Goal: Task Accomplishment & Management: Use online tool/utility

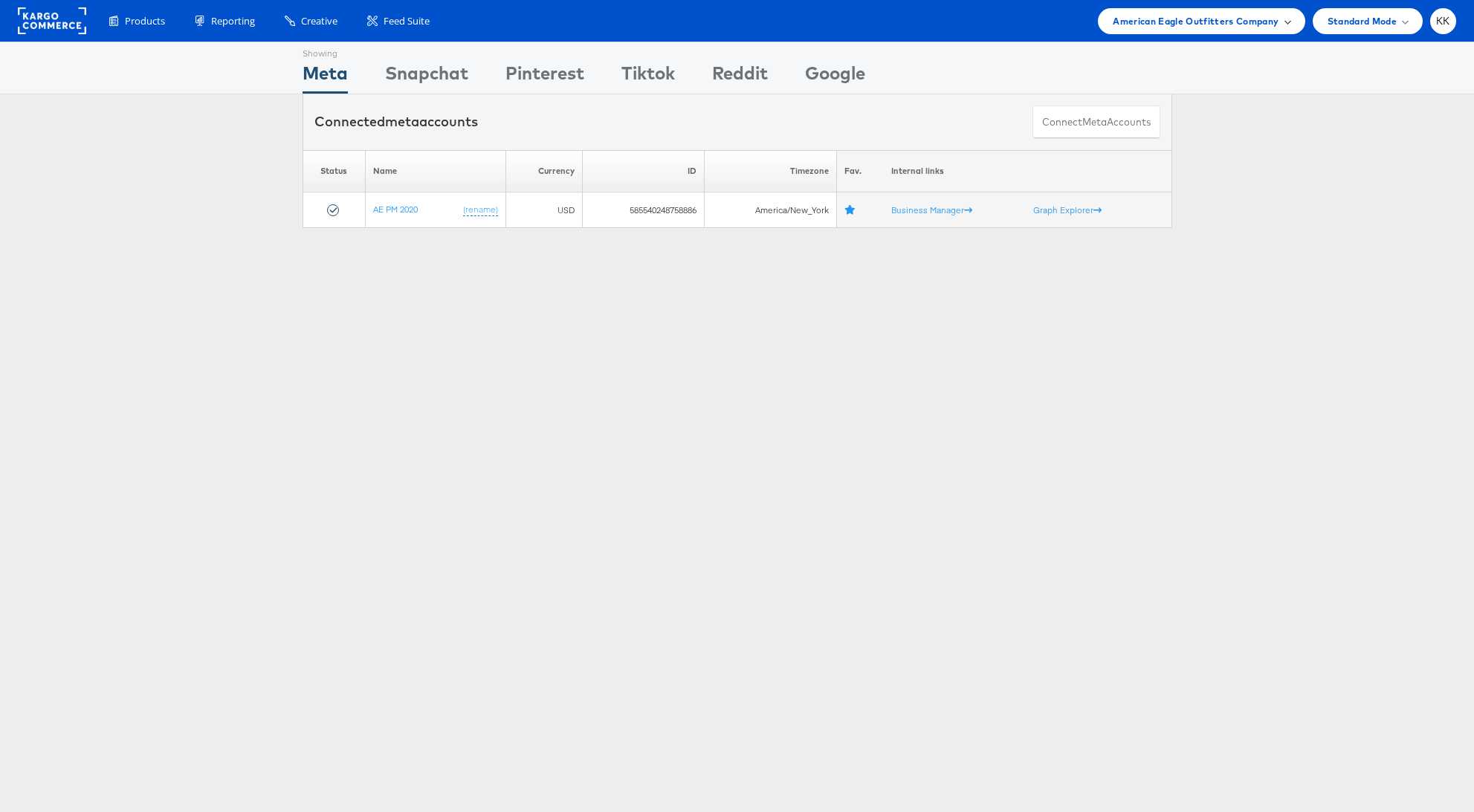
click at [1187, 25] on span "American Eagle Outfitters Company" at bounding box center [1195, 21] width 165 height 15
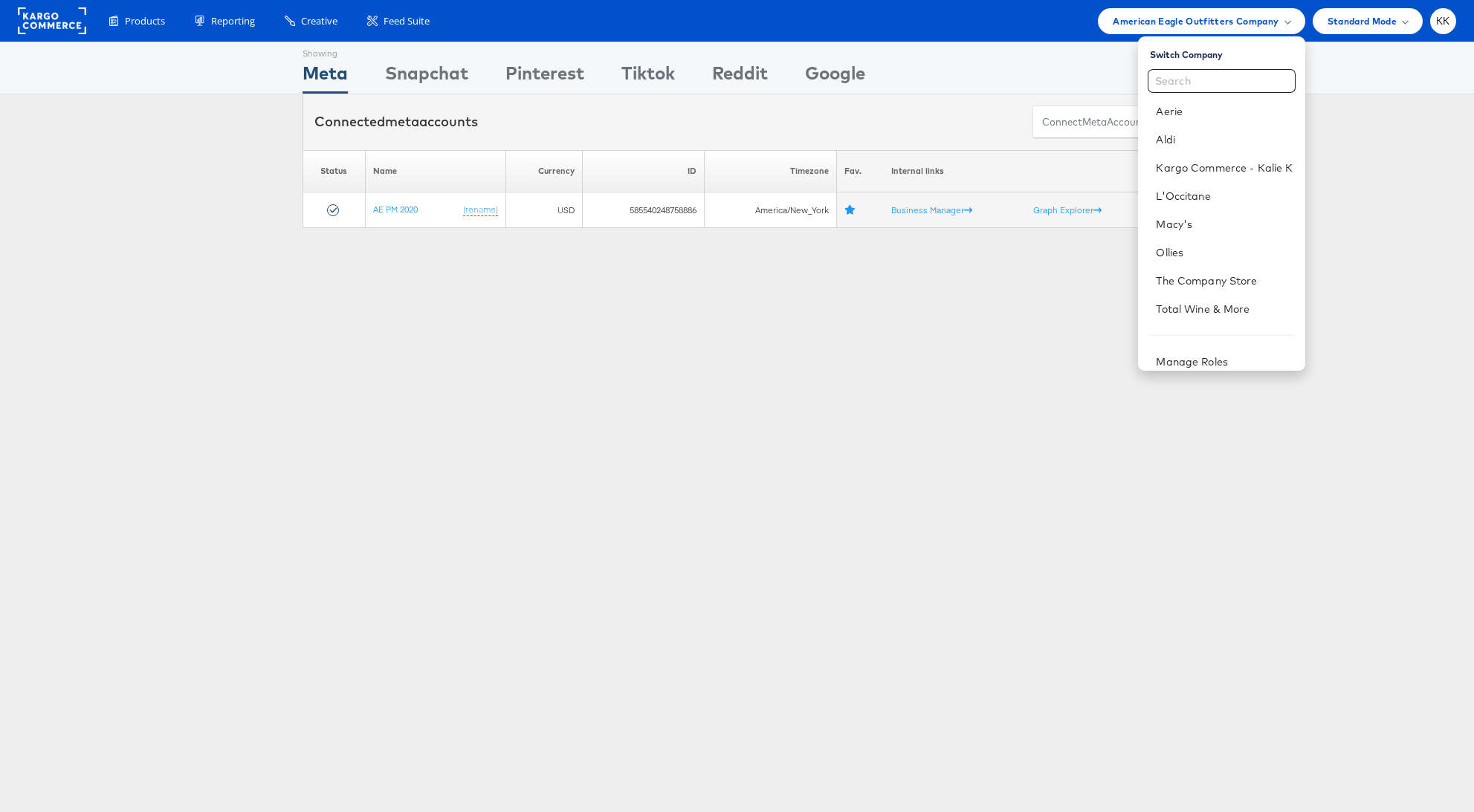
click at [935, 321] on div "Showing Meta Showing [GEOGRAPHIC_DATA] Showing Pinterest Showing Tiktok Showing…" at bounding box center [737, 413] width 1474 height 743
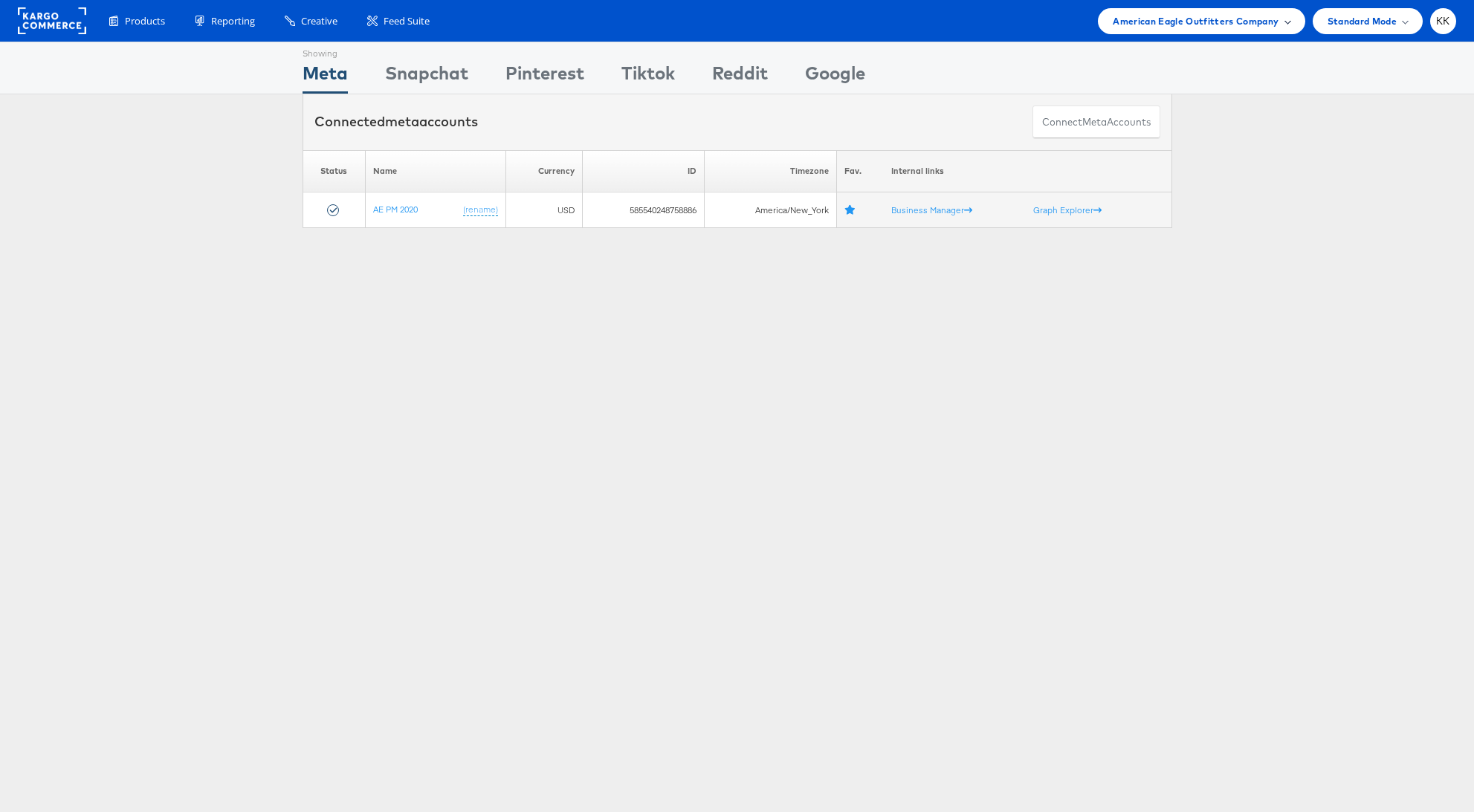
click at [1134, 17] on span "American Eagle Outfitters Company" at bounding box center [1195, 21] width 165 height 15
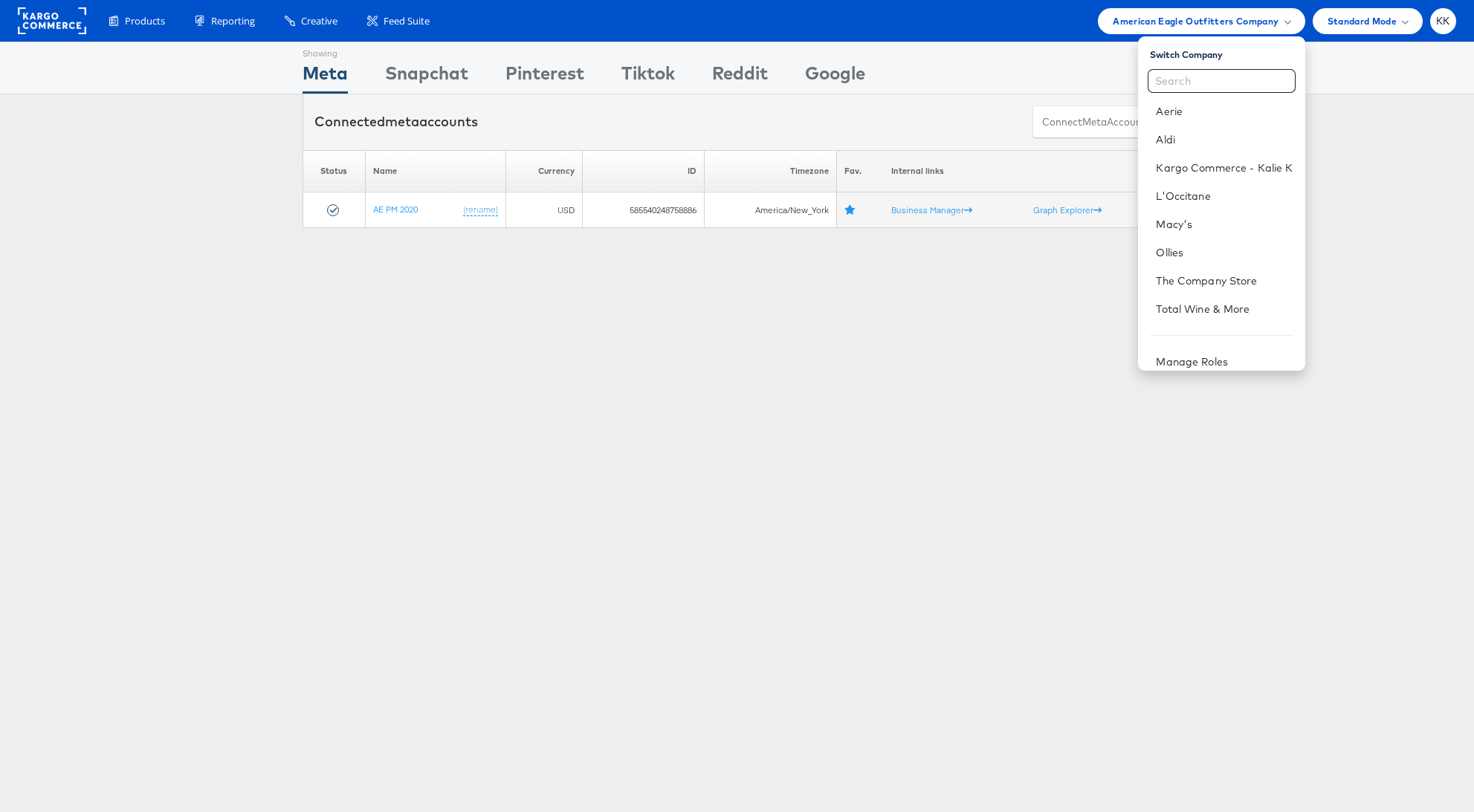
click at [952, 53] on div "Showing Meta Showing [GEOGRAPHIC_DATA] Showing Pinterest Showing Tiktok Showing…" at bounding box center [737, 68] width 869 height 52
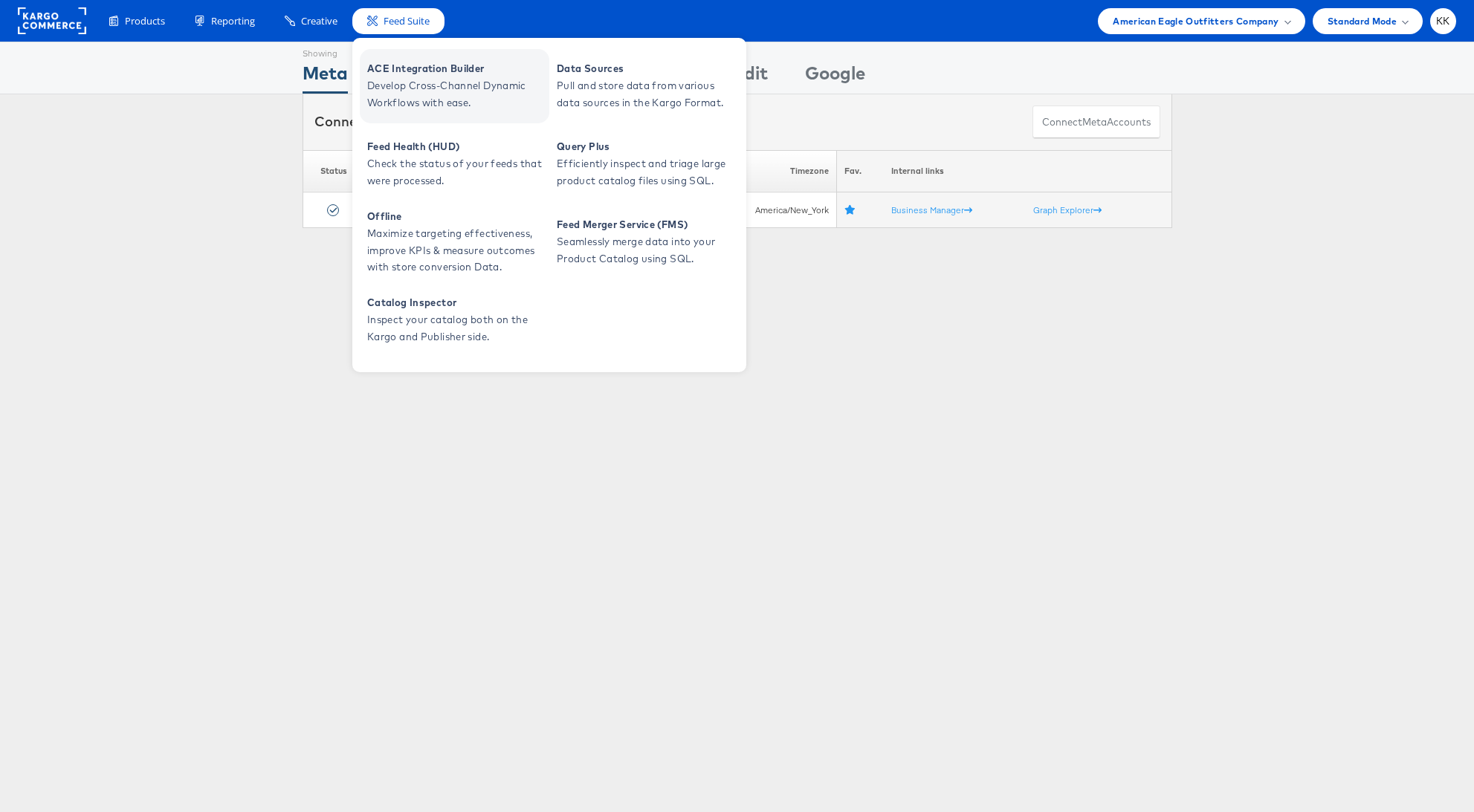
click at [412, 83] on span "Develop Cross-Channel Dynamic Workflows with ease." at bounding box center [456, 95] width 178 height 34
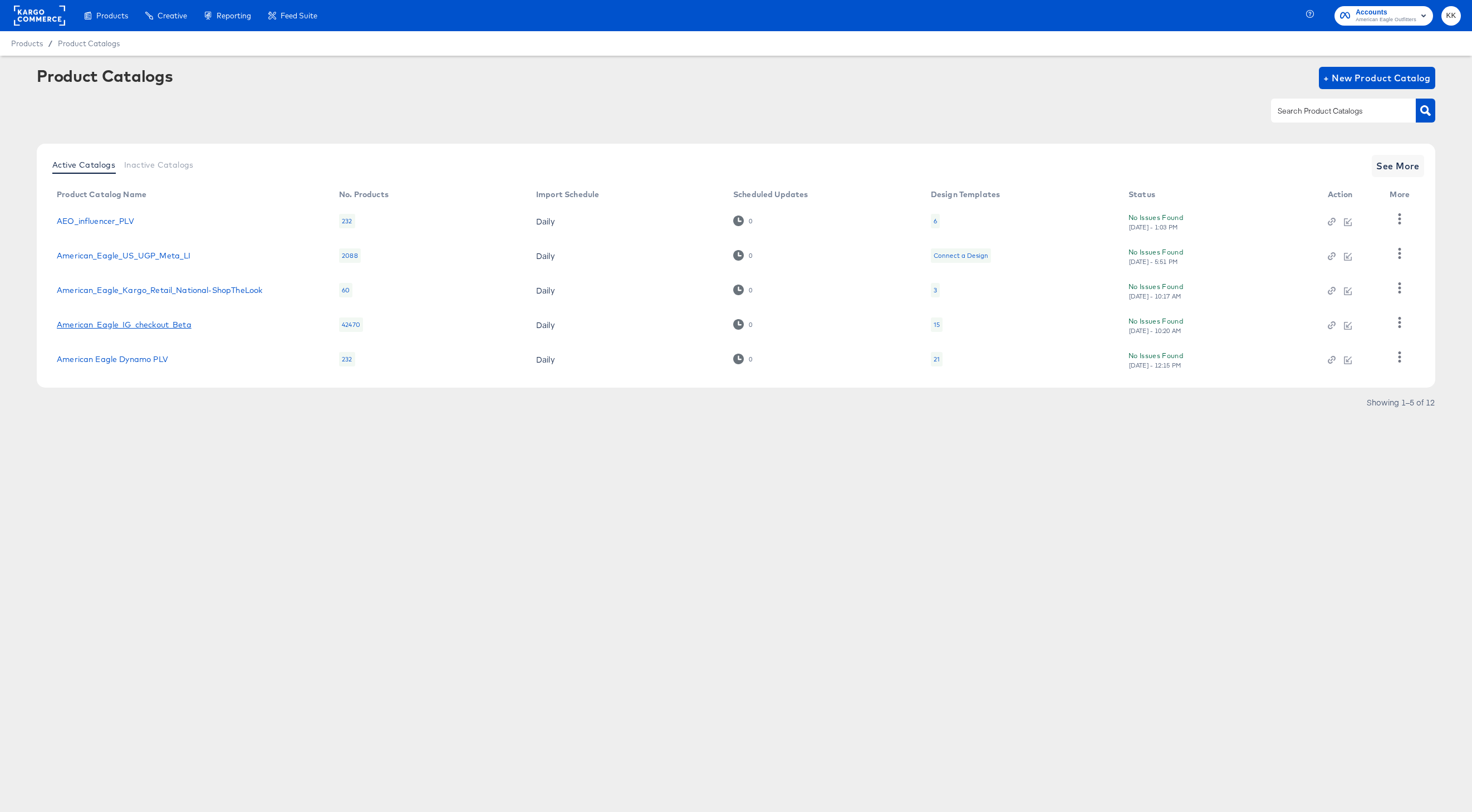
click at [140, 326] on link "American_Eagle_IG_checkout_Beta" at bounding box center [124, 325] width 135 height 9
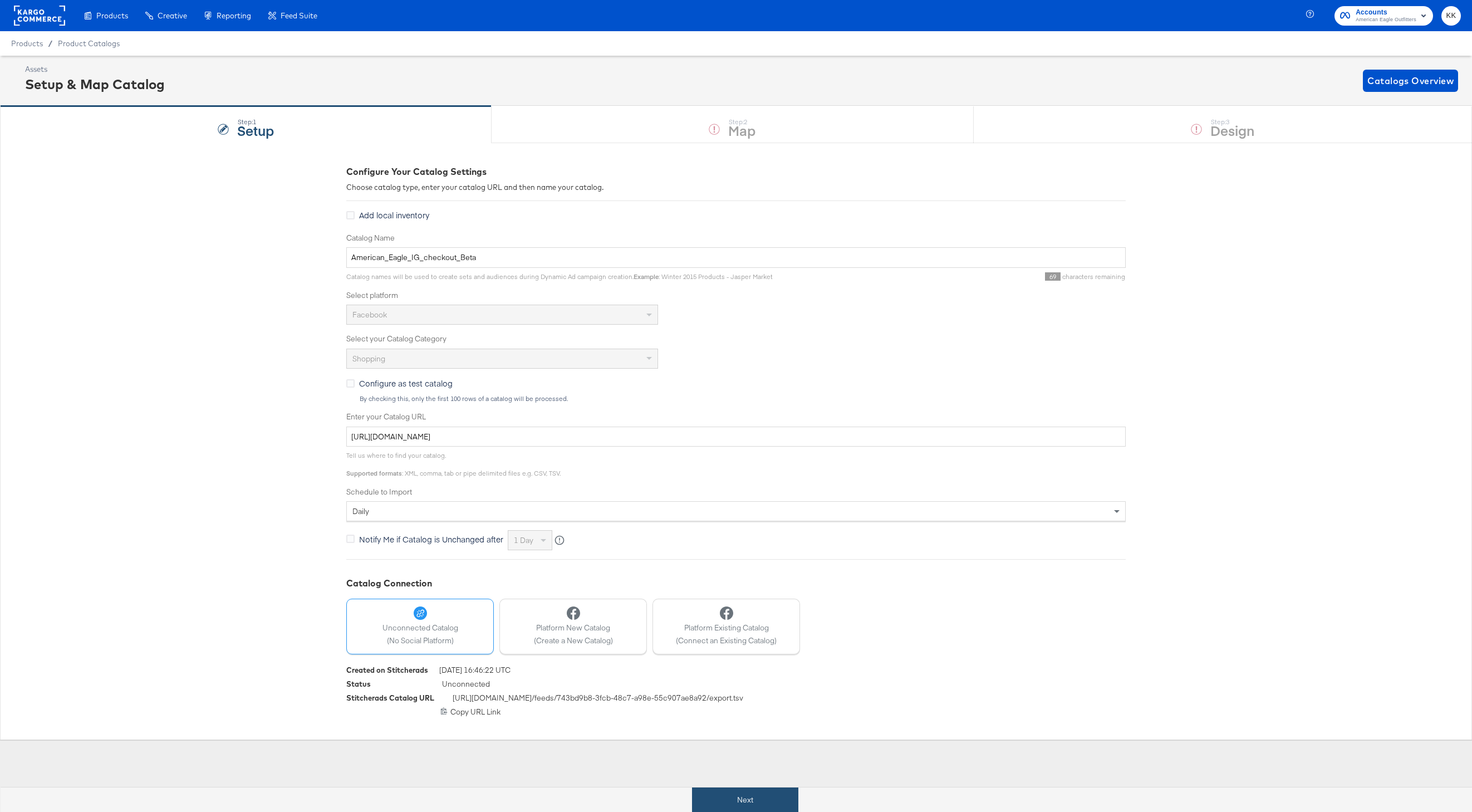
click at [730, 790] on button "Next" at bounding box center [745, 800] width 106 height 25
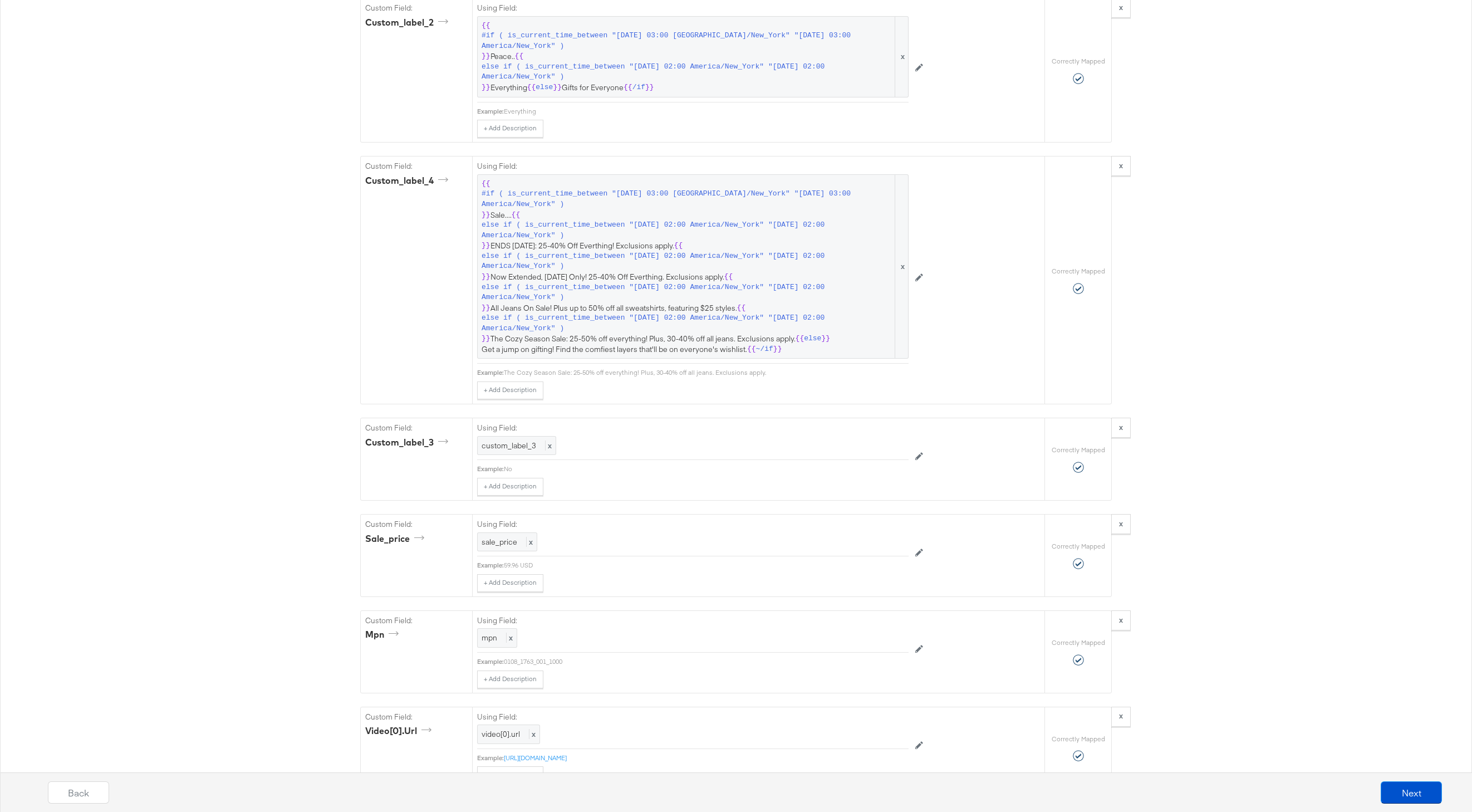
scroll to position [1425, 0]
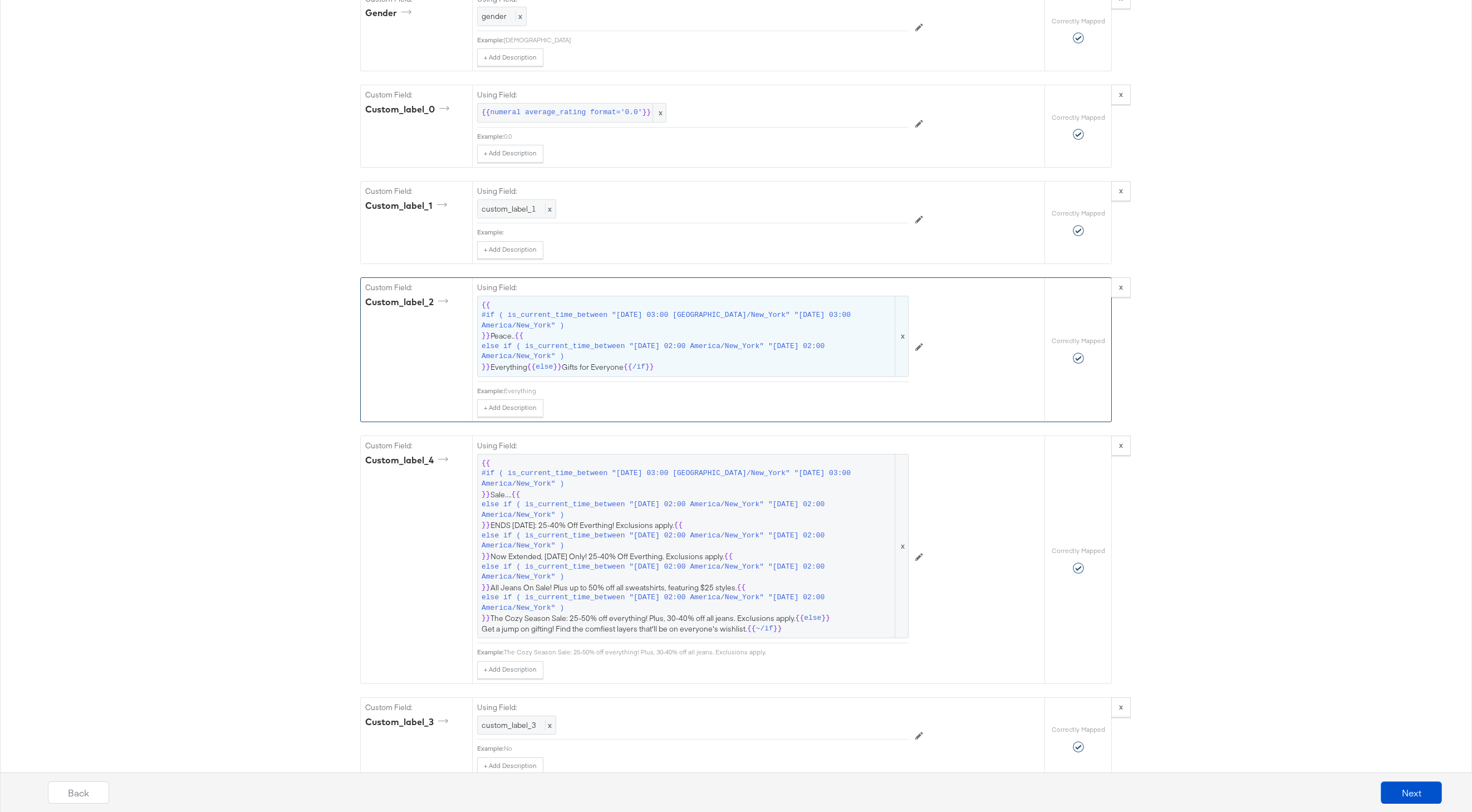
click at [601, 325] on span "#if ( is_current_time_between "2024-06-28 03:00 America/New_York" "2024-06-25 0…" at bounding box center [687, 320] width 411 height 21
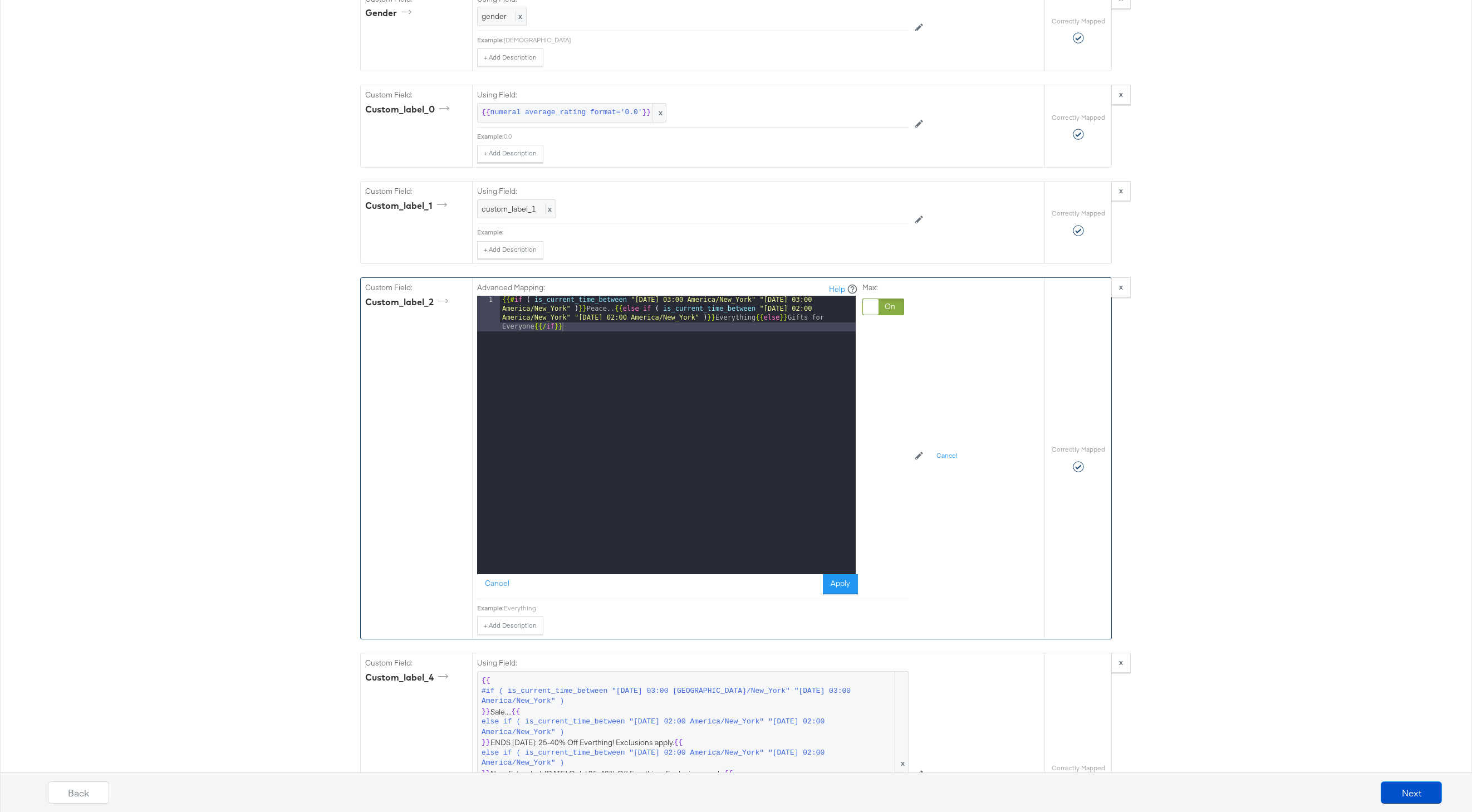
click at [611, 309] on div "{{# if ( is_current_time_between "2024-06-28 03:00 America/New_York" "2024-06-2…" at bounding box center [678, 471] width 355 height 350
click at [840, 583] on button "Apply" at bounding box center [840, 584] width 35 height 20
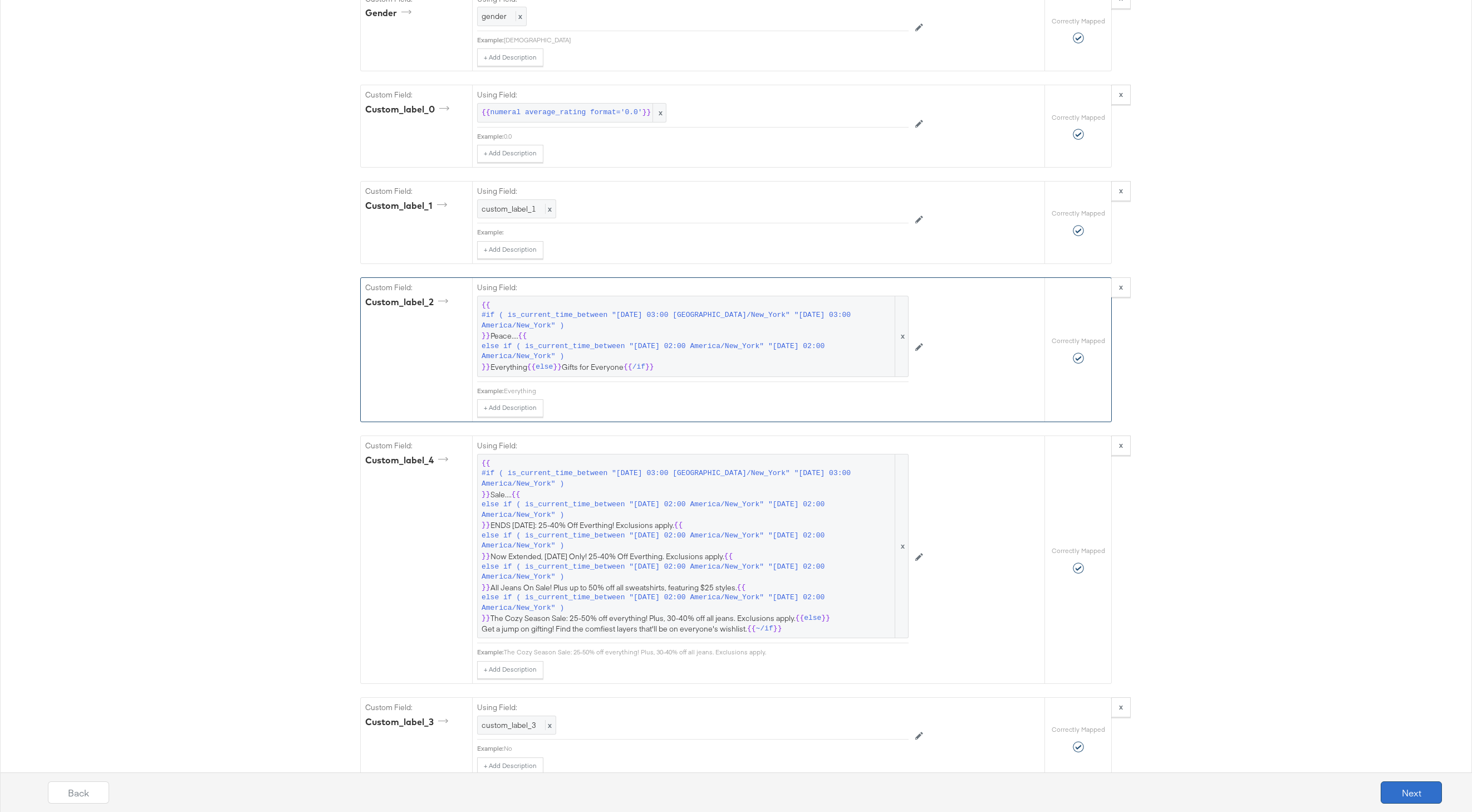
click at [1397, 793] on button "Next" at bounding box center [1411, 792] width 61 height 22
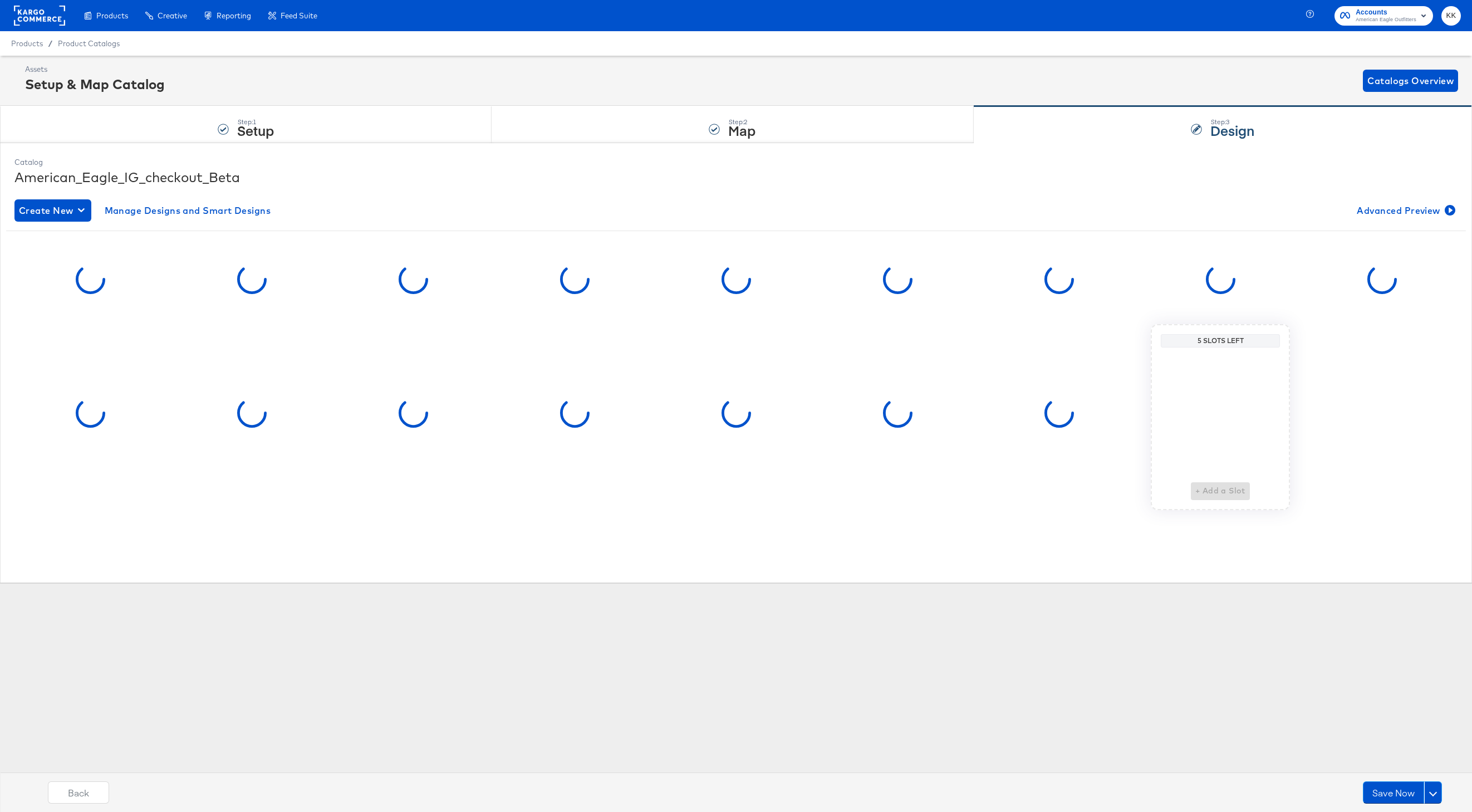
scroll to position [0, 0]
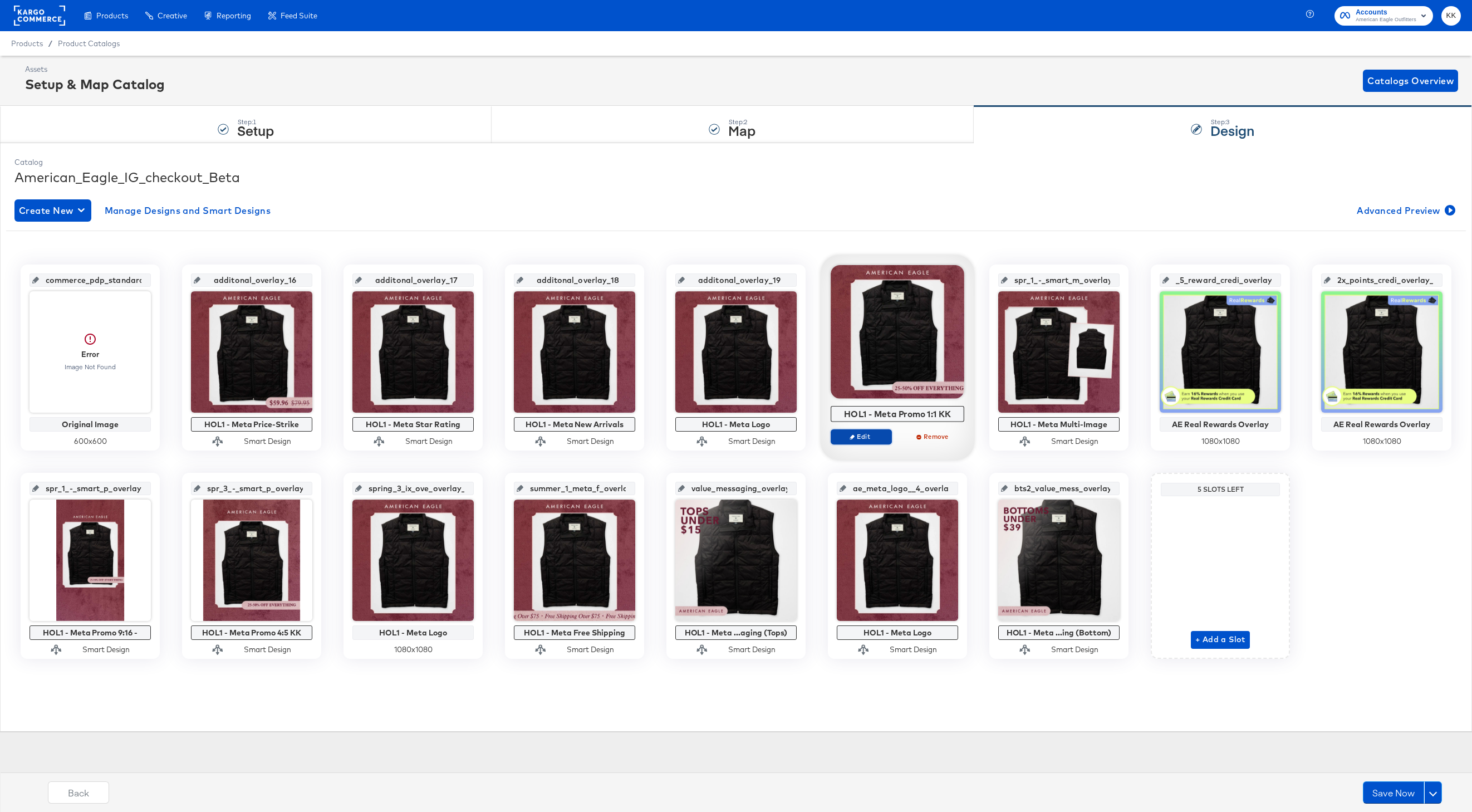
click at [857, 438] on span "Edit" at bounding box center [861, 436] width 51 height 9
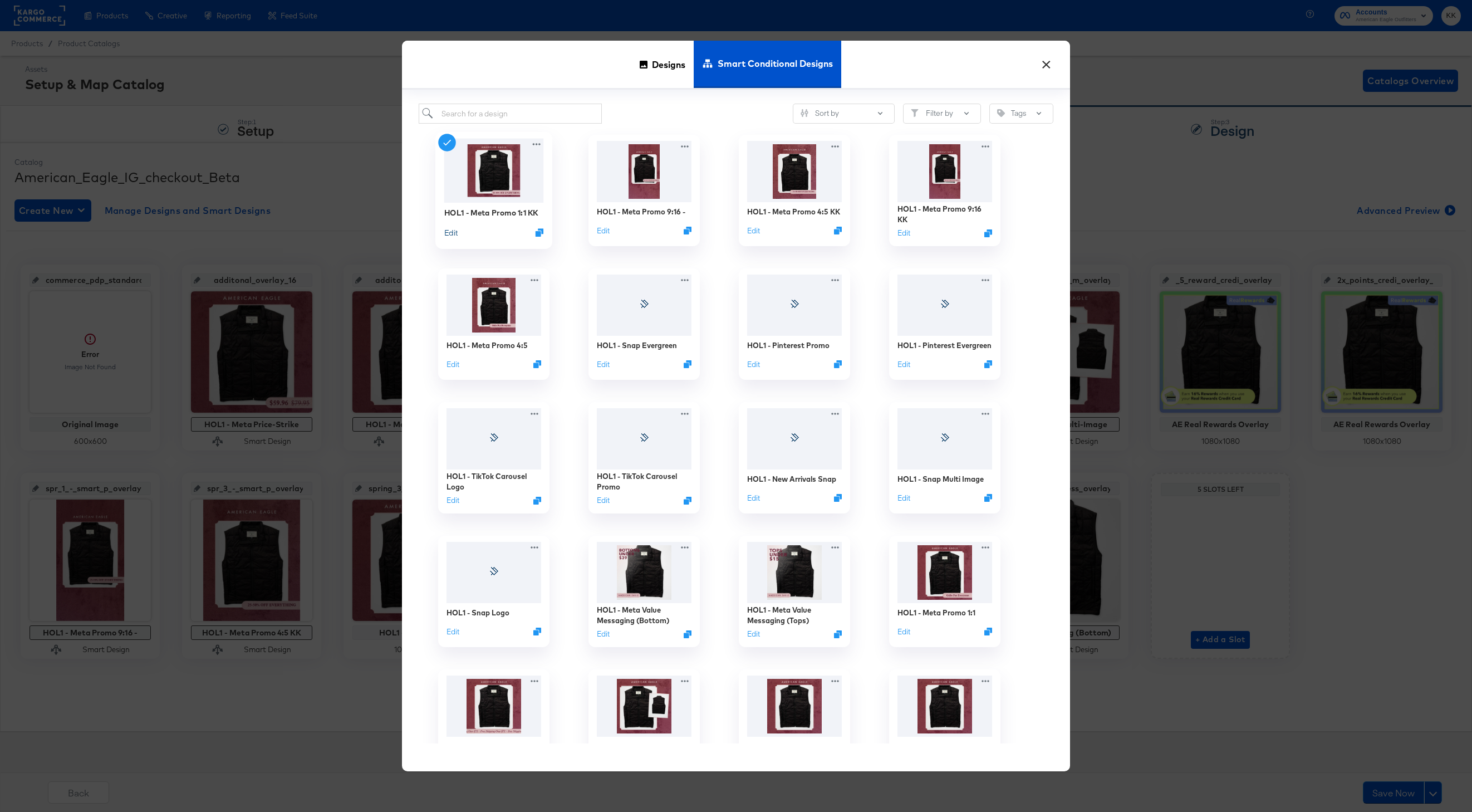
click at [451, 233] on button "Edit" at bounding box center [451, 232] width 14 height 11
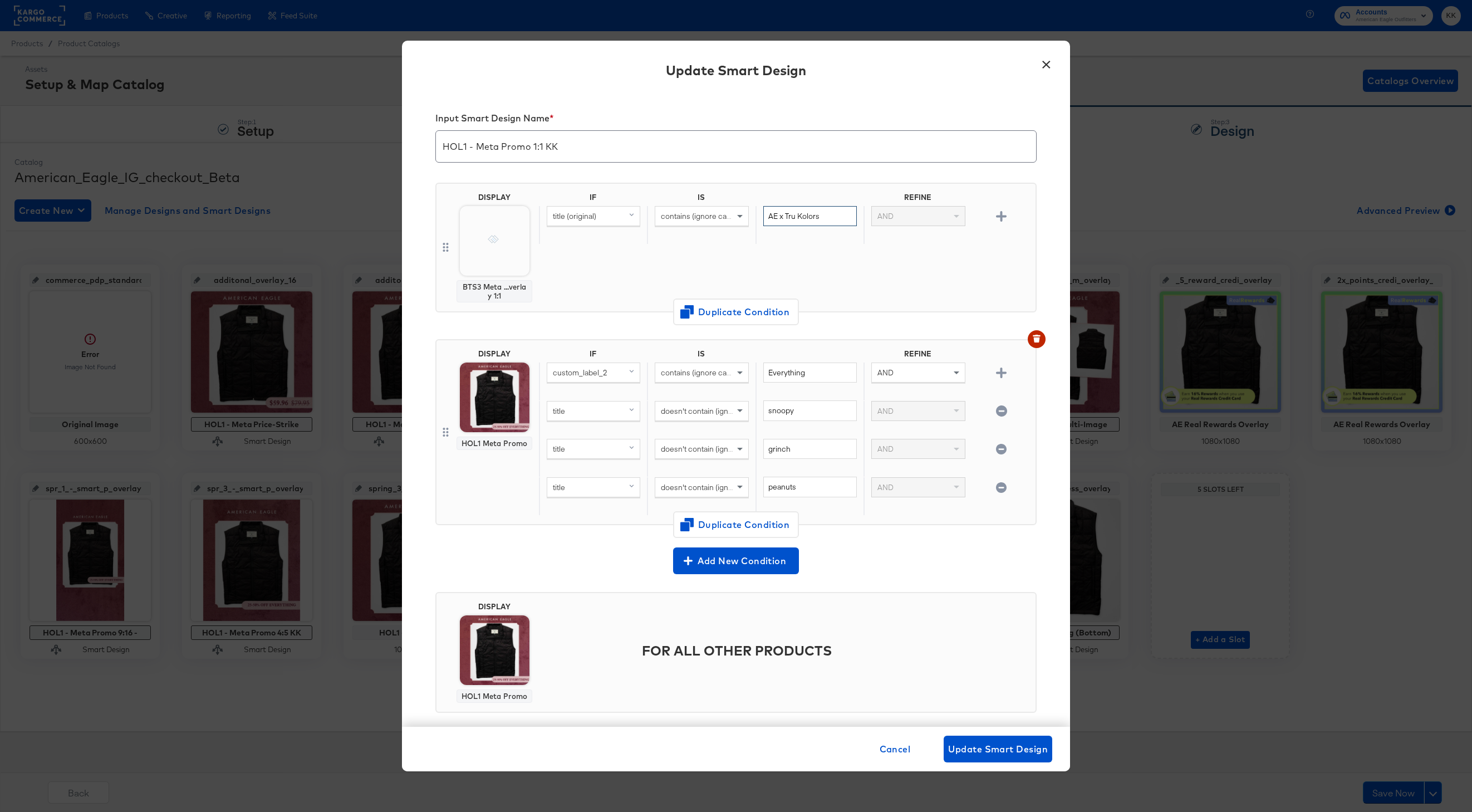
click at [826, 221] on input "AE x Tru Kolors" at bounding box center [810, 216] width 94 height 21
drag, startPoint x: 809, startPoint y: 216, endPoint x: 747, endPoint y: 216, distance: 62.0
click at [747, 216] on div "title (original) contains (ignore case) AE x Tru AND" at bounding box center [785, 225] width 492 height 39
type input "AE x Tru"
click at [960, 750] on span "Update Smart Design" at bounding box center [998, 749] width 100 height 16
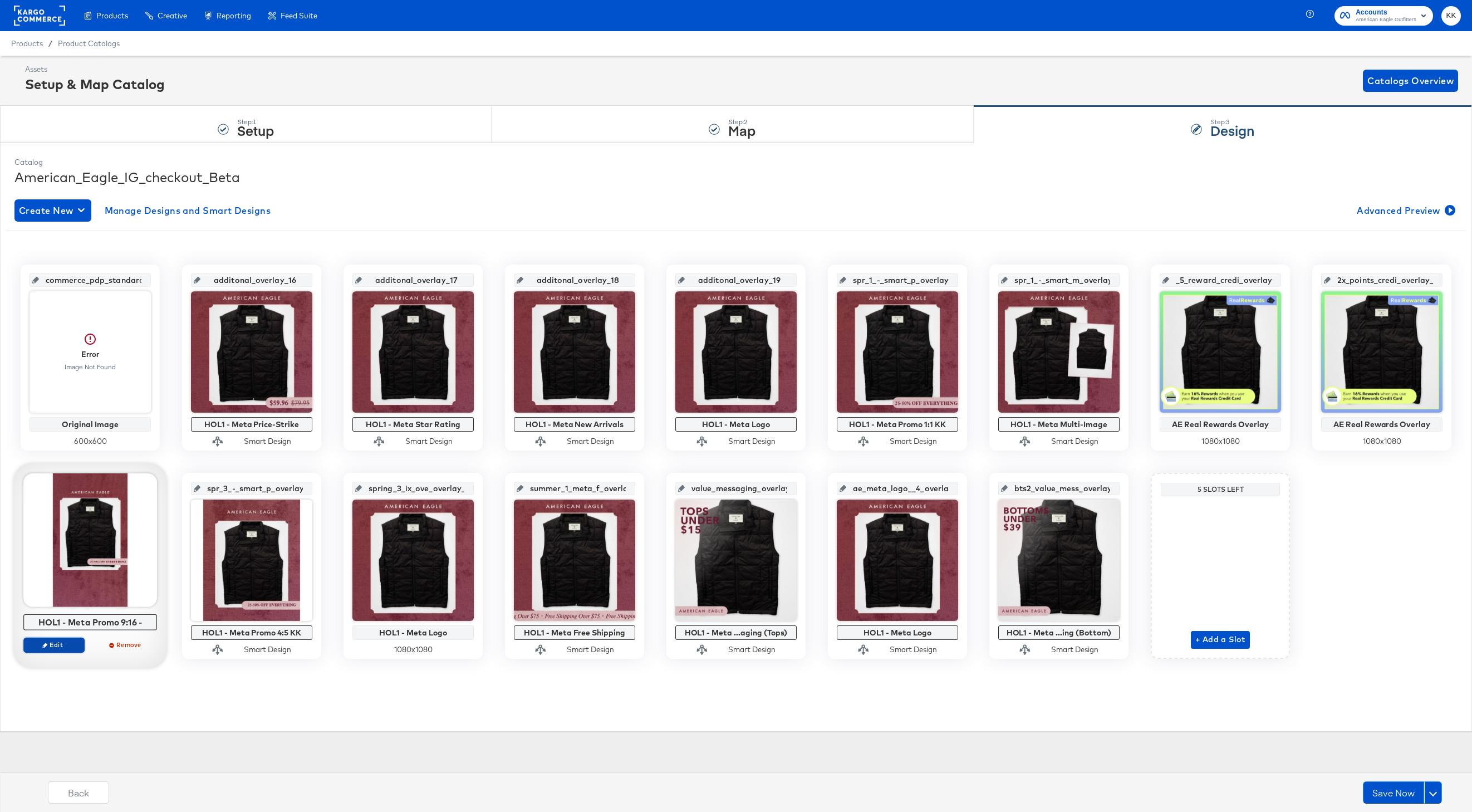
click at [67, 644] on span "Edit" at bounding box center [54, 645] width 51 height 9
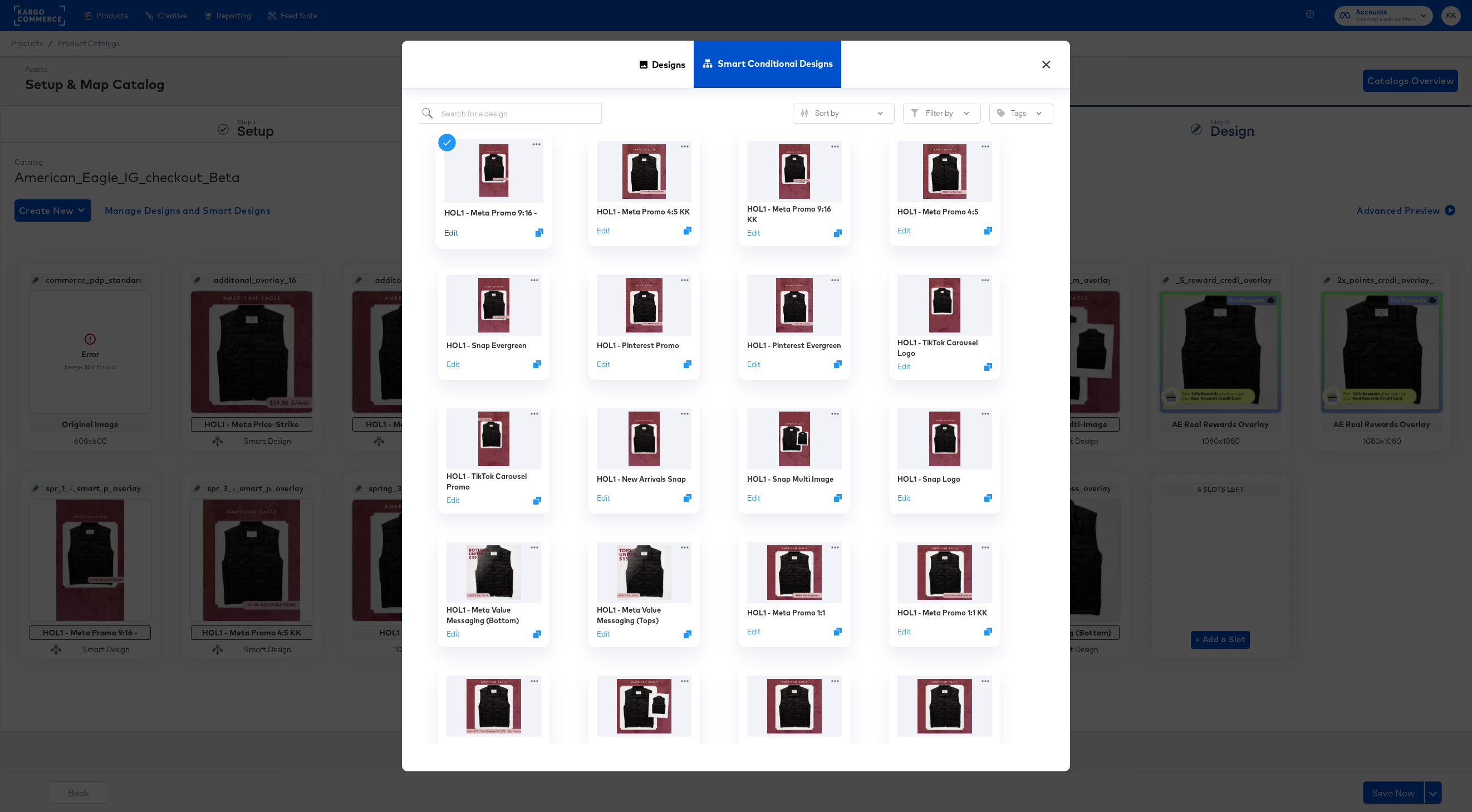
click at [454, 234] on button "Edit" at bounding box center [451, 232] width 14 height 11
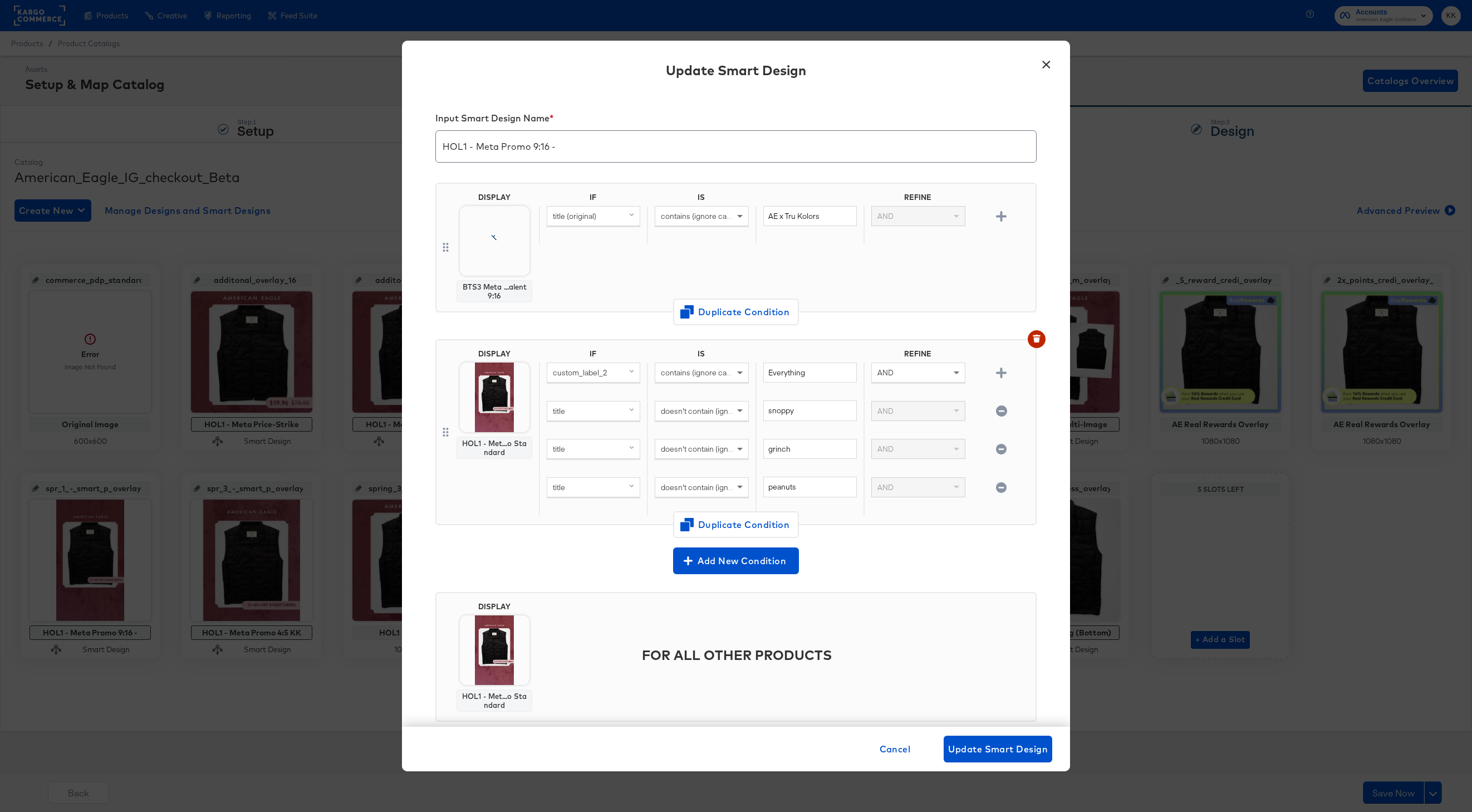
click at [570, 145] on input "HOL1 - Meta Promo 9:16 -" at bounding box center [736, 142] width 601 height 32
click at [822, 218] on input "AE x Tru Kolors" at bounding box center [810, 216] width 94 height 21
type input "AE x Tru"
click at [1010, 751] on span "Update Smart Design" at bounding box center [998, 749] width 100 height 16
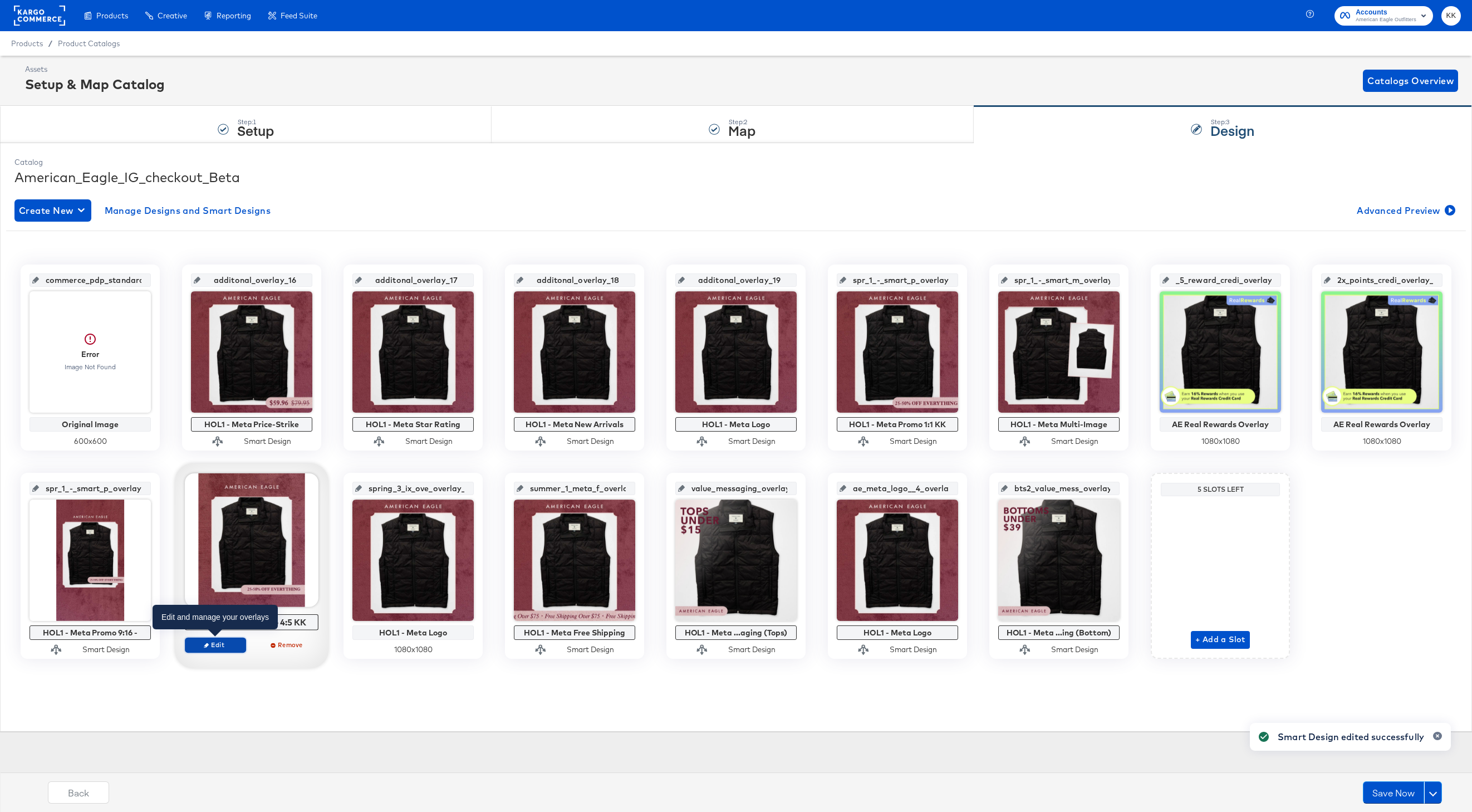
click at [212, 641] on span "Edit" at bounding box center [215, 645] width 51 height 9
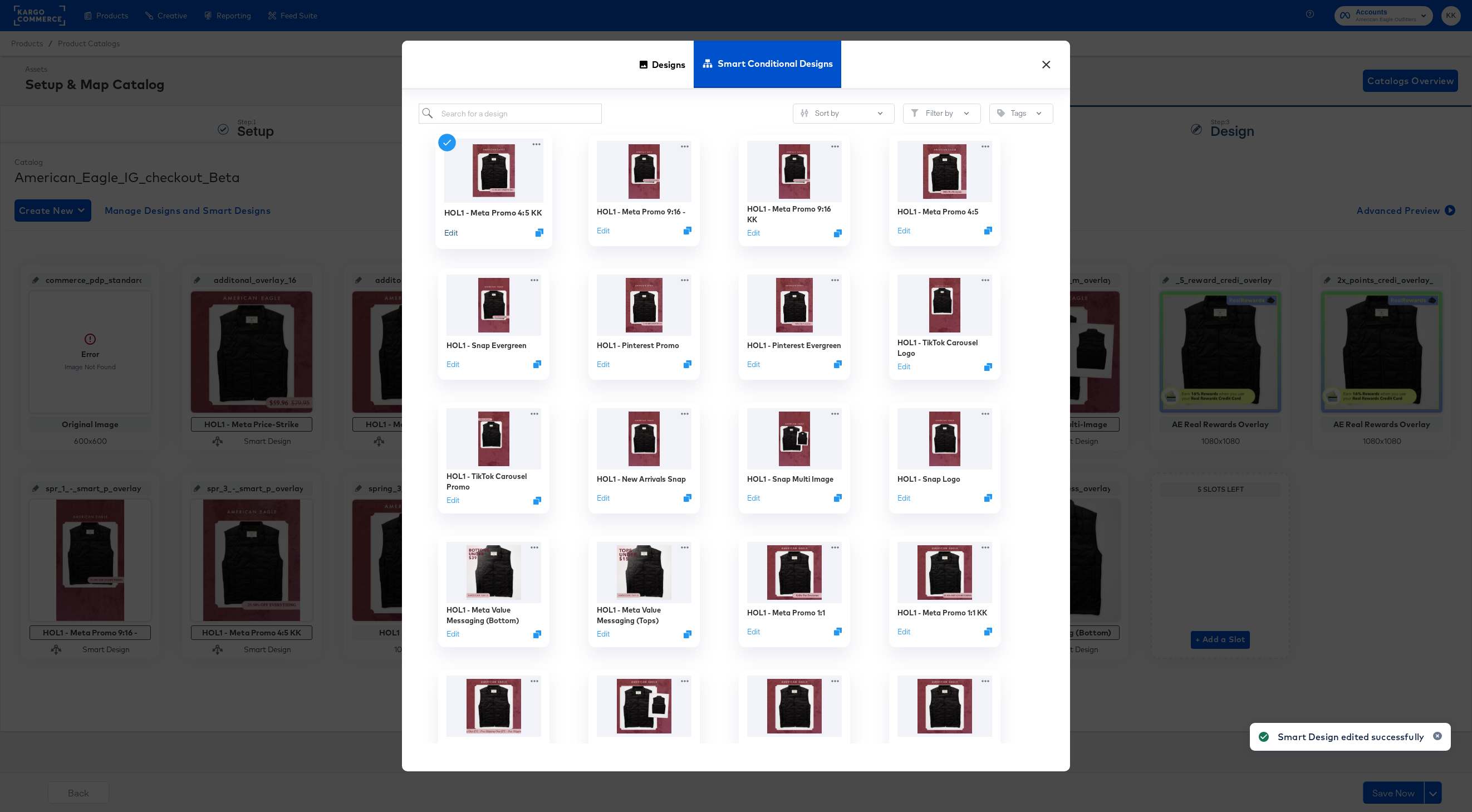
click at [454, 233] on button "Edit" at bounding box center [451, 232] width 14 height 11
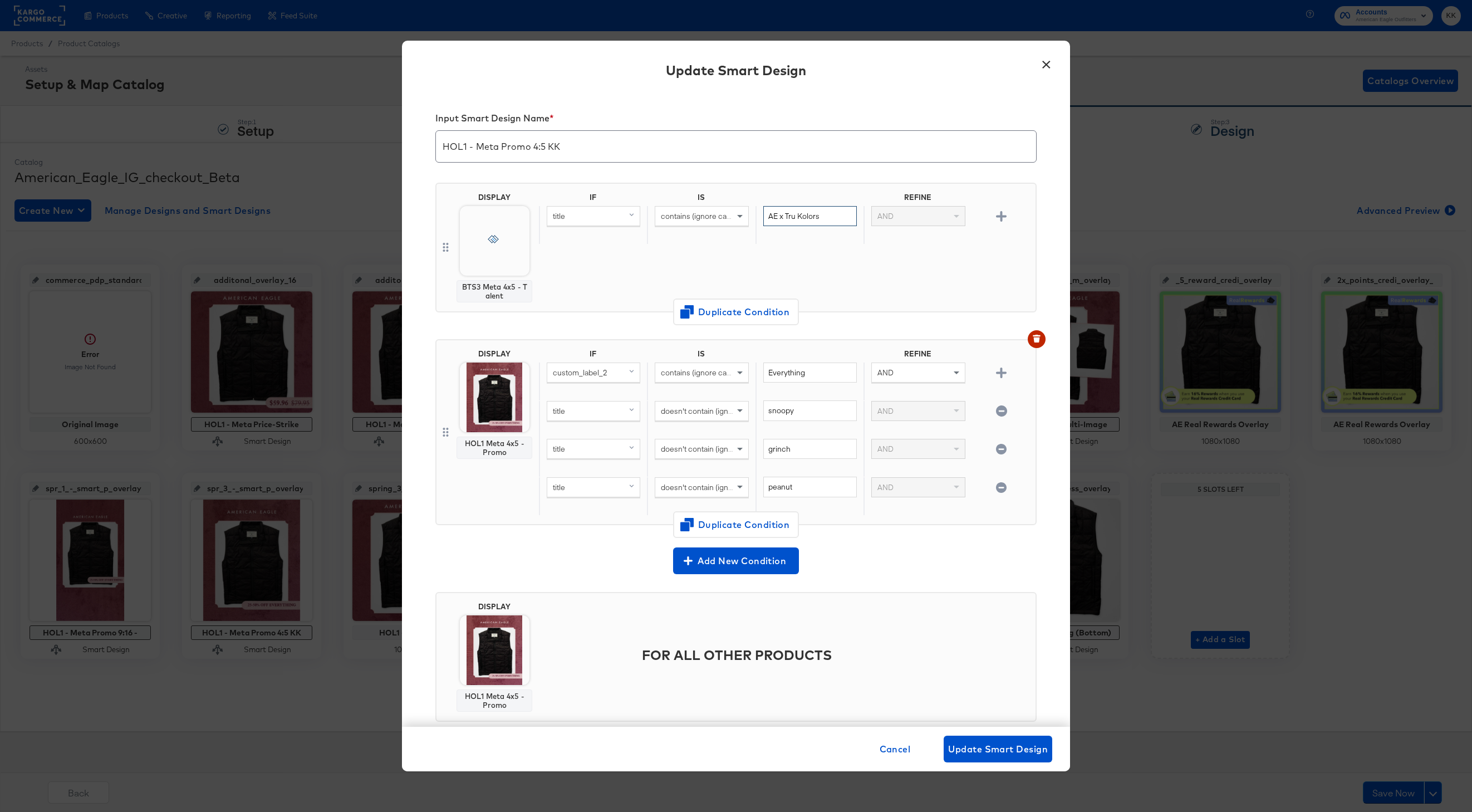
click at [838, 216] on input "AE x Tru Kolors" at bounding box center [810, 216] width 94 height 21
type input "AE x Tru"
click at [993, 751] on span "Update Smart Design" at bounding box center [998, 749] width 100 height 16
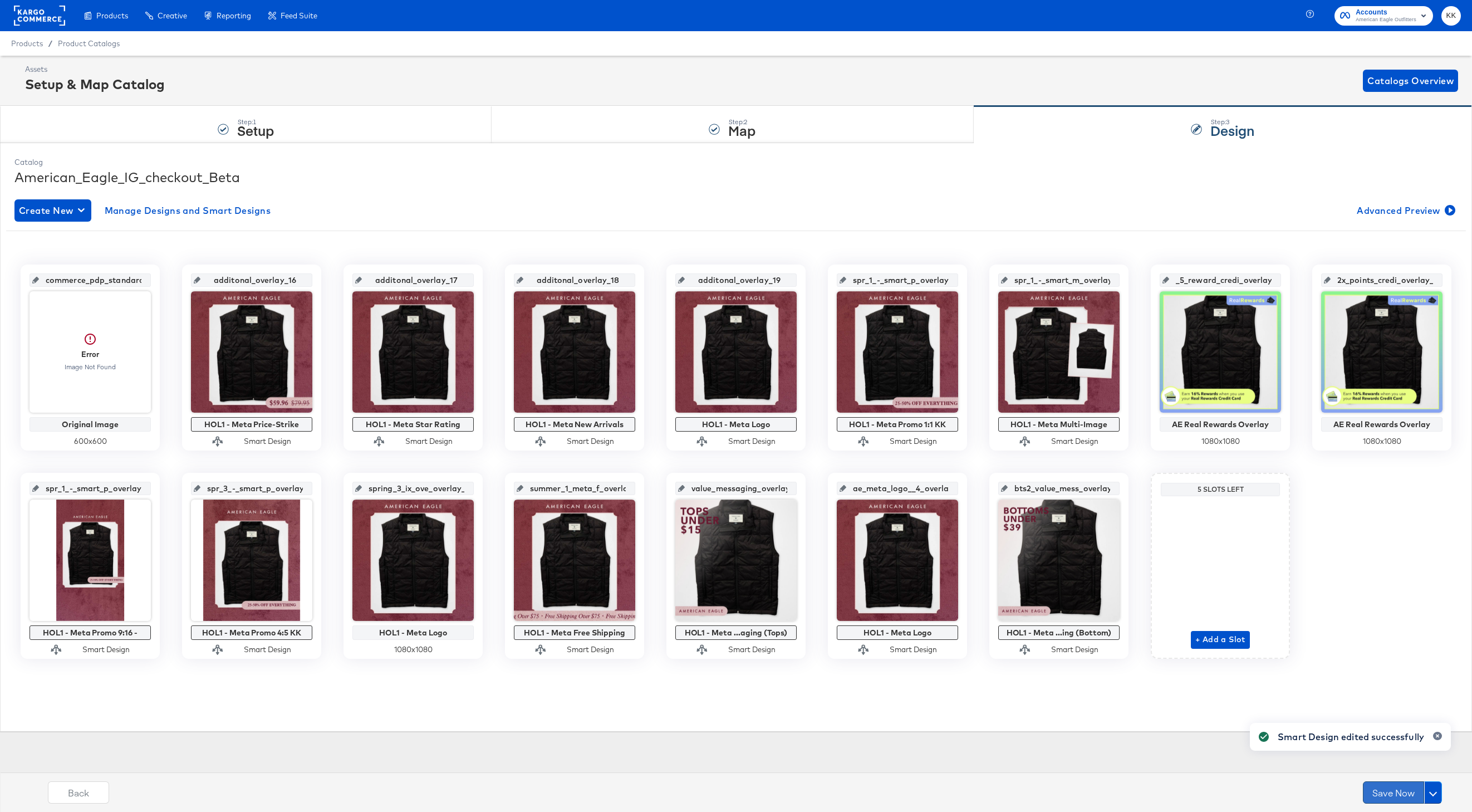
click at [1400, 797] on button "Save Now" at bounding box center [1393, 792] width 61 height 22
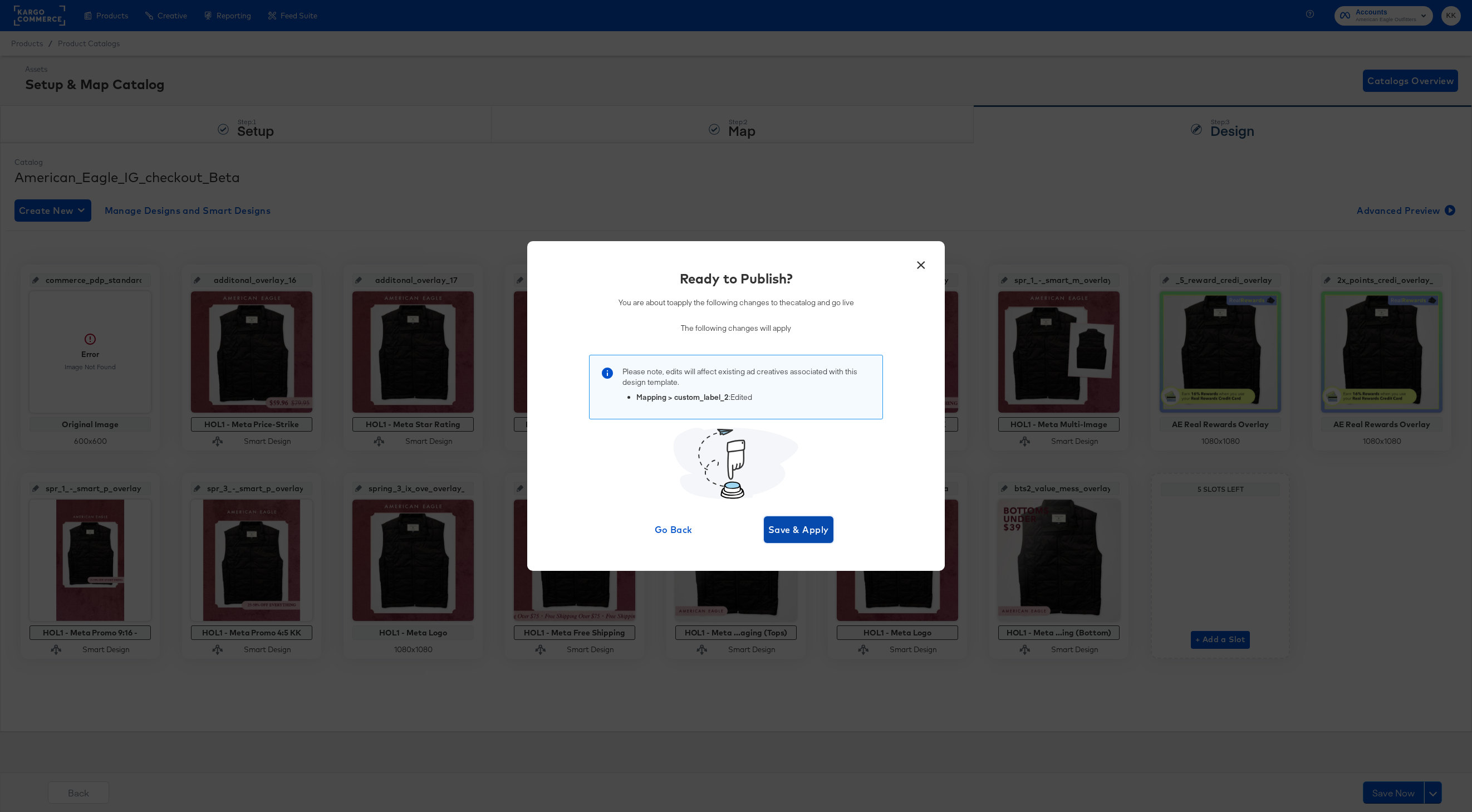
click at [816, 527] on span "Save & Apply" at bounding box center [798, 530] width 61 height 16
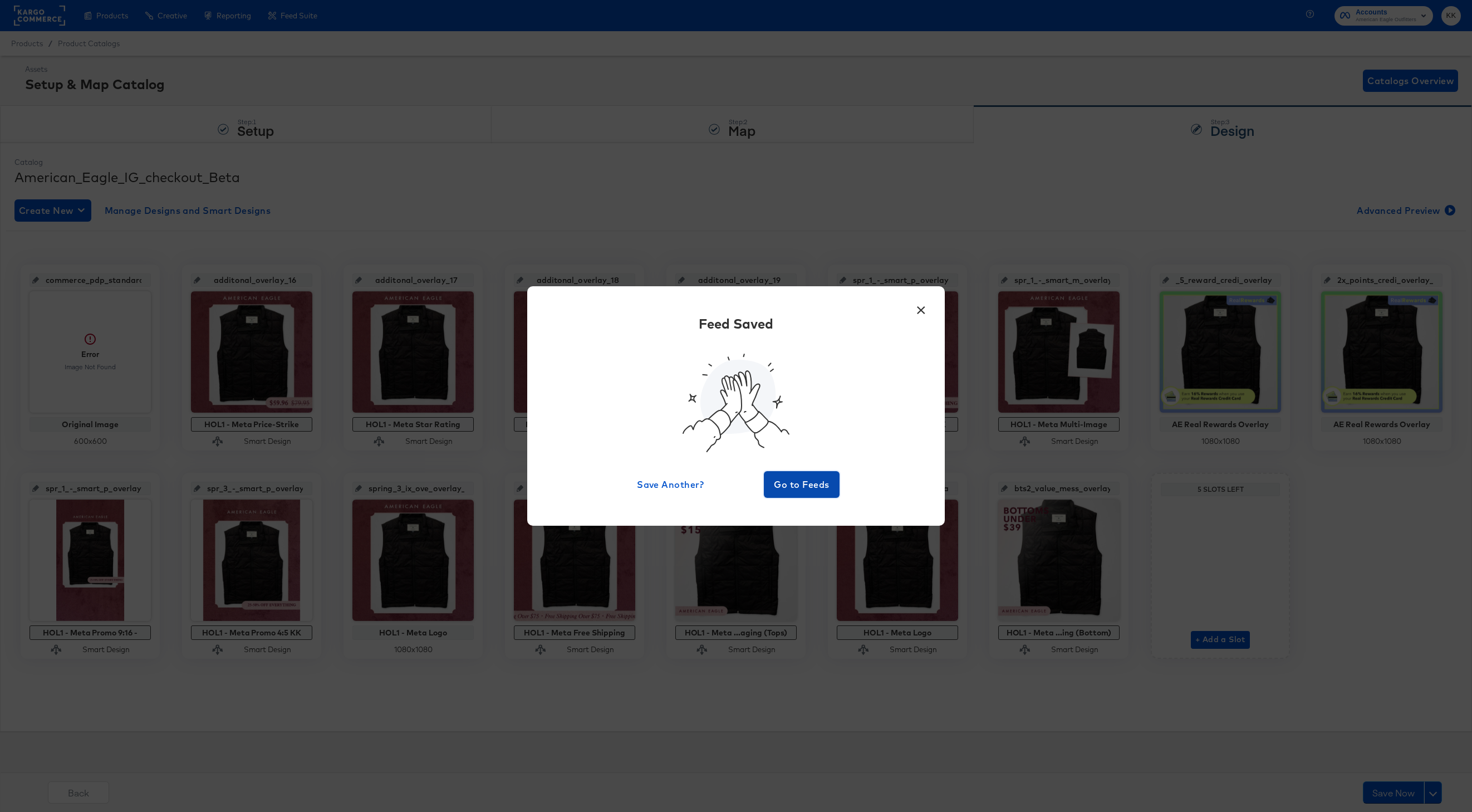
click at [813, 491] on span "Go to Feeds" at bounding box center [801, 484] width 67 height 16
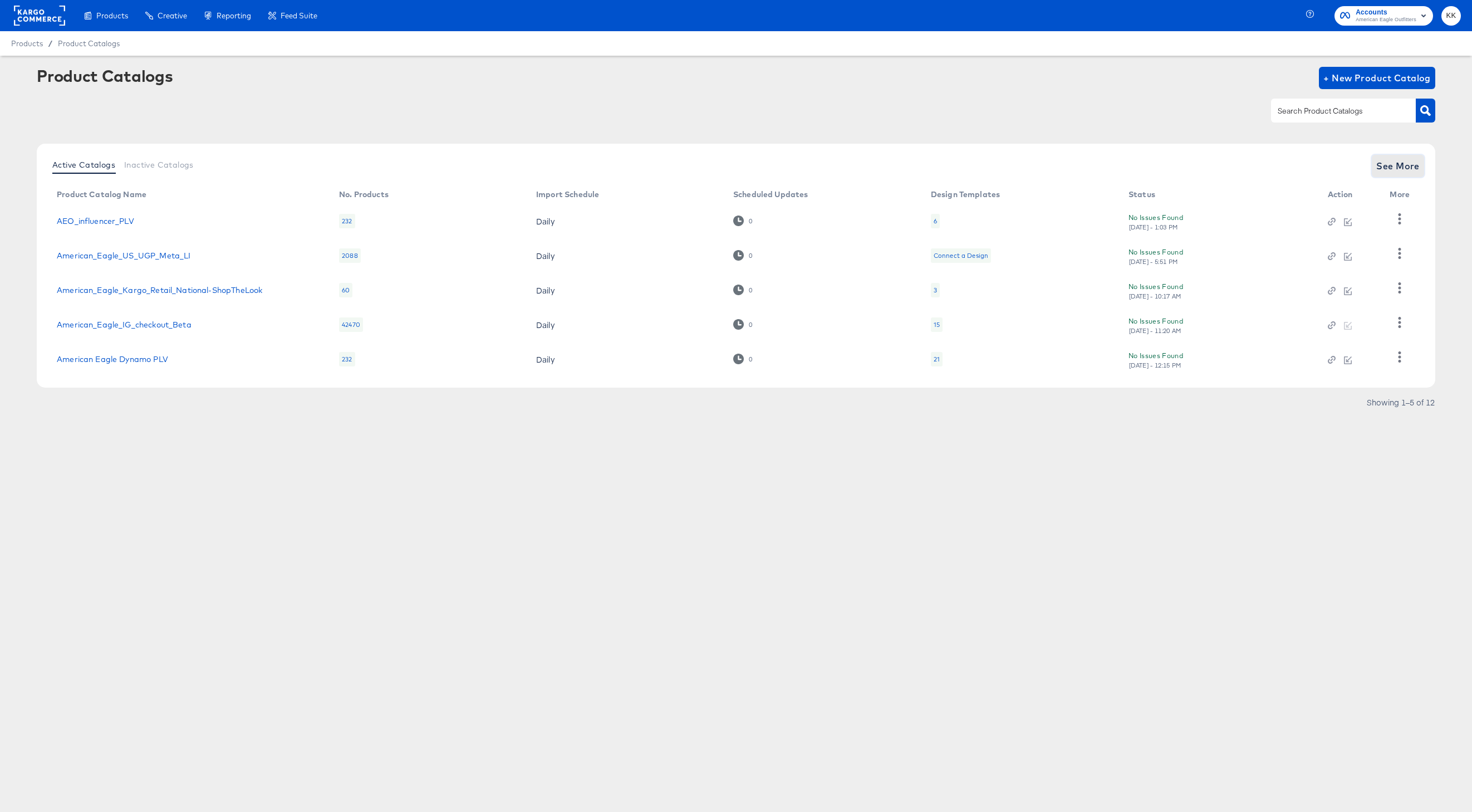
click at [1405, 155] on button "See More" at bounding box center [1397, 166] width 52 height 22
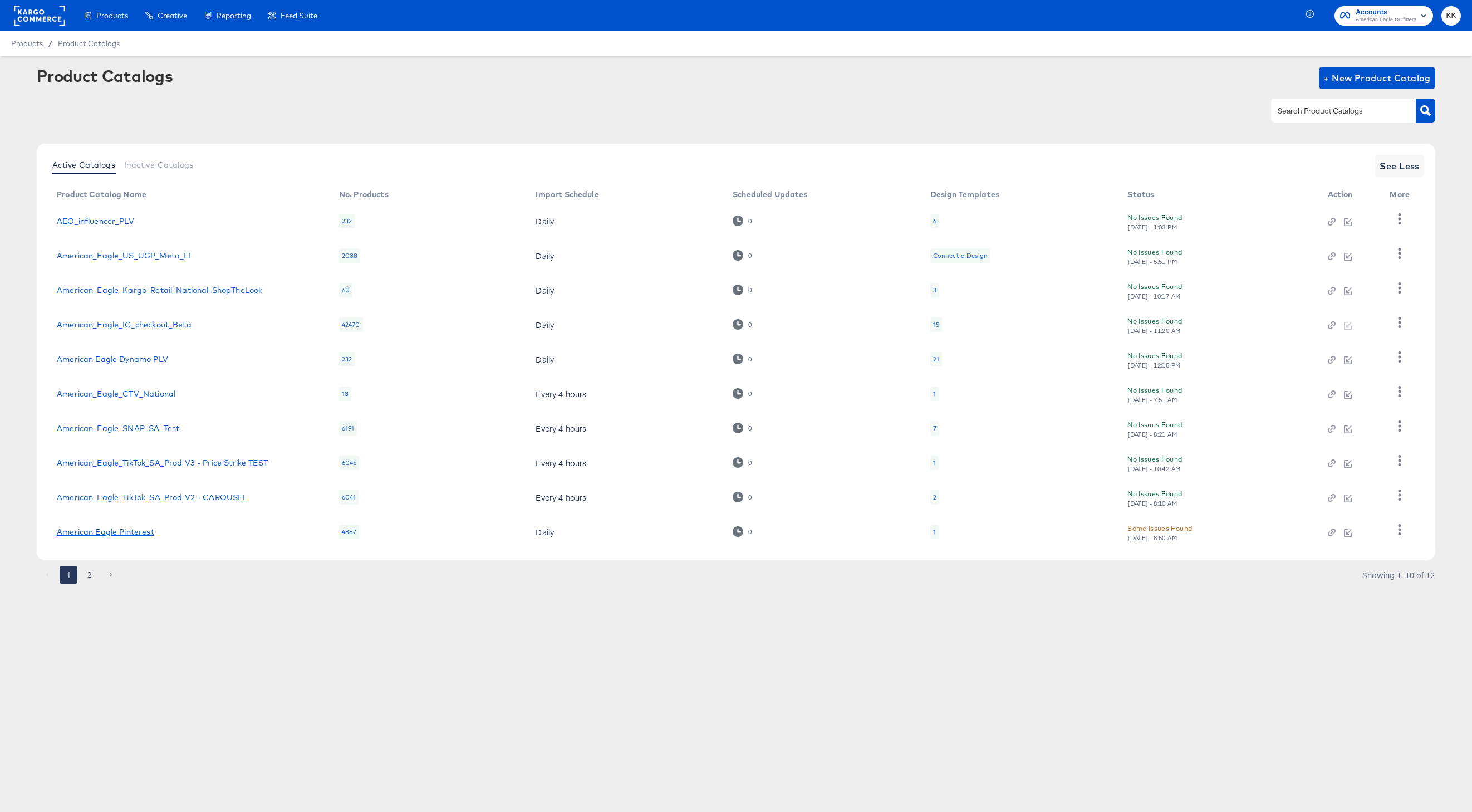
click at [137, 532] on link "American Eagle Pinterest" at bounding box center [105, 532] width 97 height 9
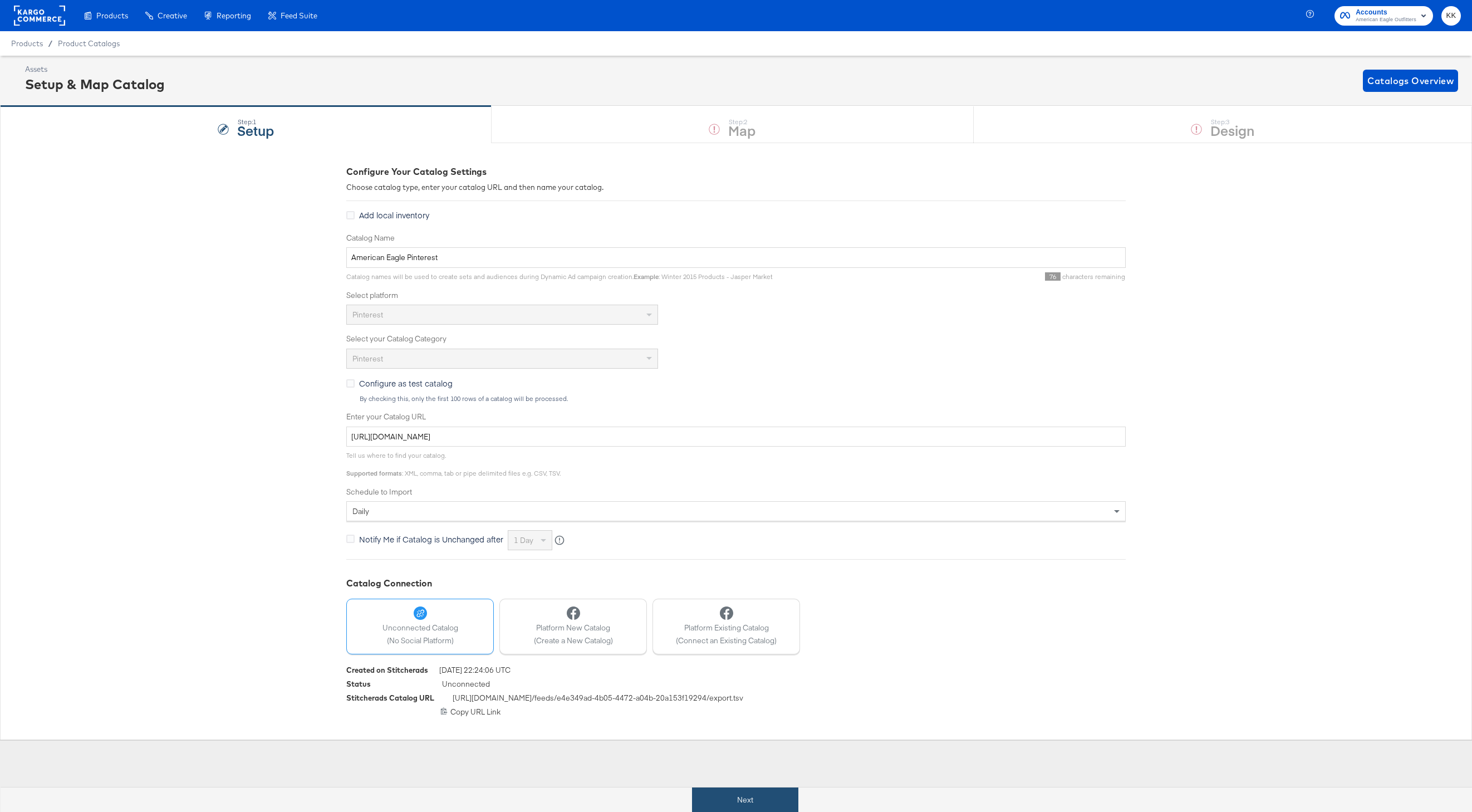
click at [755, 798] on button "Next" at bounding box center [745, 800] width 106 height 25
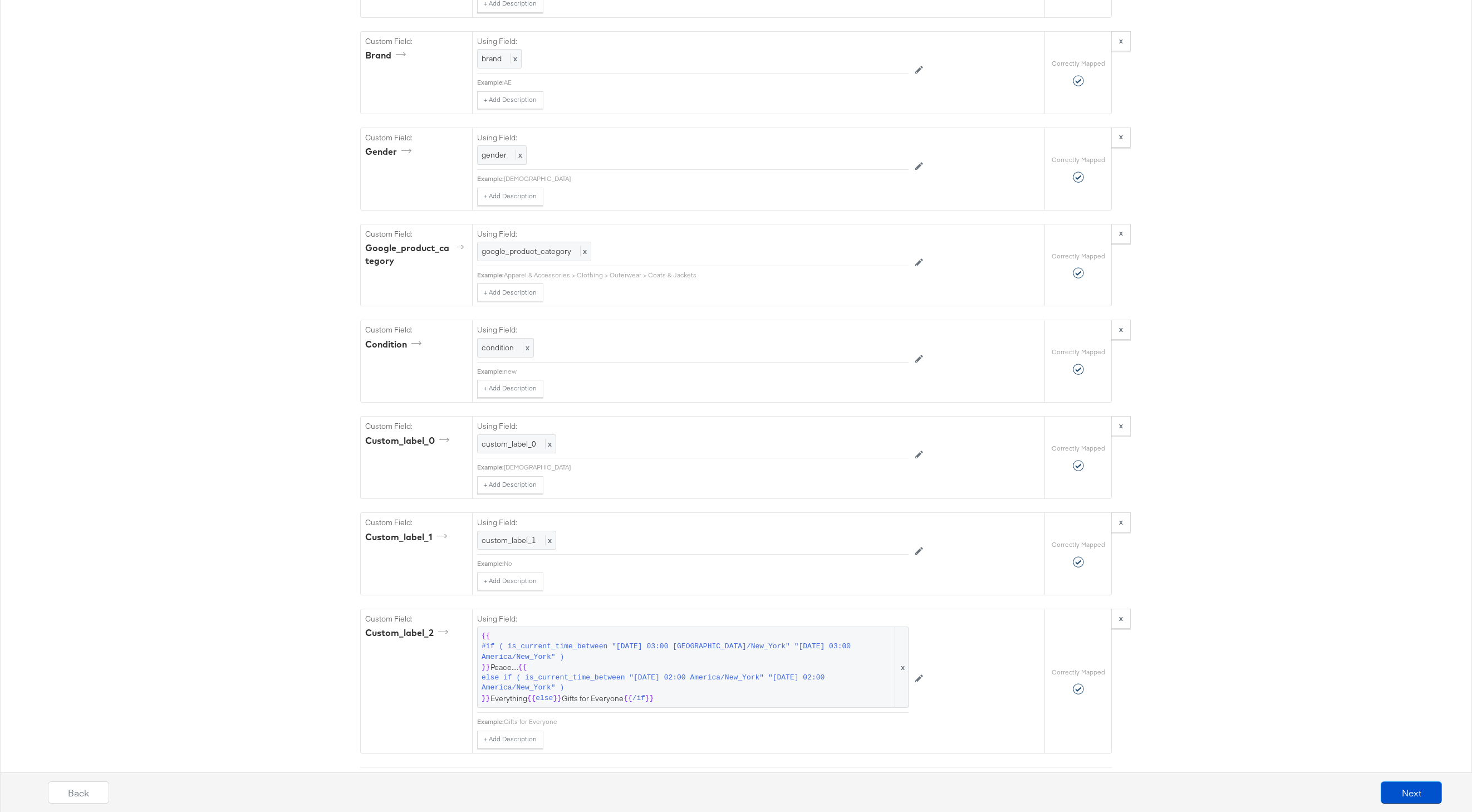
scroll to position [1369, 0]
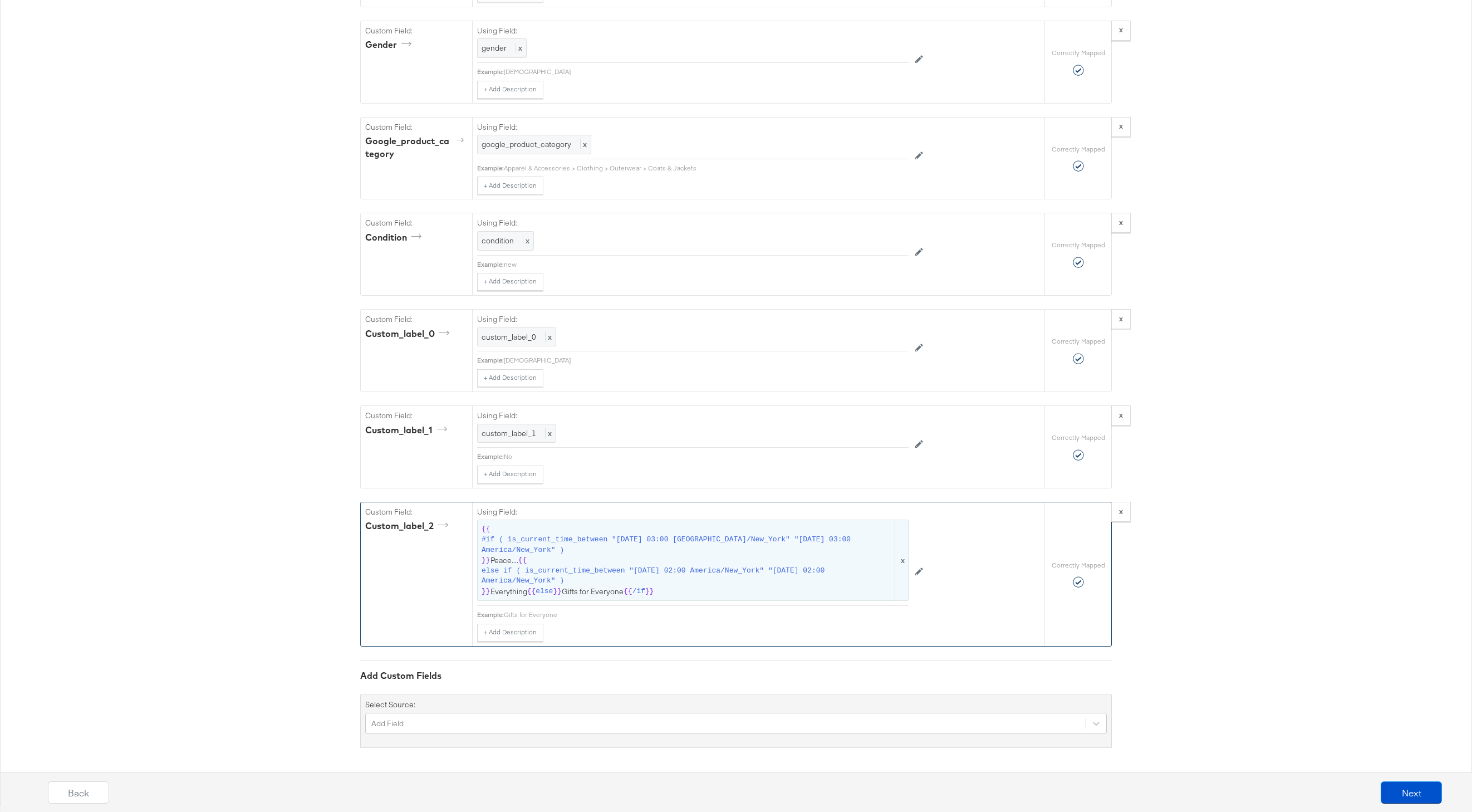
click at [616, 566] on span "else if ( is_current_time_between "2025-10-03 02:00 America/New_York" "2025-10-…" at bounding box center [687, 575] width 411 height 21
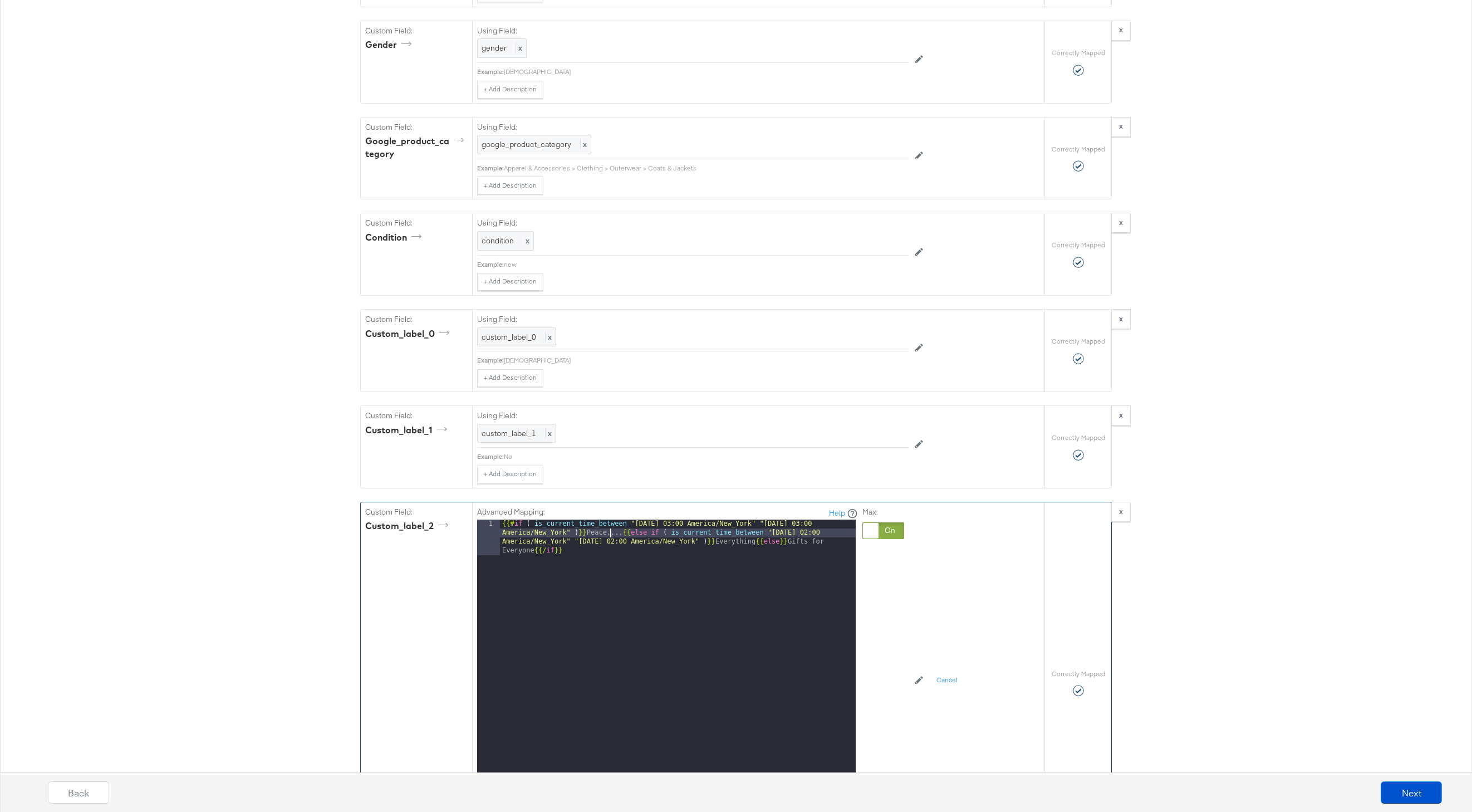
click at [611, 536] on div "{{# if ( is_current_time_between "2024-06-28 03:00 America/New_York" "2024-06-2…" at bounding box center [678, 694] width 355 height 350
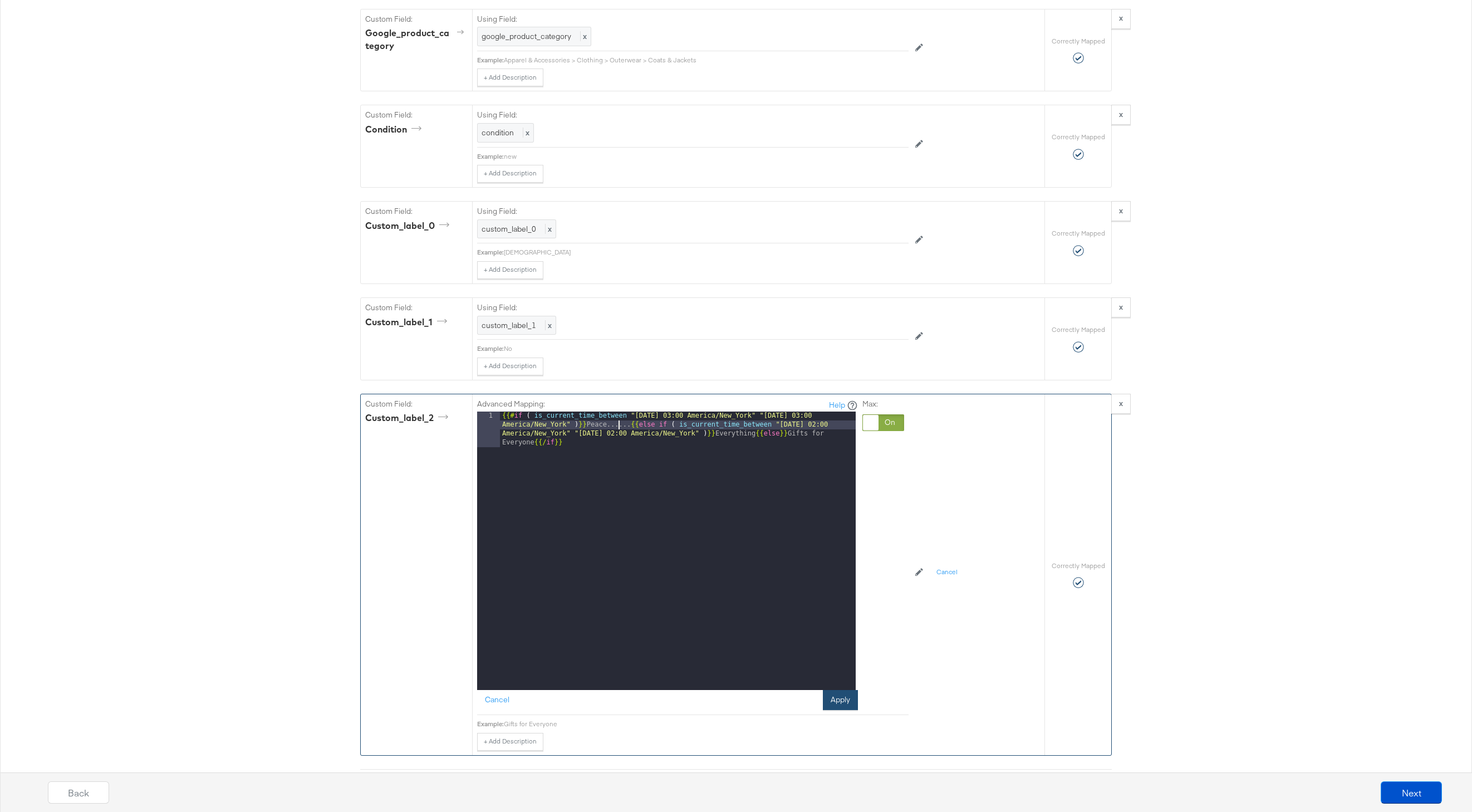
click at [838, 695] on button "Apply" at bounding box center [840, 700] width 35 height 20
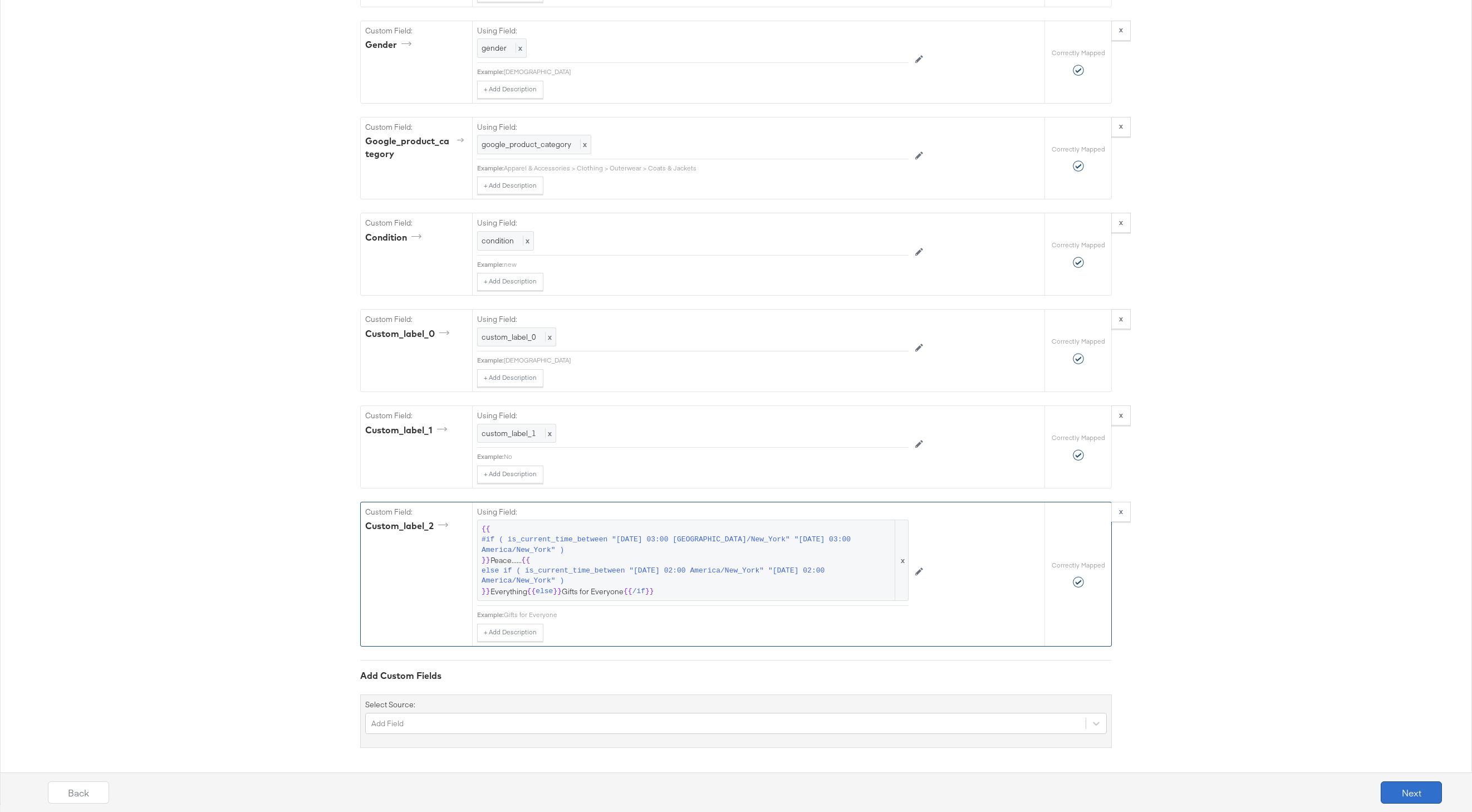
click at [1417, 783] on button "Next" at bounding box center [1411, 792] width 61 height 22
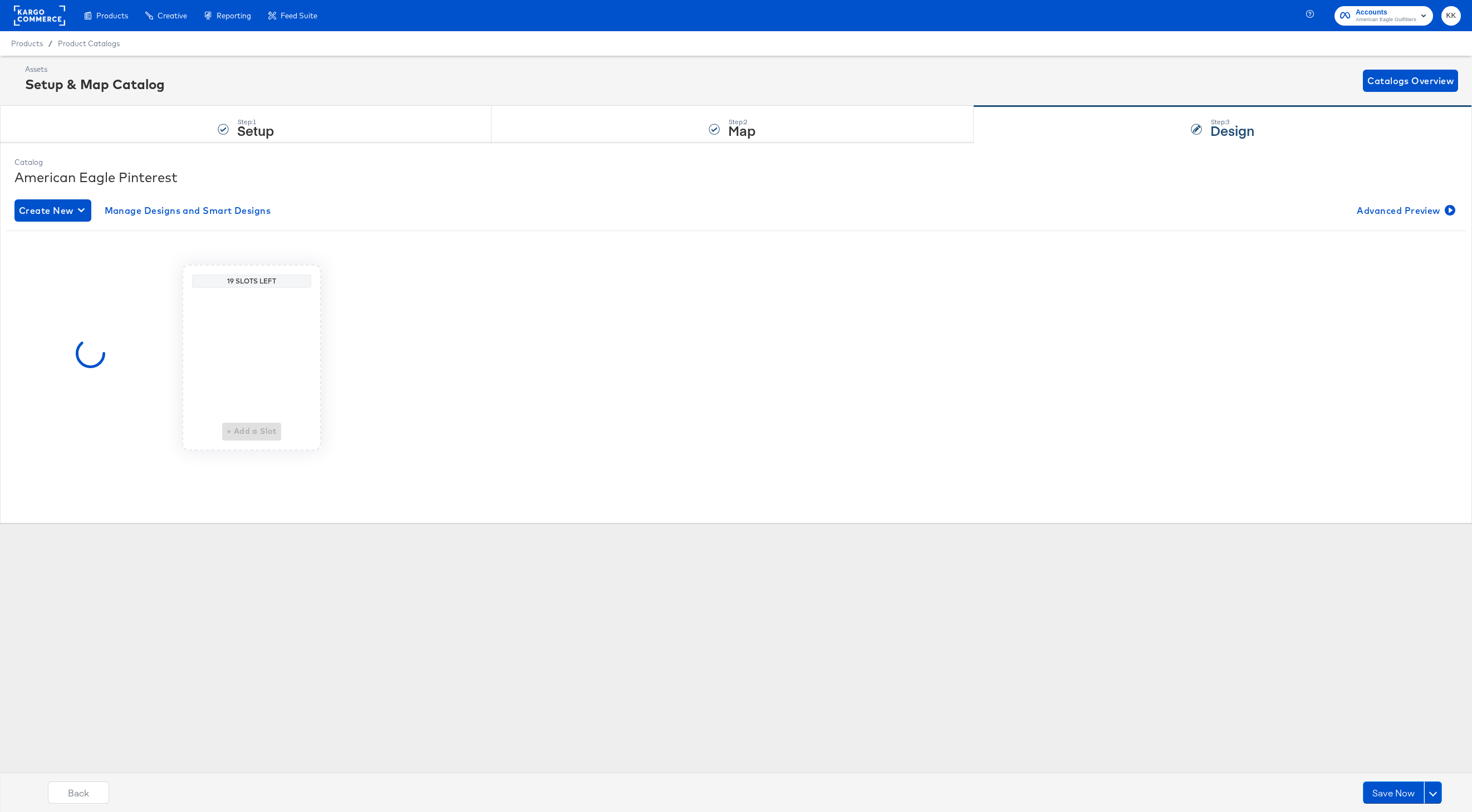
scroll to position [0, 0]
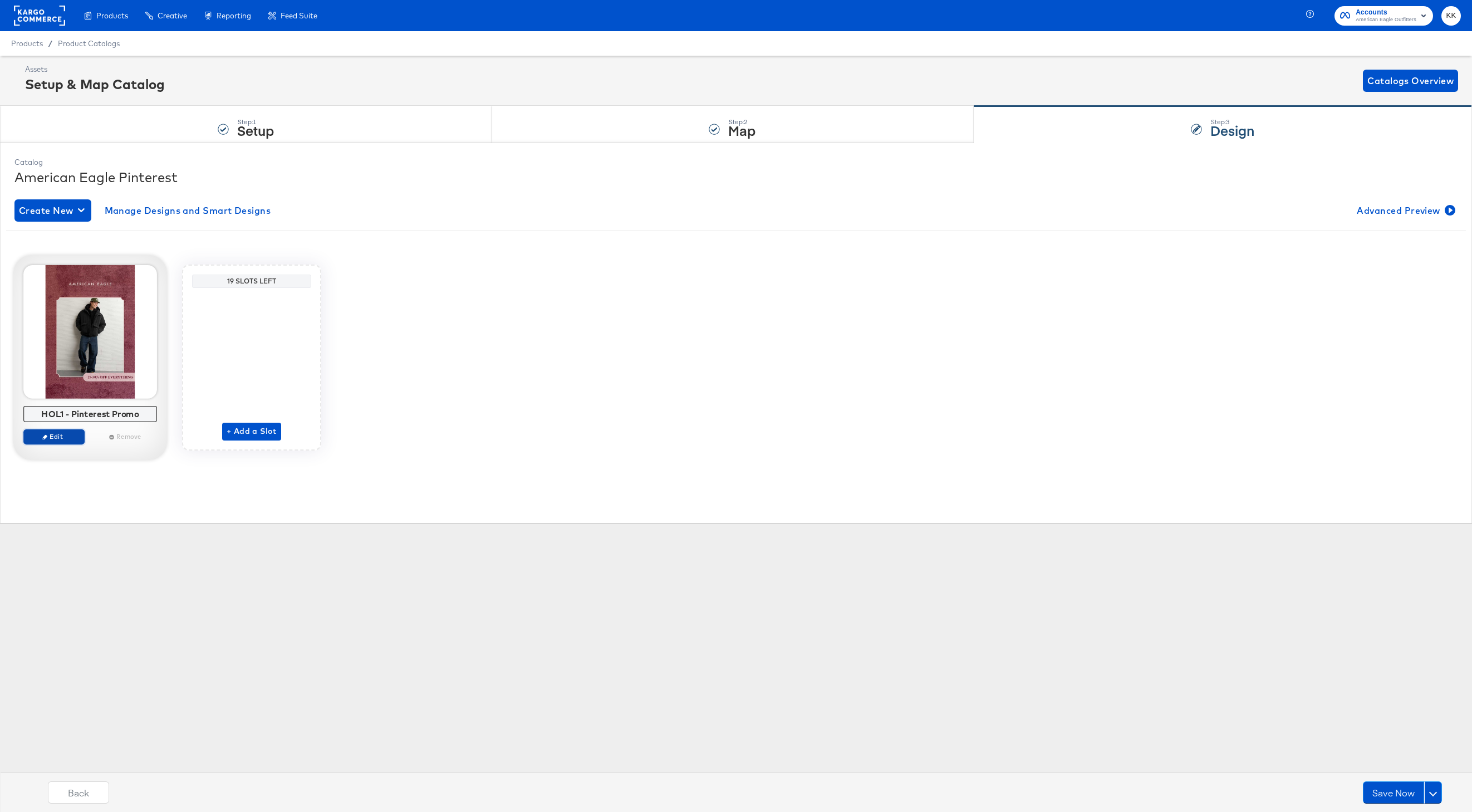
click at [64, 438] on span "Edit" at bounding box center [54, 436] width 51 height 9
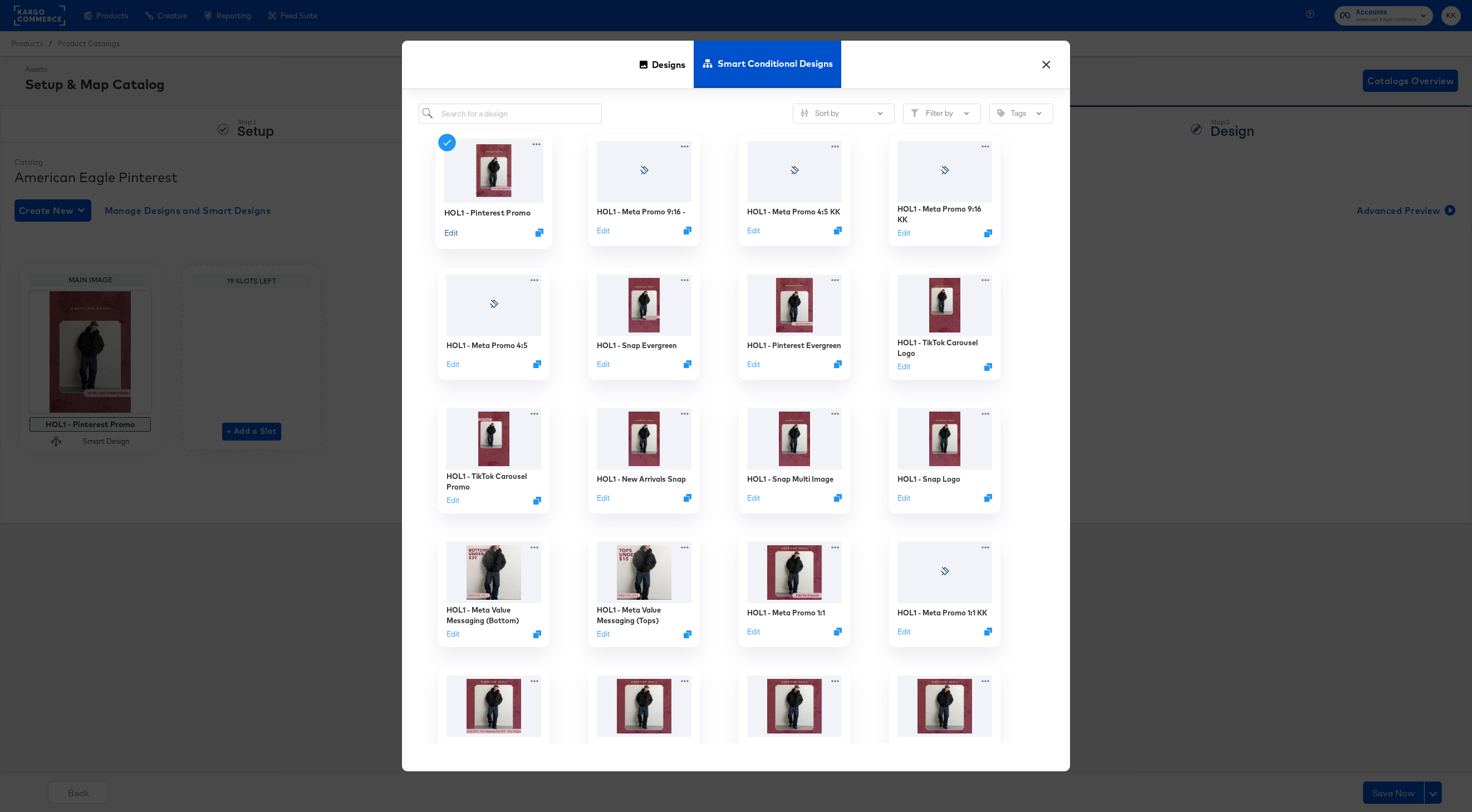
click at [451, 234] on button "Edit" at bounding box center [451, 232] width 14 height 11
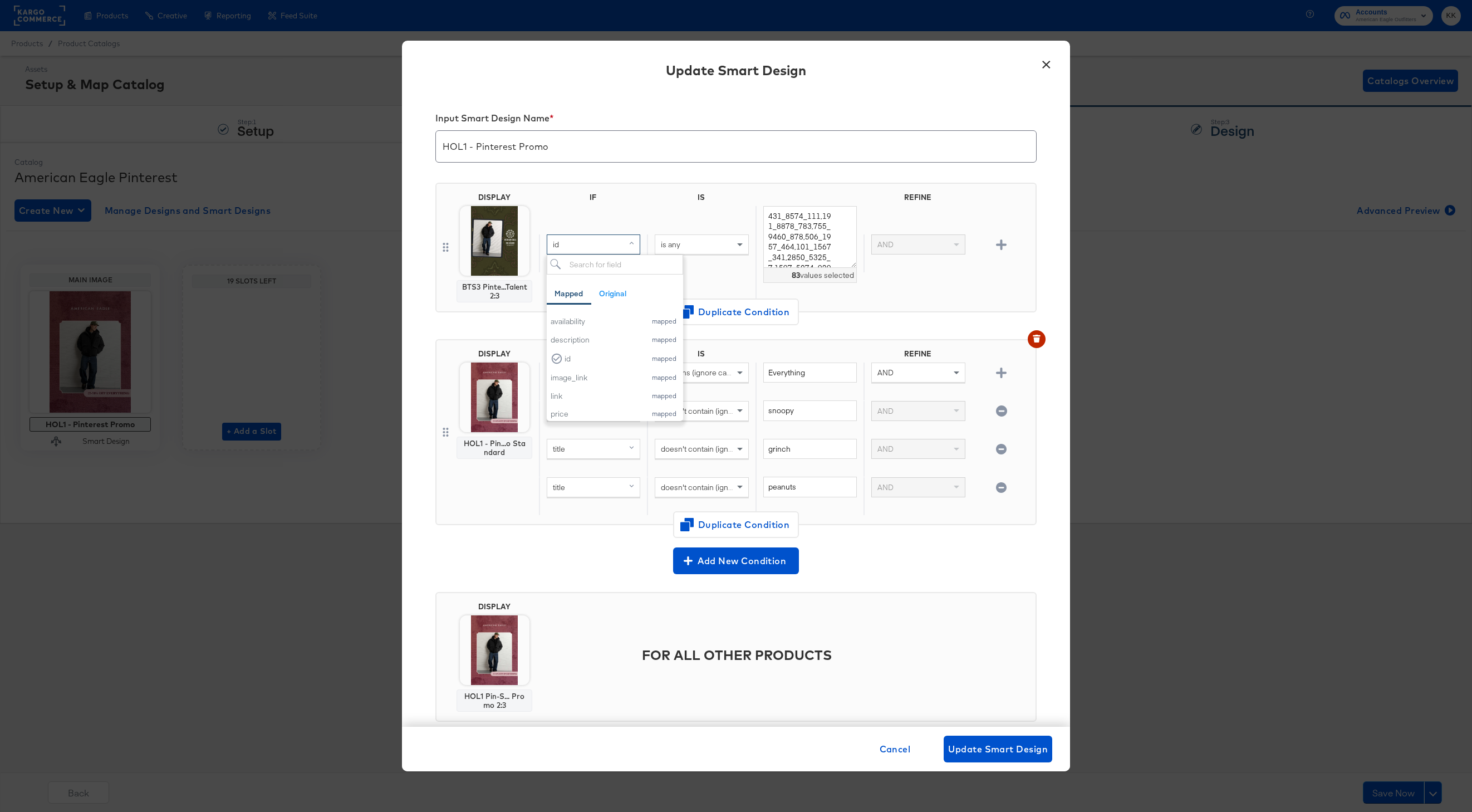
click at [587, 251] on div "id" at bounding box center [593, 244] width 92 height 19
type input "titl"
drag, startPoint x: 570, startPoint y: 317, endPoint x: 617, endPoint y: 293, distance: 52.8
click at [570, 317] on div "title" at bounding box center [573, 321] width 47 height 11
click at [692, 239] on div "is any" at bounding box center [702, 244] width 92 height 19
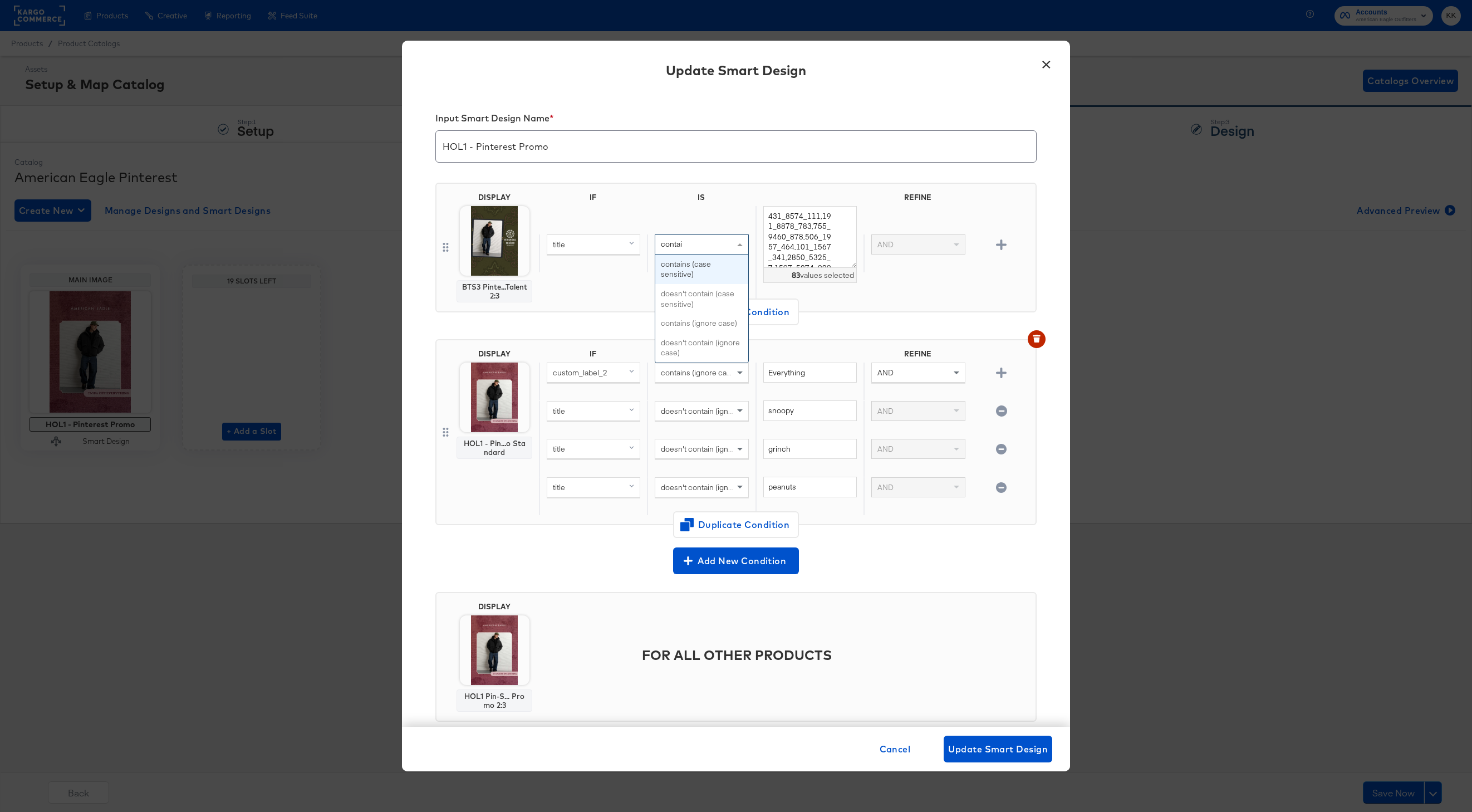
type input "contain"
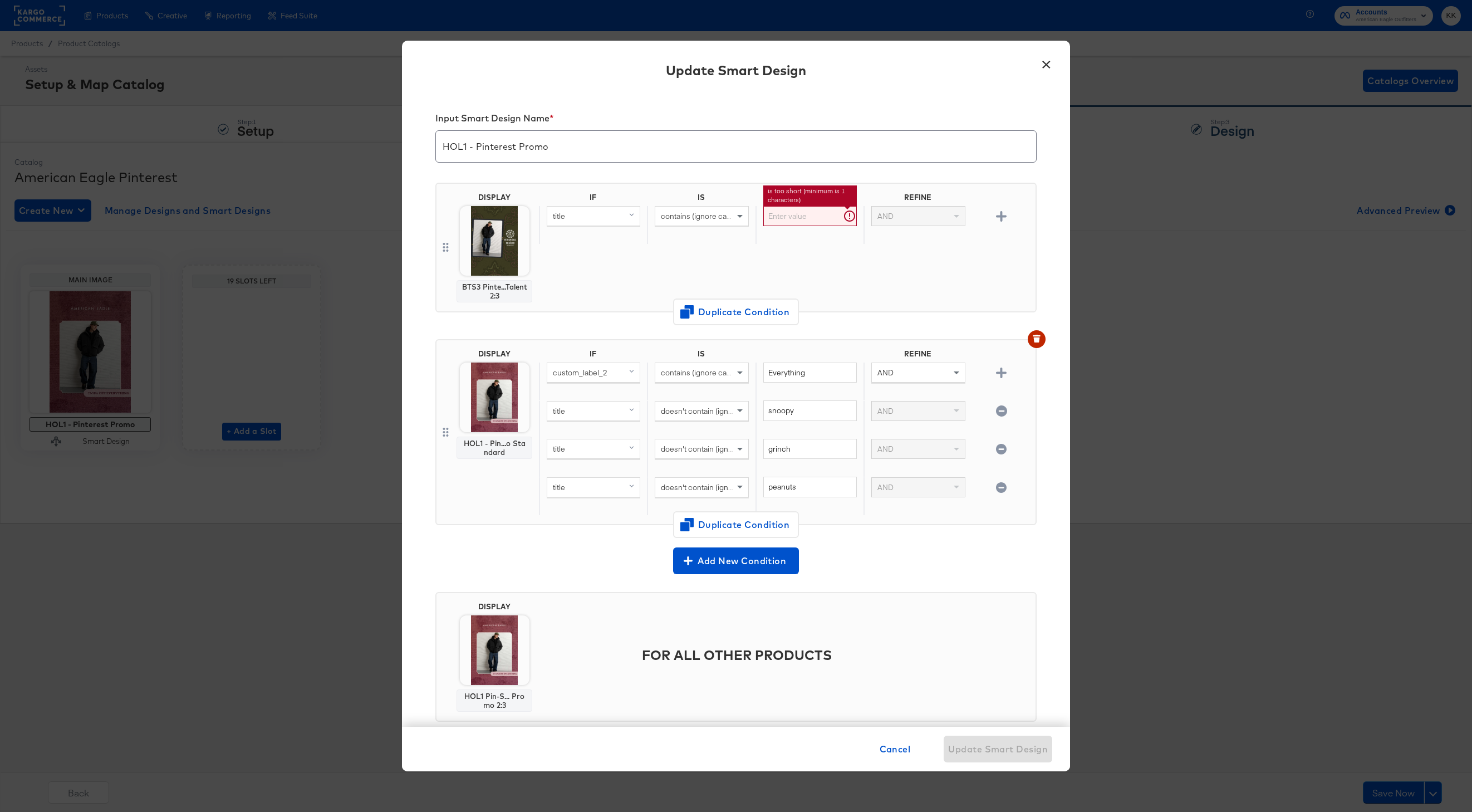
click at [795, 216] on input "text" at bounding box center [810, 216] width 94 height 21
paste input "AE x Tru"
type input "AE x Tru"
click at [732, 278] on div "IF IS REFINE title contains (ignore case) AE x Tru is too short (minimum is 1 c…" at bounding box center [785, 247] width 492 height 110
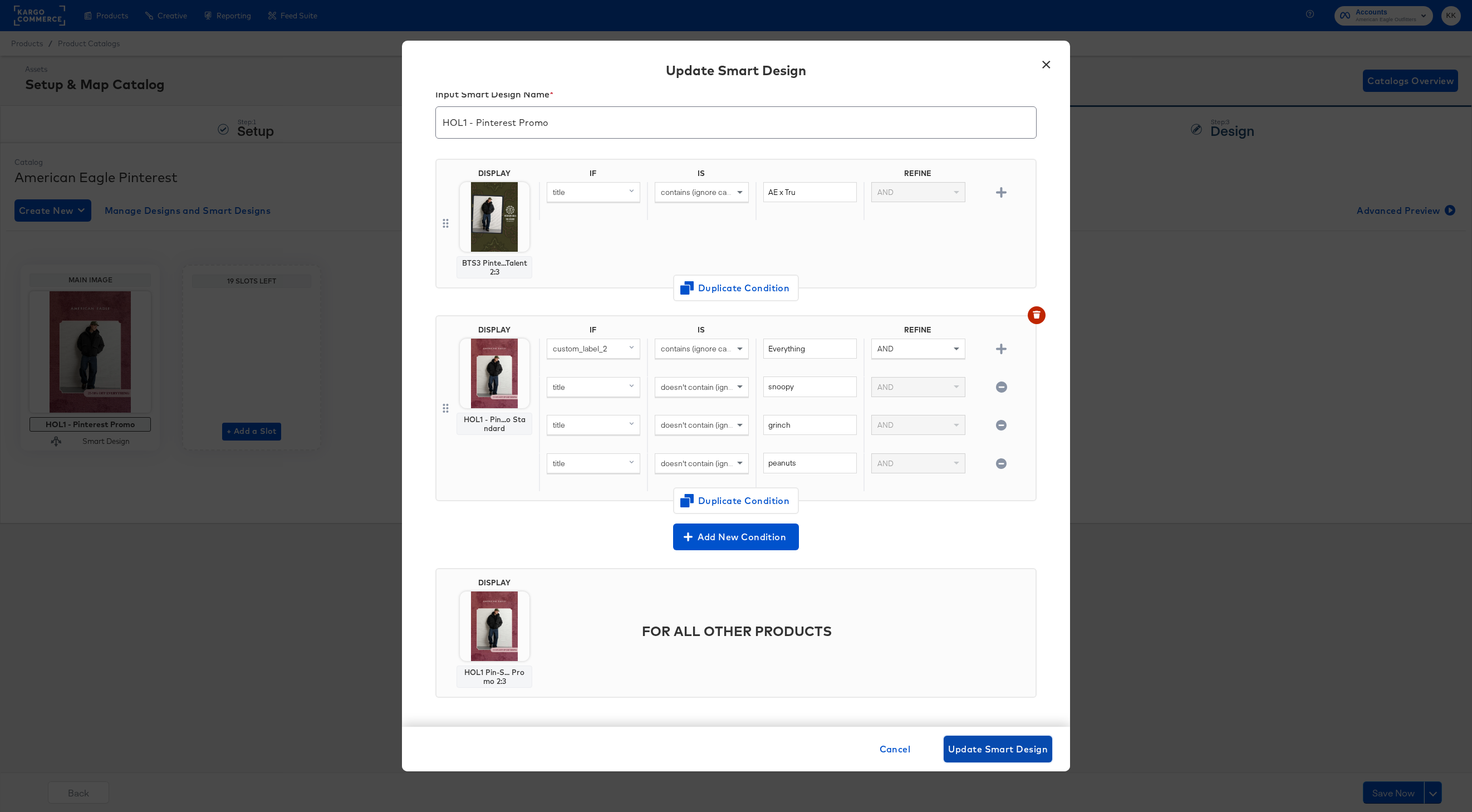
click at [1028, 735] on button "Update Smart Design" at bounding box center [998, 748] width 109 height 27
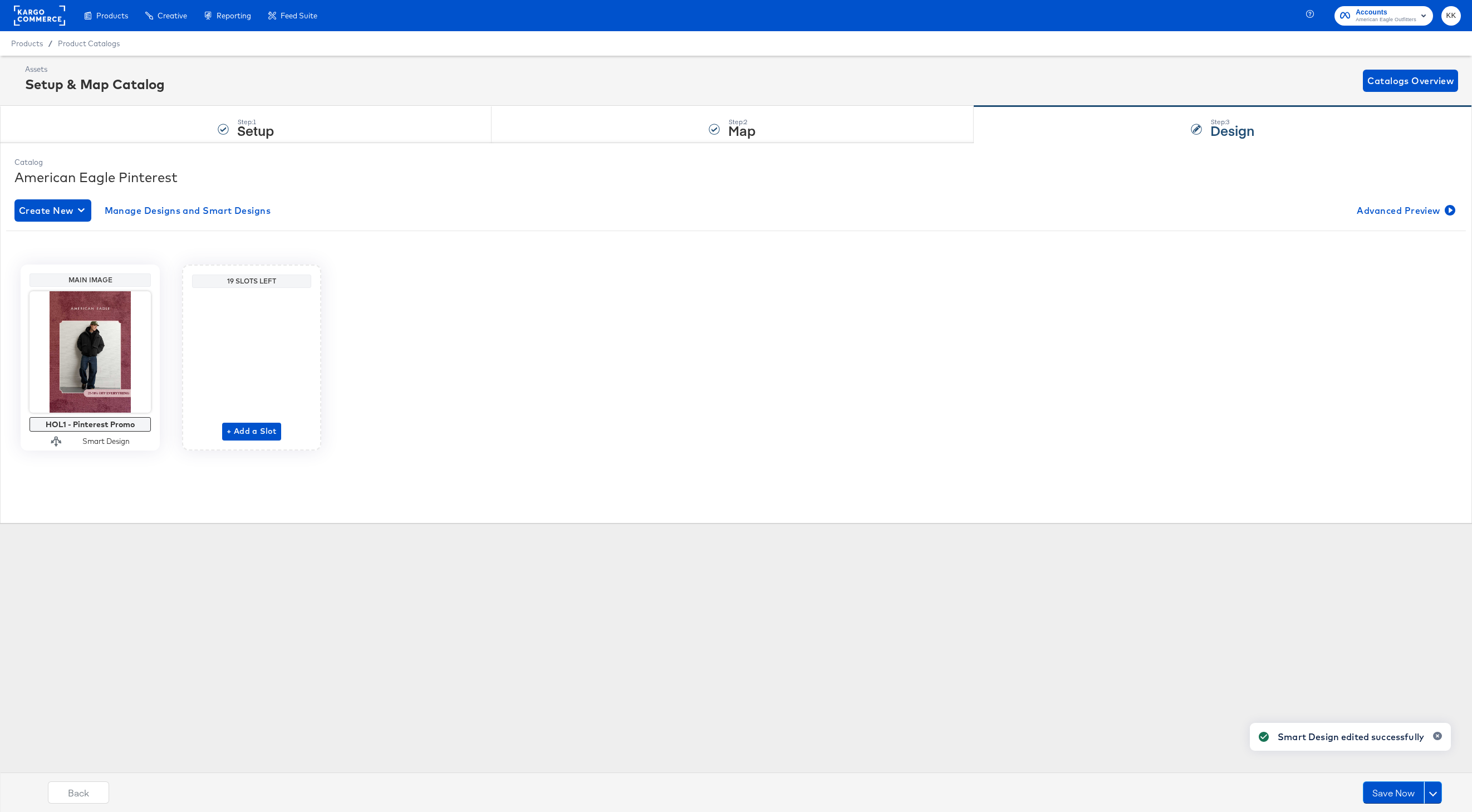
click at [1381, 778] on div "Back Save Now" at bounding box center [745, 796] width 1483 height 42
click at [1387, 788] on button "Save Now" at bounding box center [1393, 792] width 61 height 22
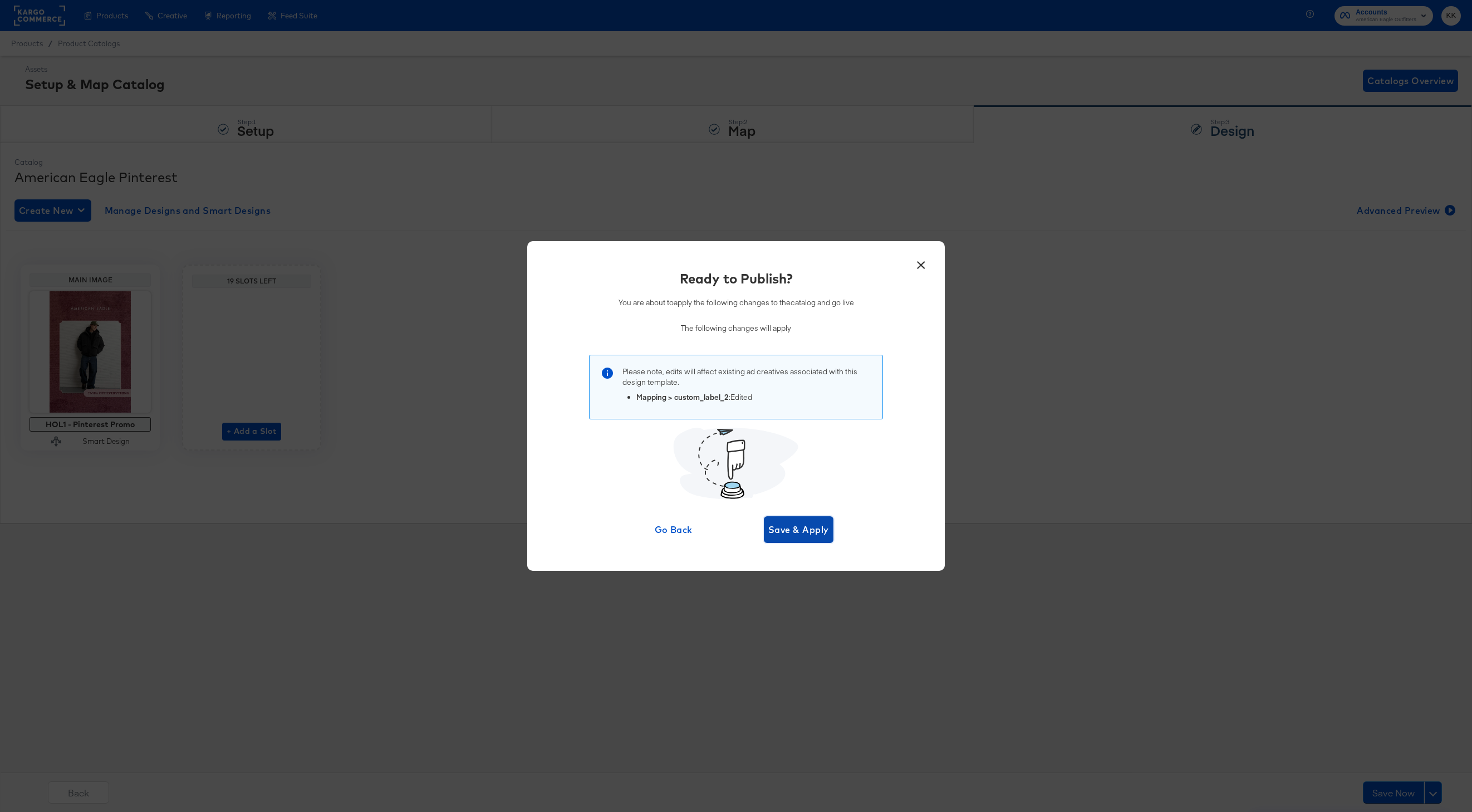
click at [784, 528] on span "Save & Apply" at bounding box center [798, 530] width 61 height 16
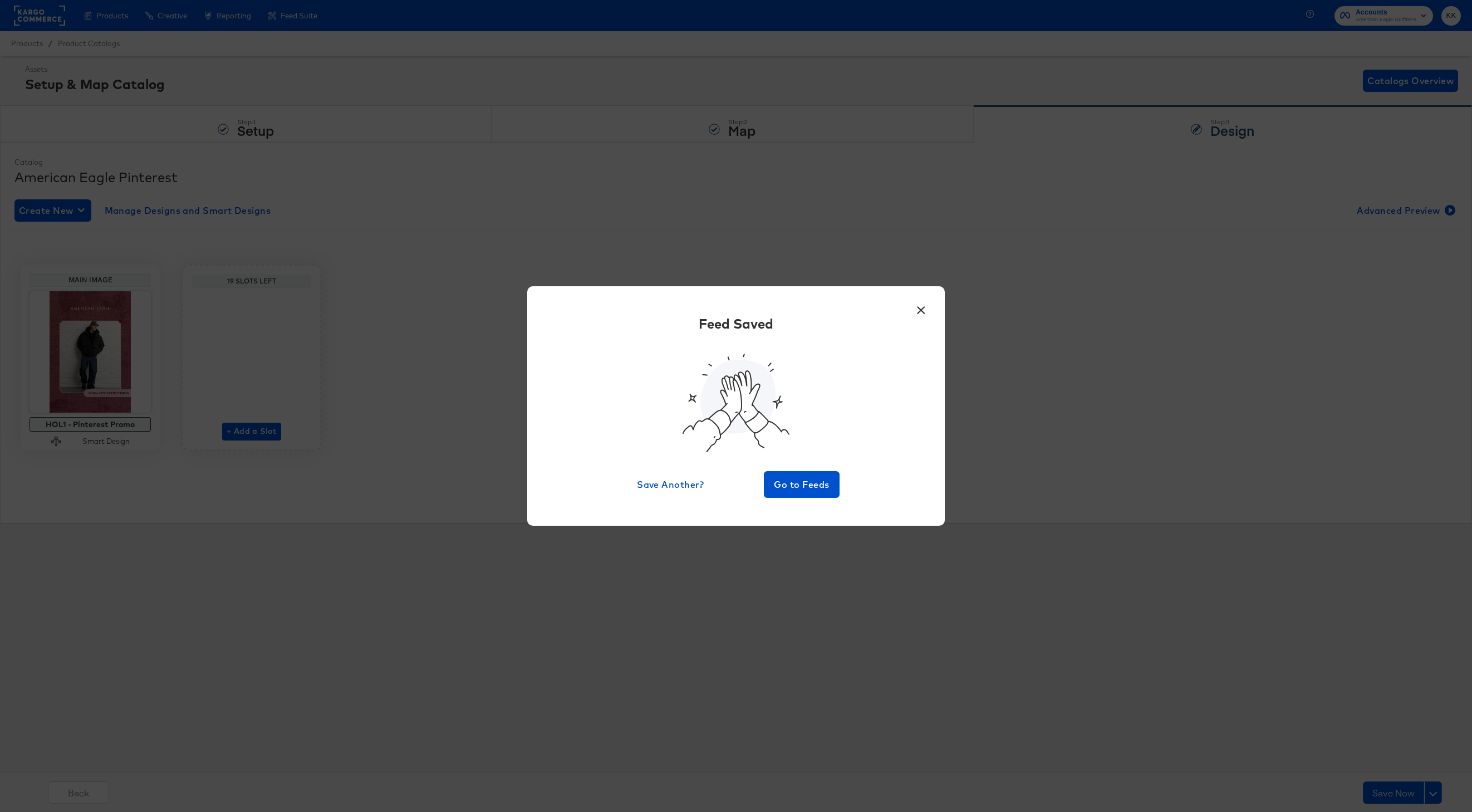
click at [807, 515] on div "× Feed Saved Save Another? Go to Feeds" at bounding box center [736, 406] width 418 height 239
click at [807, 491] on span "Go to Feeds" at bounding box center [801, 484] width 67 height 16
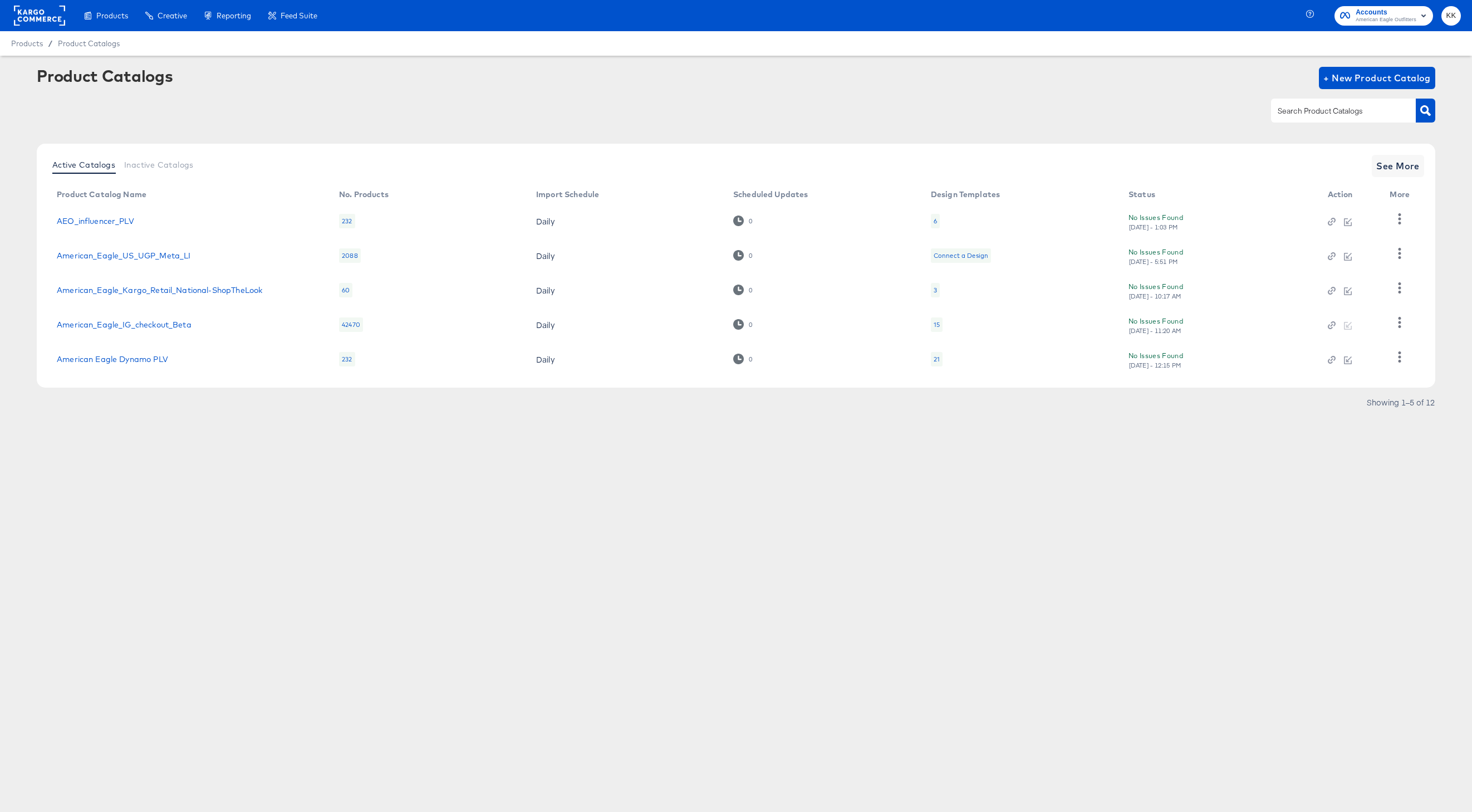
click at [1415, 182] on div "Active Catalogs Inactive Catalogs See More Product Catalog Name No. Products Im…" at bounding box center [736, 265] width 1399 height 244
click at [1413, 158] on span "See More" at bounding box center [1398, 166] width 44 height 16
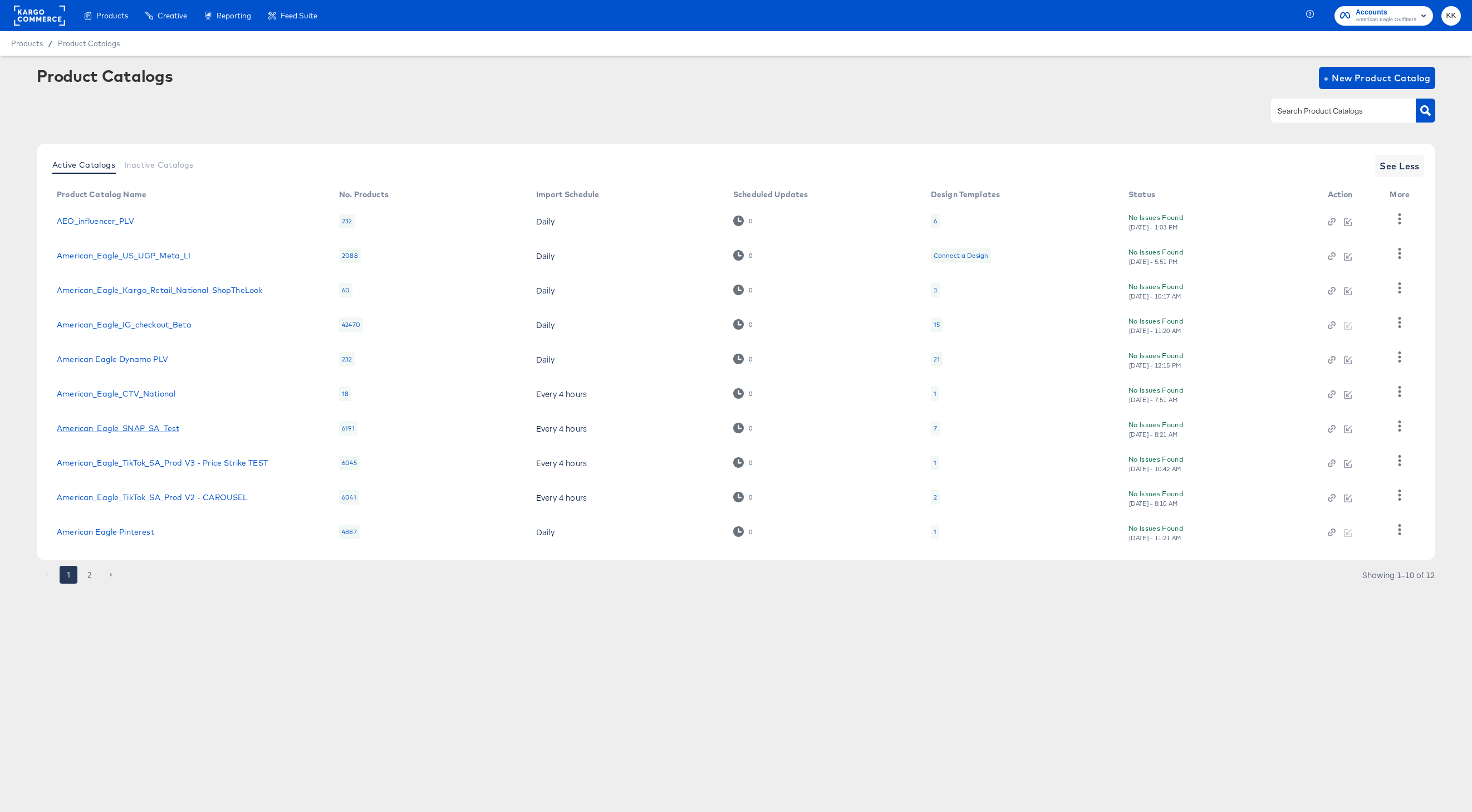
click at [153, 428] on link "American_Eagle_SNAP_SA_Test" at bounding box center [118, 428] width 123 height 9
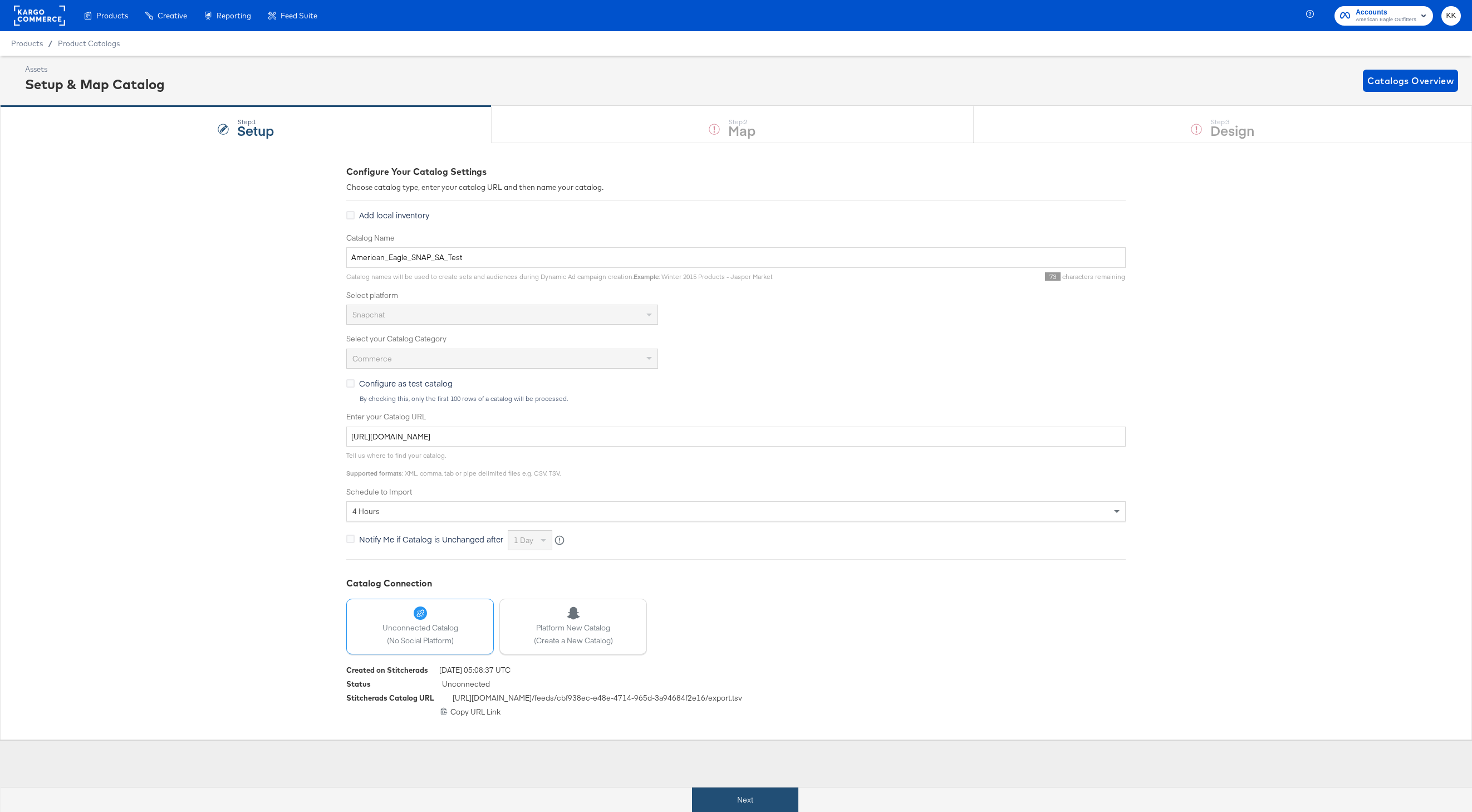
click at [737, 805] on button "Next" at bounding box center [745, 800] width 106 height 25
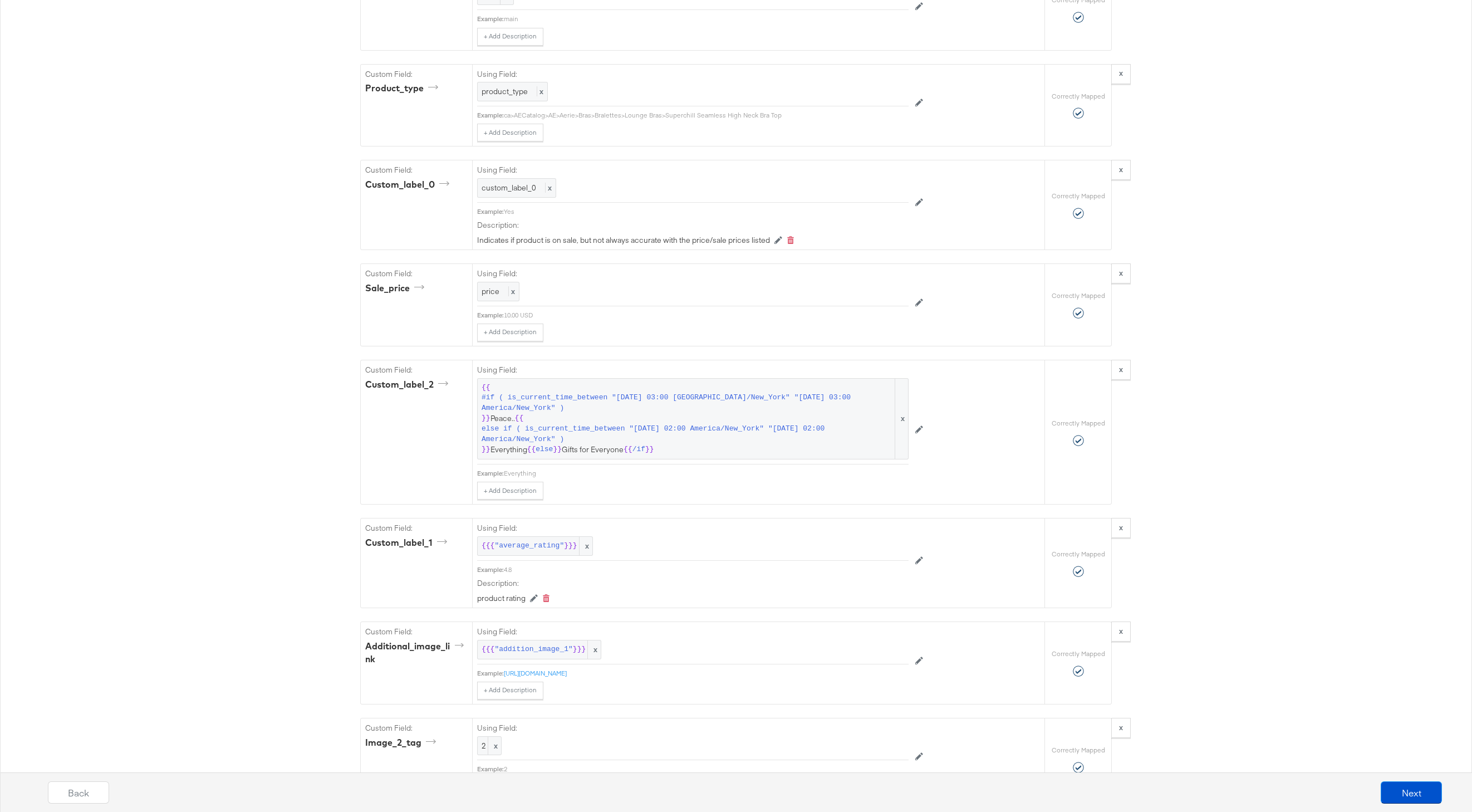
scroll to position [1336, 0]
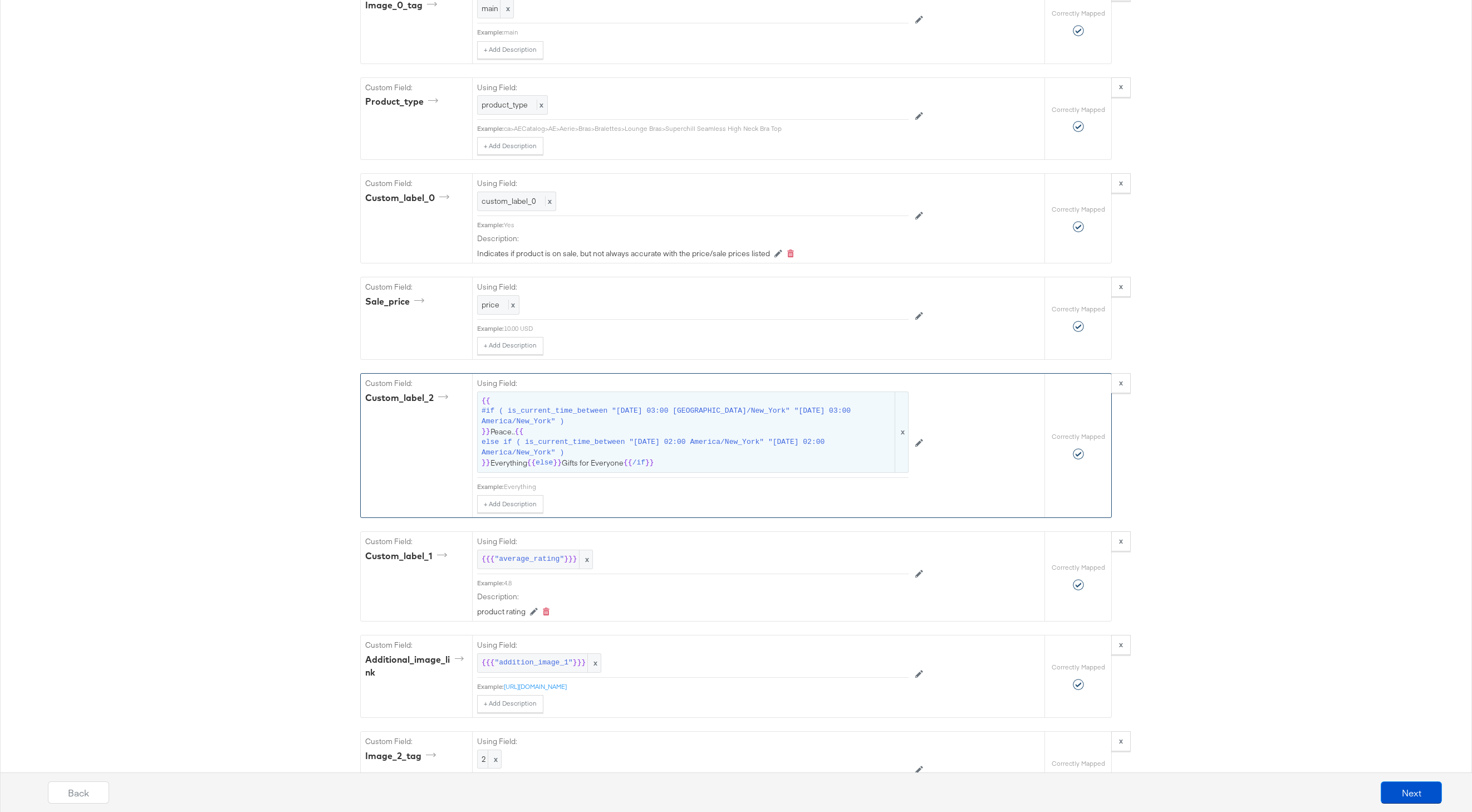
click at [663, 449] on span "else if ( is_current_time_between "2025-10-10 02:00 America/New_York" "2025-10-…" at bounding box center [687, 447] width 411 height 21
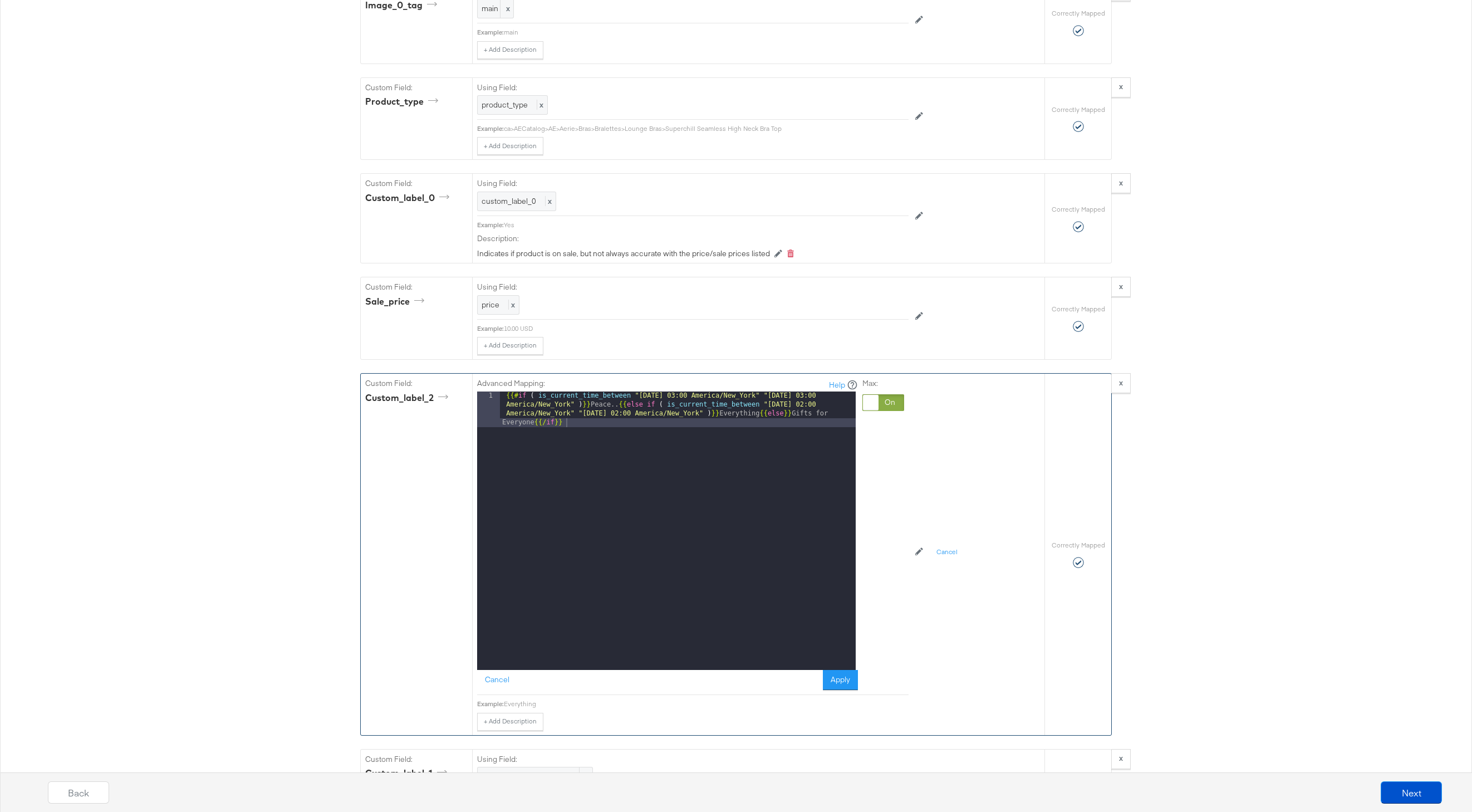
click at [618, 404] on div "{{# if ( is_current_time_between "2024-06-11 03:00 America/New_York" "2024-06-1…" at bounding box center [678, 566] width 355 height 350
click at [854, 673] on button "Apply" at bounding box center [840, 680] width 35 height 20
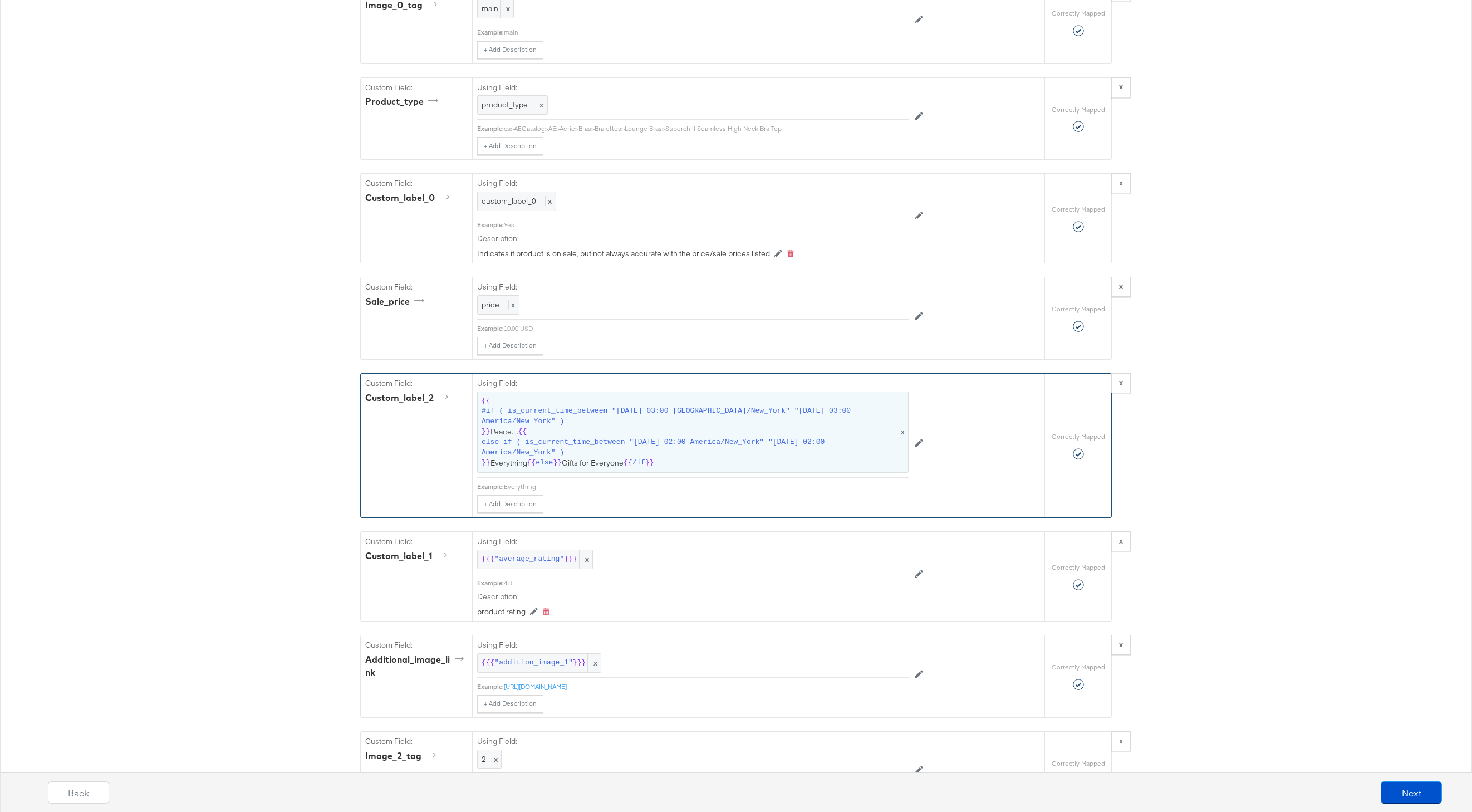
click at [638, 453] on span "else if ( is_current_time_between "2025-10-10 02:00 America/New_York" "2025-10-…" at bounding box center [687, 447] width 411 height 21
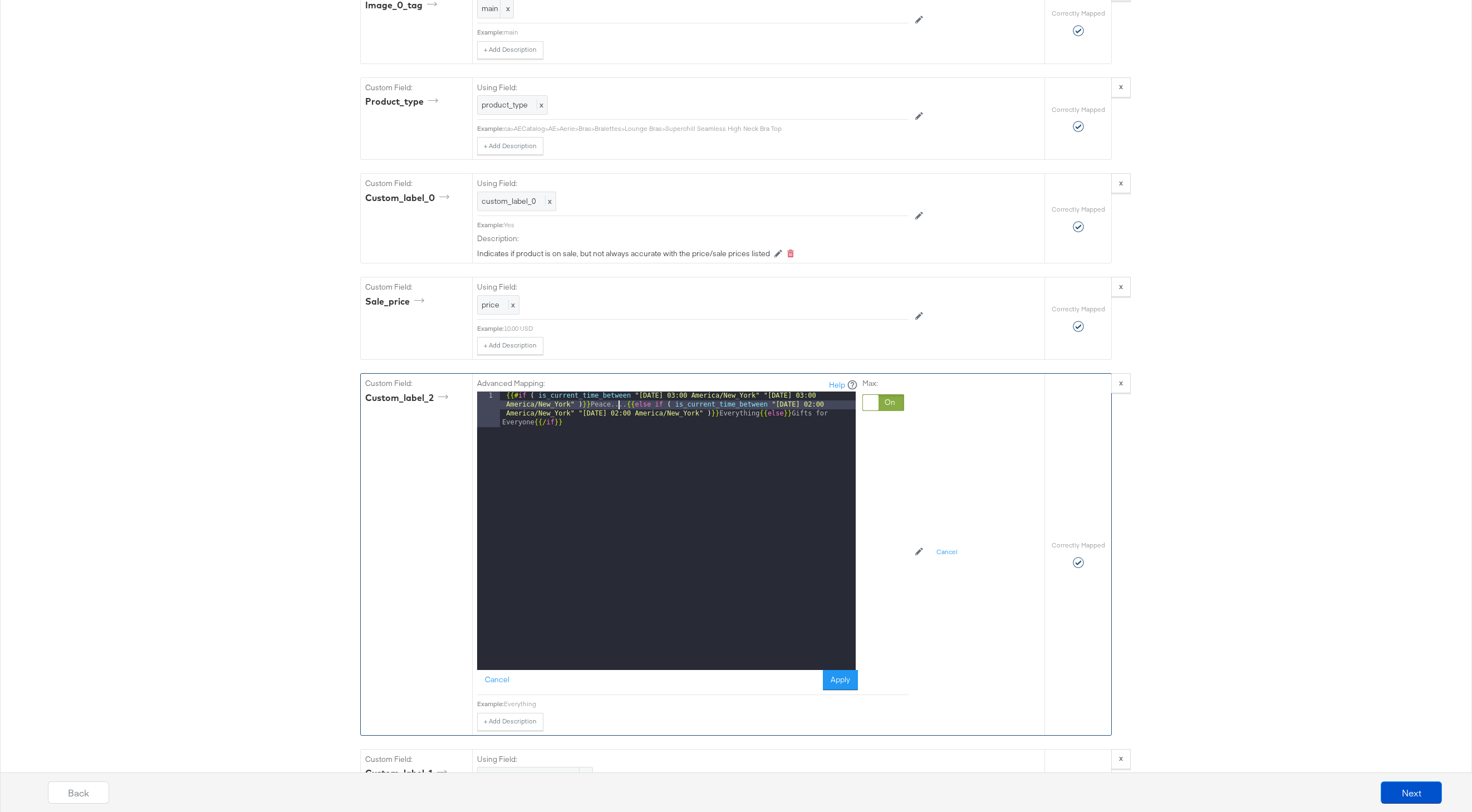
click at [620, 406] on div "{{# if ( is_current_time_between "2024-06-11 03:00 America/New_York" "2024-06-1…" at bounding box center [678, 566] width 355 height 350
click at [844, 675] on button "Apply" at bounding box center [840, 680] width 35 height 20
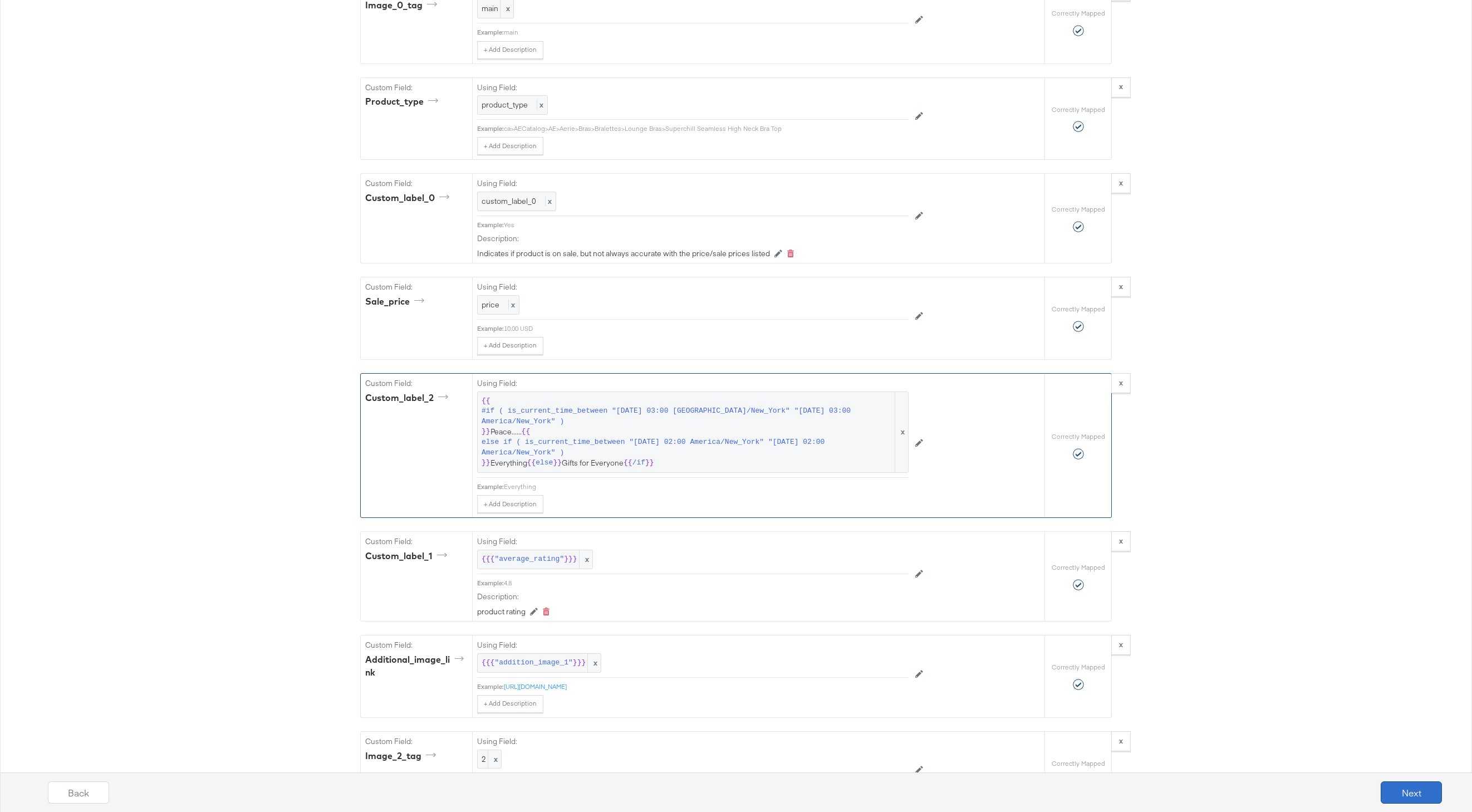
click at [1435, 790] on button "Next" at bounding box center [1411, 792] width 61 height 22
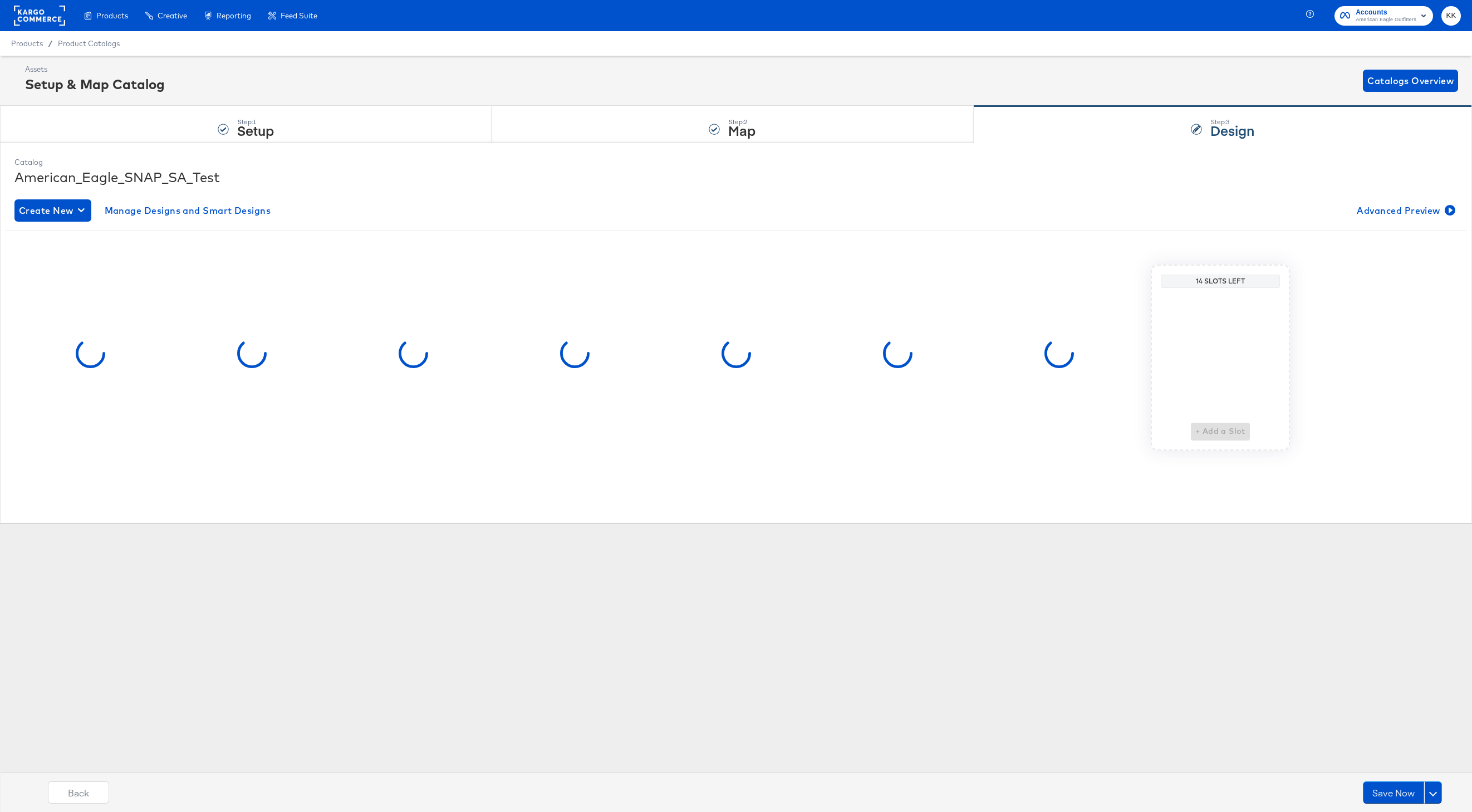
scroll to position [0, 0]
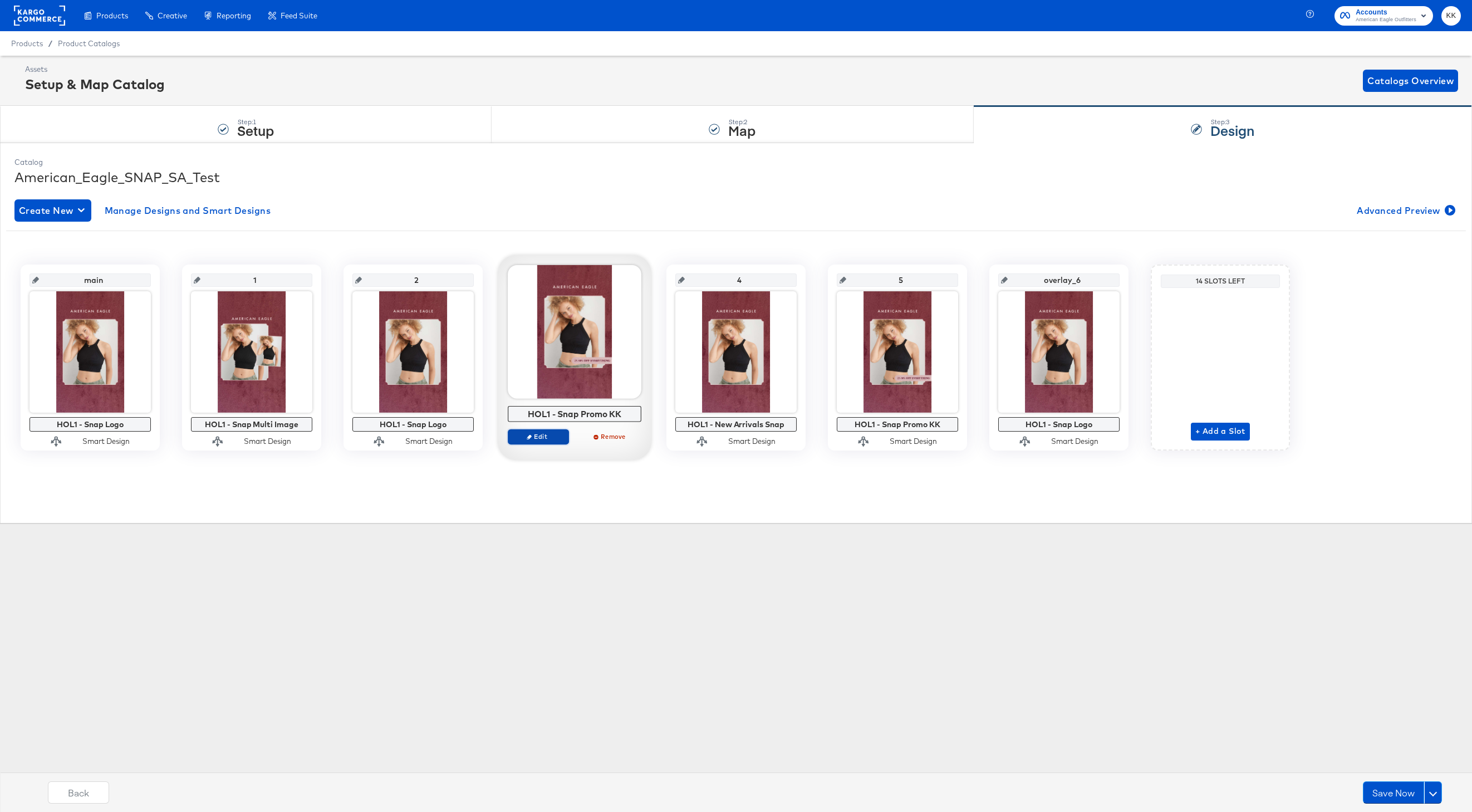
click at [545, 438] on span "Edit" at bounding box center [538, 436] width 51 height 9
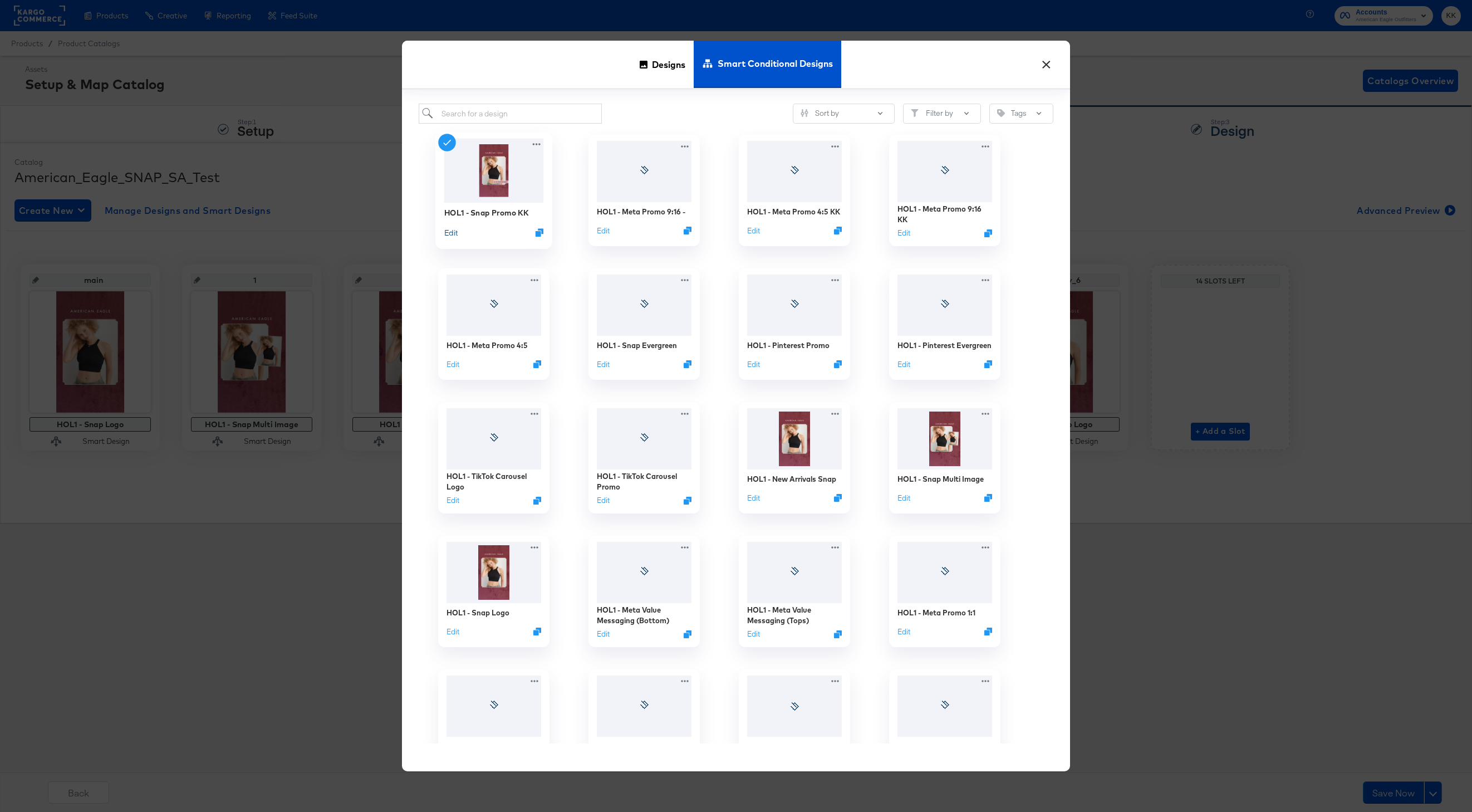
click at [452, 234] on button "Edit" at bounding box center [451, 232] width 14 height 11
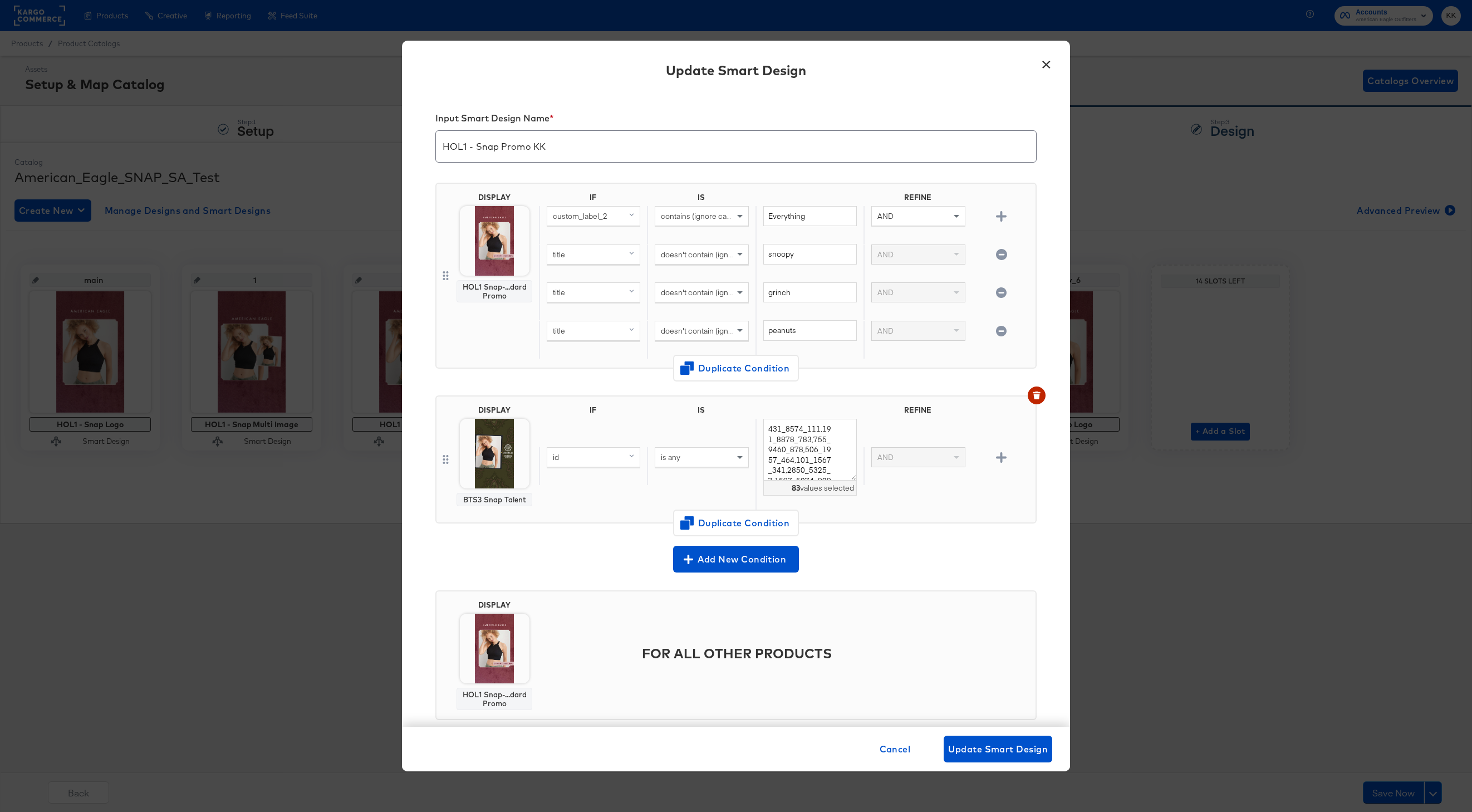
click at [596, 462] on div "id" at bounding box center [593, 457] width 92 height 19
type input "titl"
click at [588, 533] on div "title" at bounding box center [573, 534] width 47 height 11
click at [683, 457] on div "is any" at bounding box center [702, 457] width 92 height 19
type input "con"
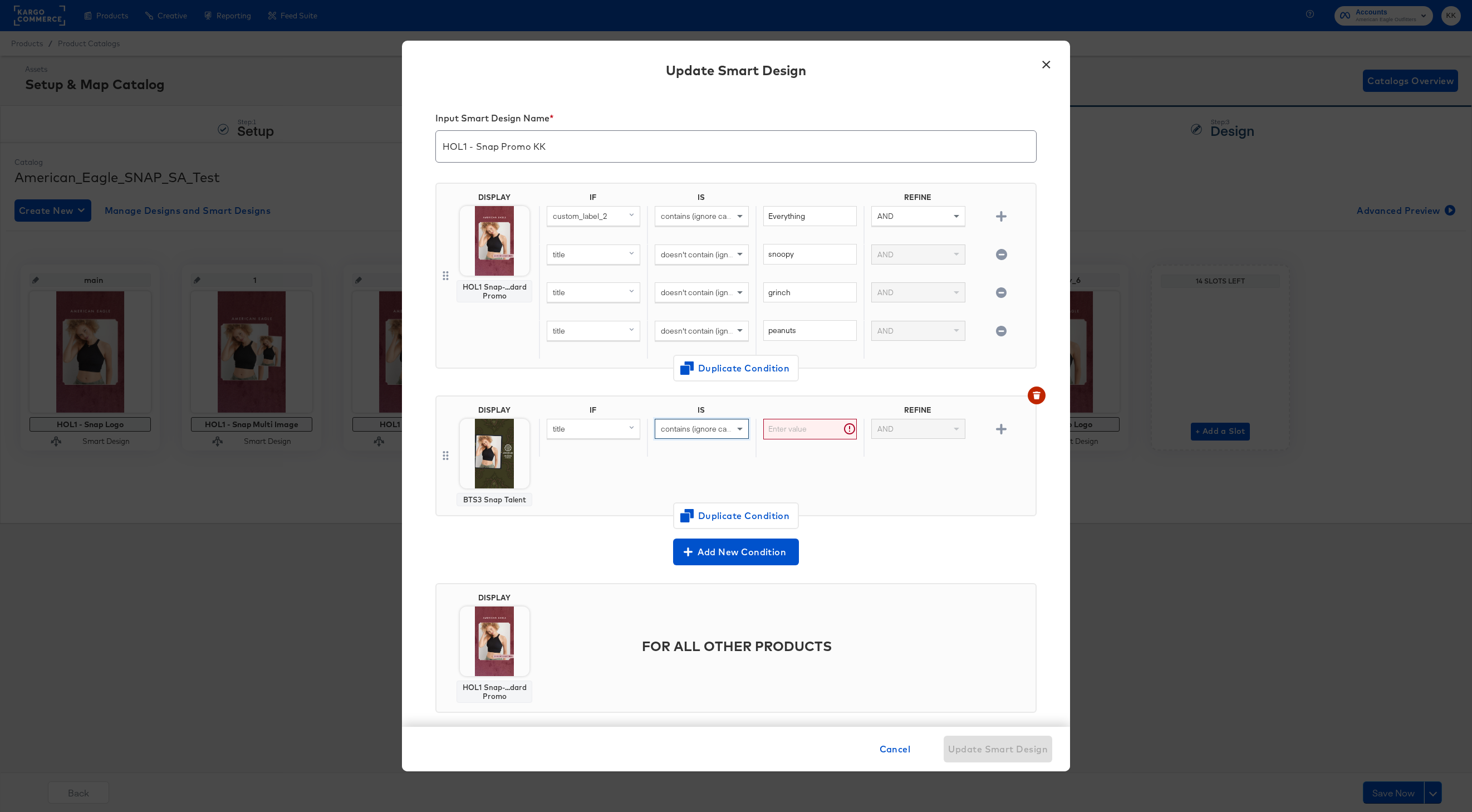
click at [793, 431] on input "text" at bounding box center [810, 429] width 94 height 21
paste input "AE x Tru"
type input "AE x Tru"
click at [749, 457] on div "IF IS REFINE title contains (ignore case) AE x Tru AND" at bounding box center [785, 456] width 492 height 101
click at [1011, 750] on span "Update Smart Design" at bounding box center [998, 749] width 100 height 16
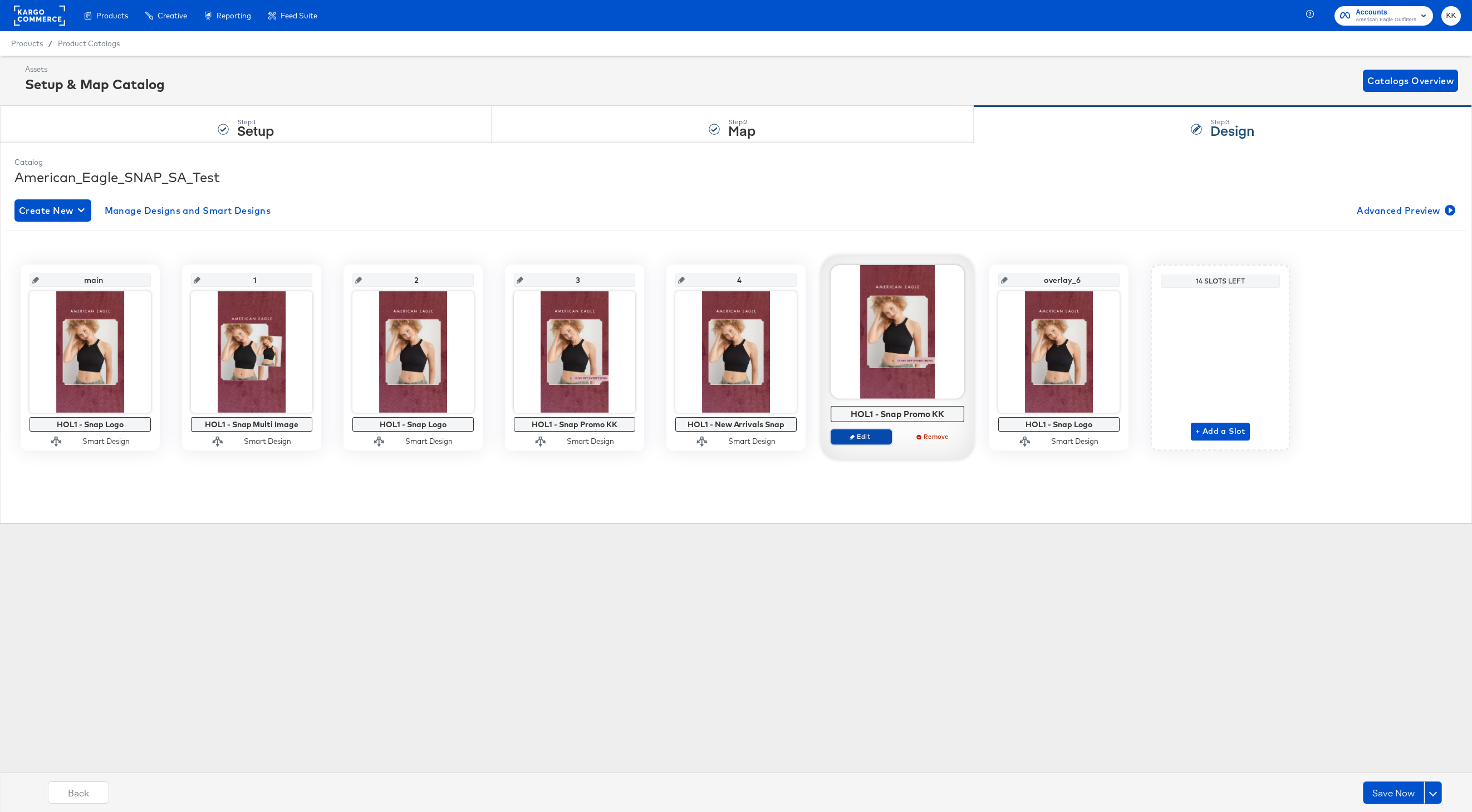
click at [859, 437] on span "Edit" at bounding box center [861, 436] width 51 height 9
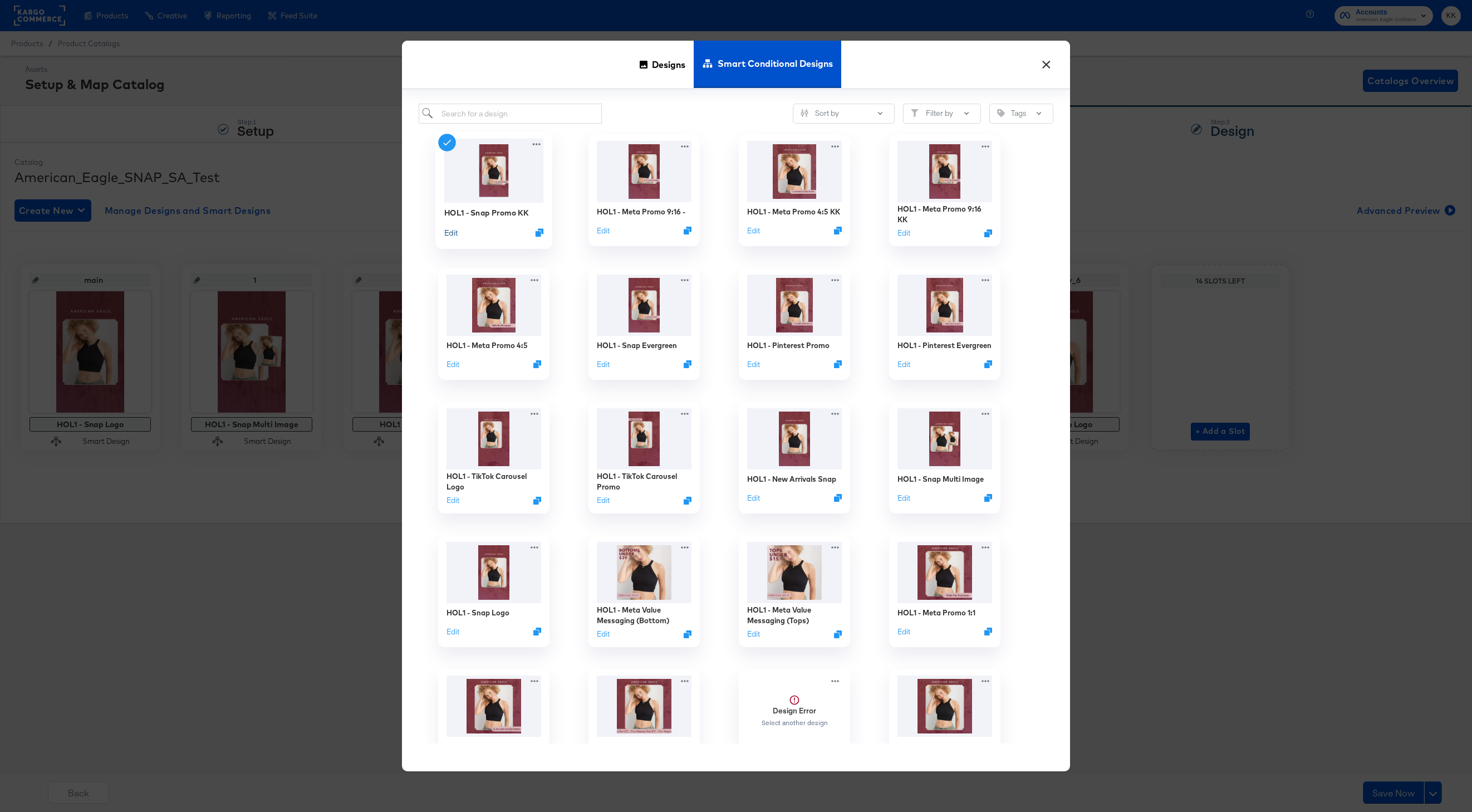
click at [452, 231] on button "Edit" at bounding box center [451, 232] width 14 height 11
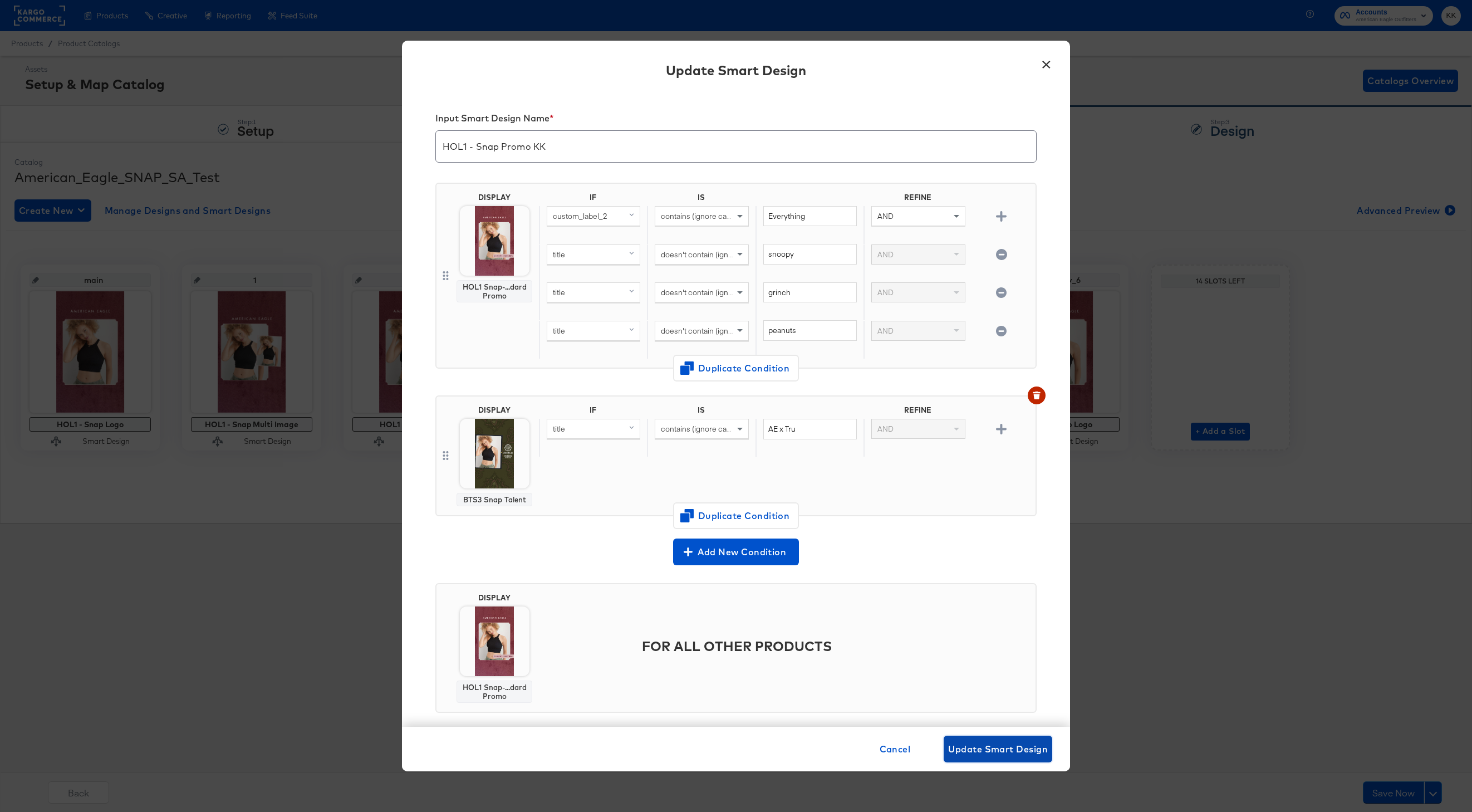
click at [1013, 757] on button "Update Smart Design" at bounding box center [998, 748] width 109 height 27
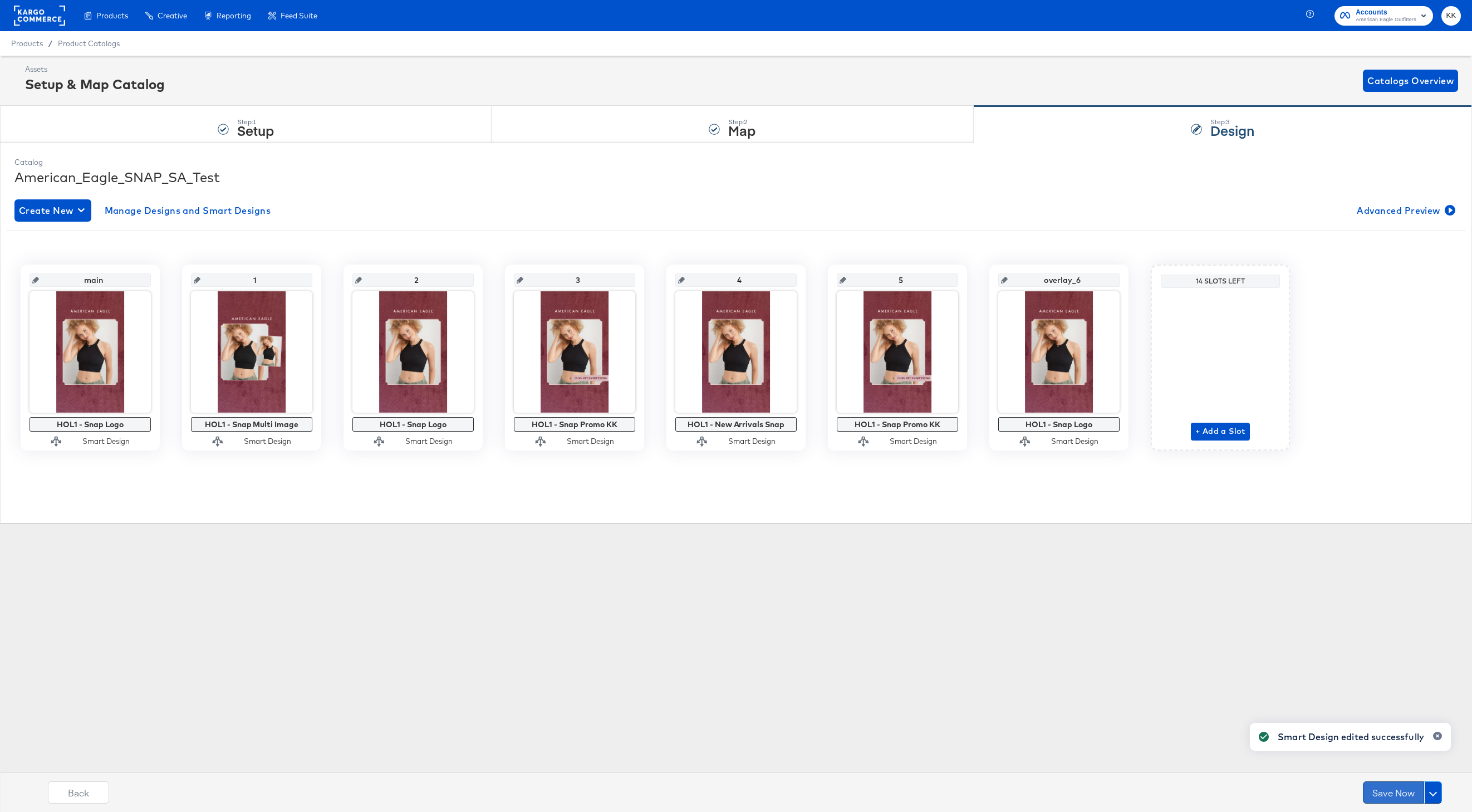
click at [1385, 790] on button "Save Now" at bounding box center [1393, 792] width 61 height 22
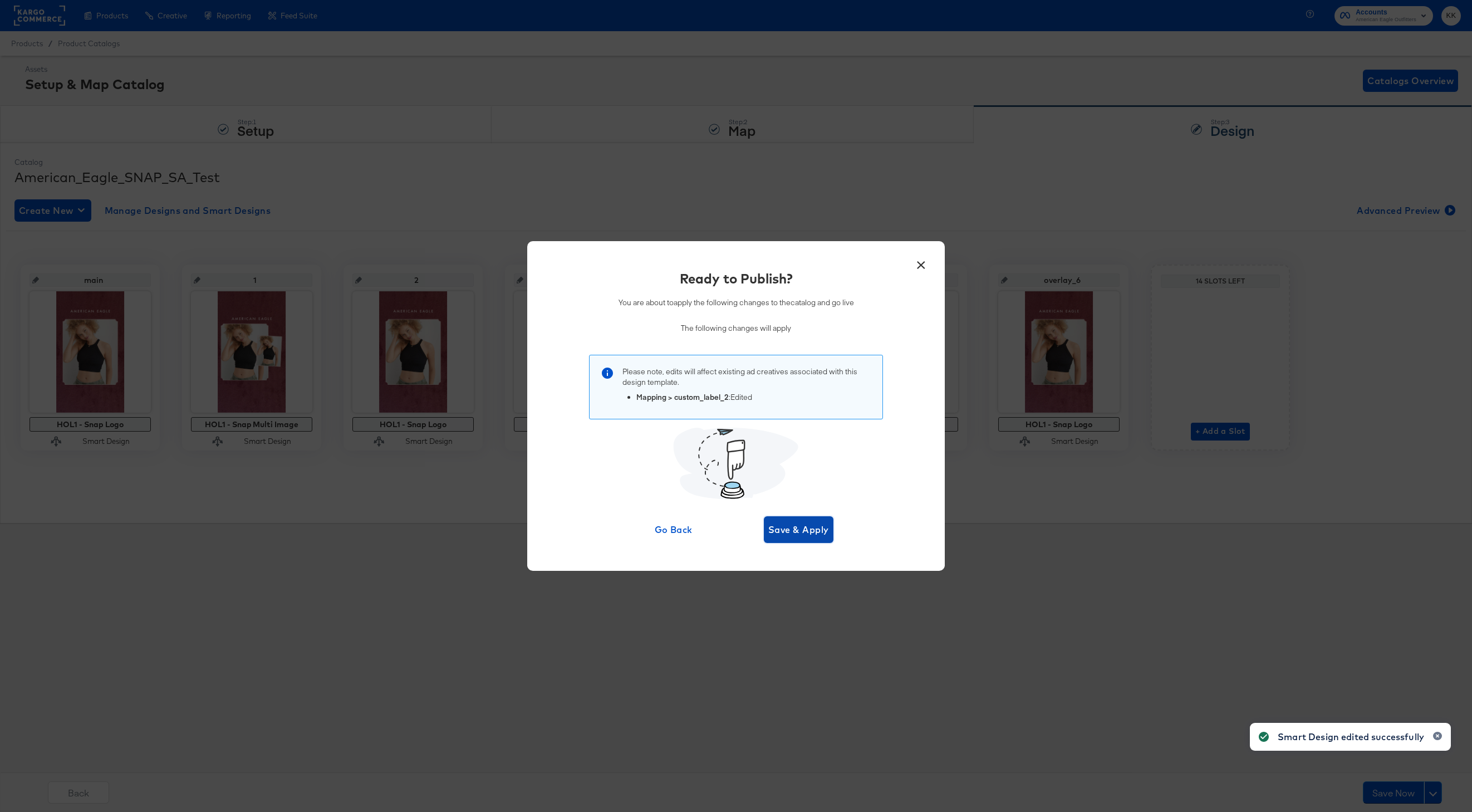
click at [797, 534] on span "Save & Apply" at bounding box center [798, 530] width 61 height 16
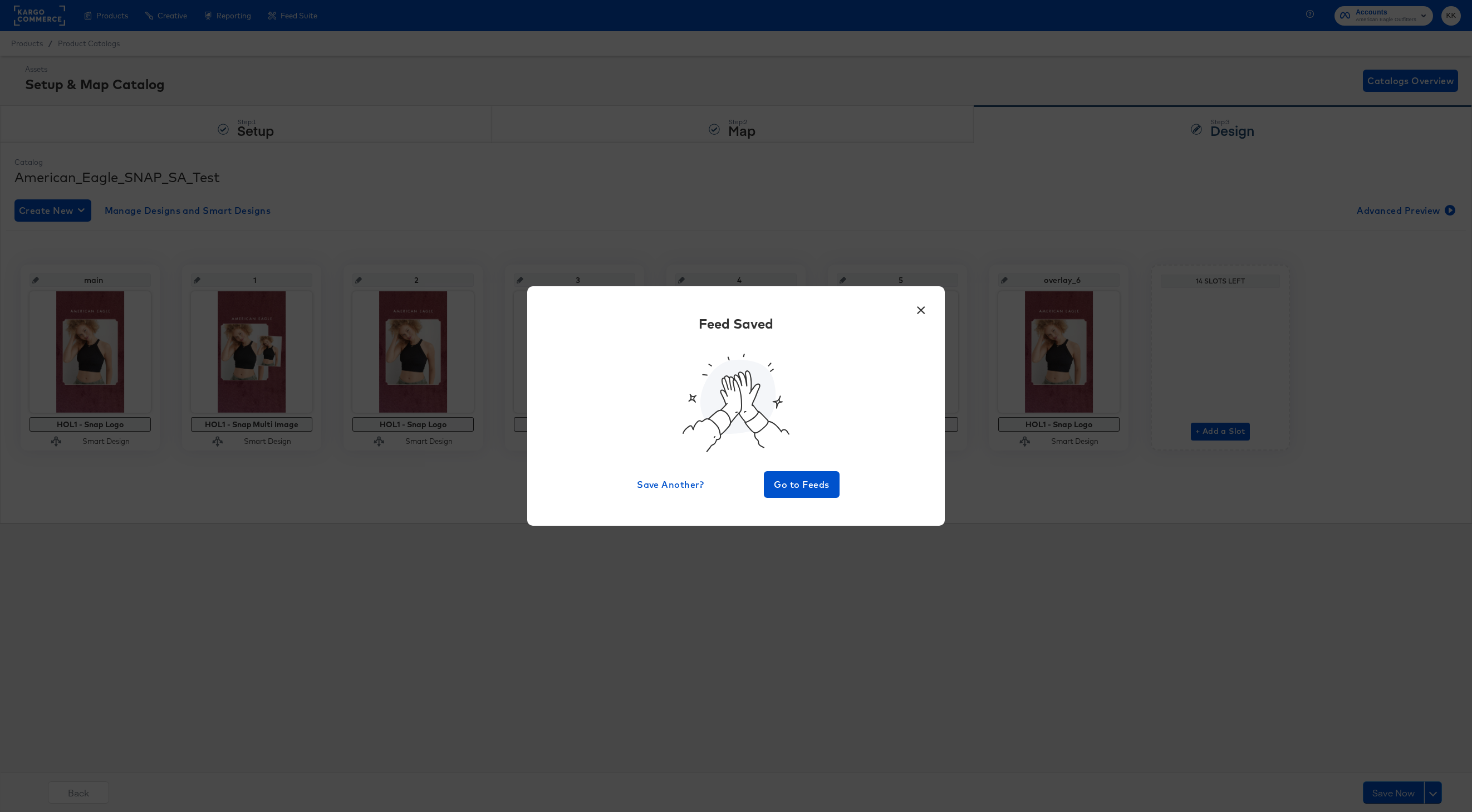
click at [811, 498] on div "× Feed Saved Save Another? Go to Feeds" at bounding box center [736, 406] width 418 height 239
click at [806, 481] on span "Go to Feeds" at bounding box center [801, 484] width 67 height 16
